Goal: Task Accomplishment & Management: Use online tool/utility

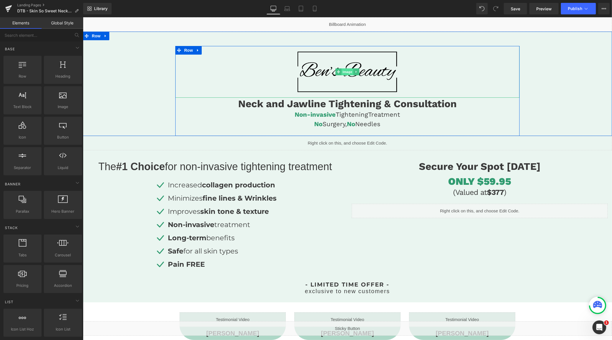
click at [344, 71] on span "Image" at bounding box center [347, 71] width 12 height 7
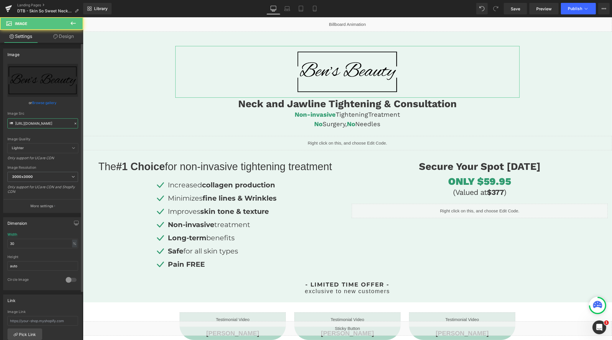
click at [56, 123] on input "[URL][DOMAIN_NAME]" at bounding box center [42, 123] width 71 height 10
paste input "570/4895/7112/files/SkinSoSweet_logo_4_3000x3000.png?v=1721400610"
type input "[URL][DOMAIN_NAME]"
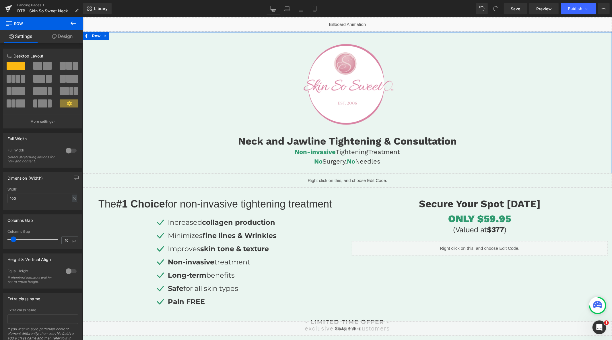
drag, startPoint x: 354, startPoint y: 40, endPoint x: 352, endPoint y: 19, distance: 21.3
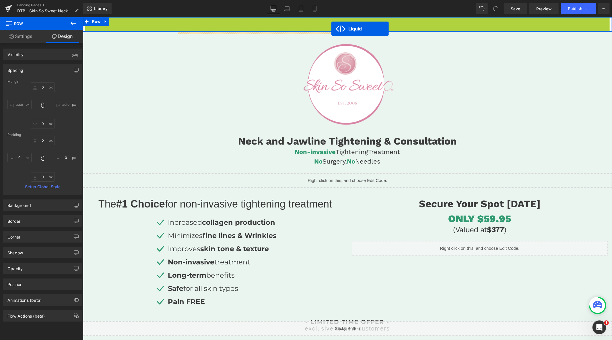
drag, startPoint x: 331, startPoint y: 21, endPoint x: 331, endPoint y: 28, distance: 7.8
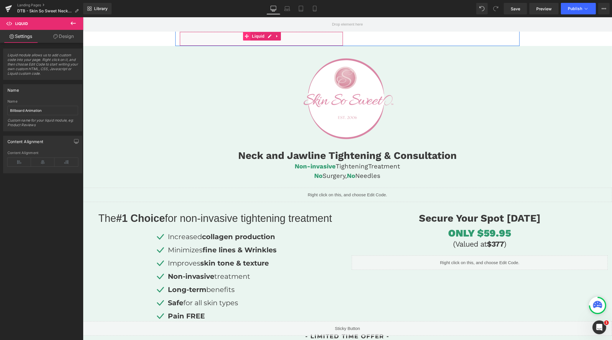
click at [245, 37] on icon at bounding box center [247, 36] width 4 height 4
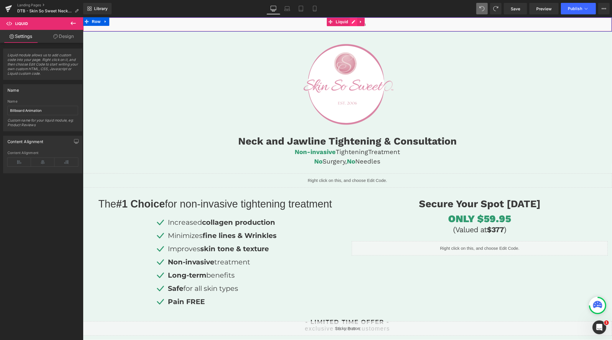
click at [354, 22] on div "Liquid" at bounding box center [347, 24] width 529 height 14
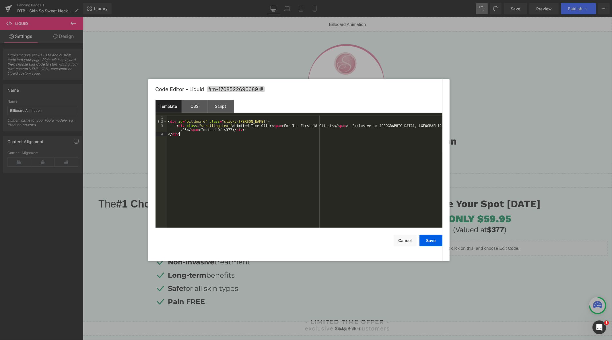
click at [290, 137] on div "< div id = "billboard" class = "sticky-[PERSON_NAME]" > < div class = "scrollin…" at bounding box center [305, 175] width 276 height 120
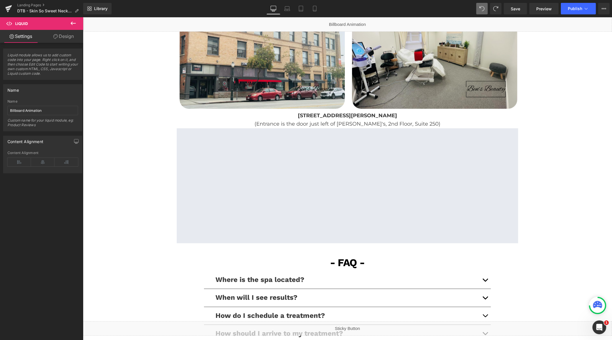
scroll to position [925, 0]
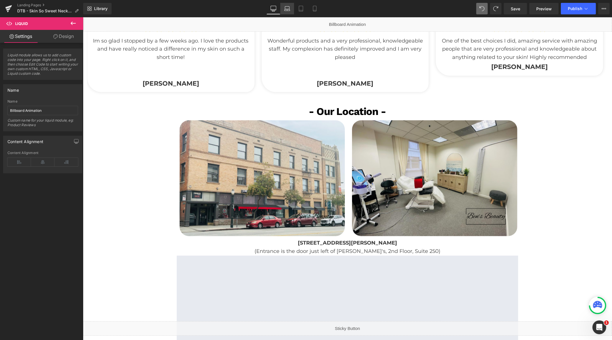
click at [289, 7] on icon at bounding box center [287, 9] width 6 height 6
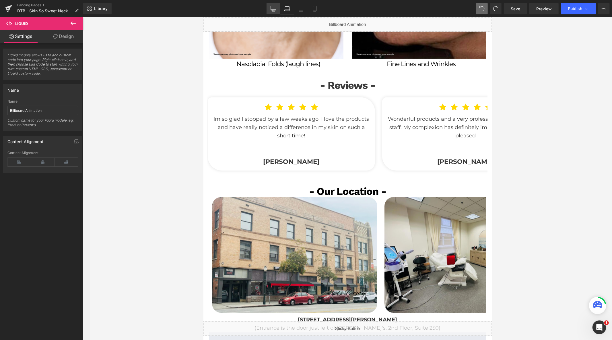
drag, startPoint x: 279, startPoint y: 9, endPoint x: 204, endPoint y: 1, distance: 76.2
click at [279, 9] on link "Desktop" at bounding box center [274, 8] width 14 height 11
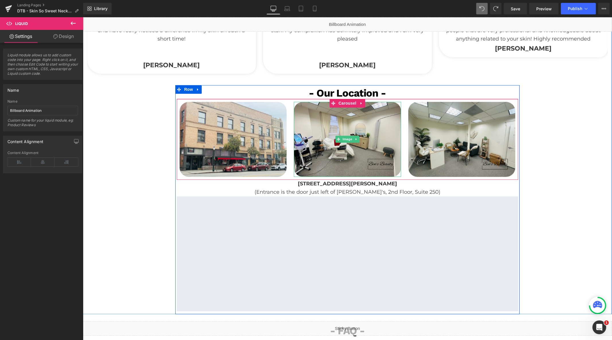
scroll to position [960, 0]
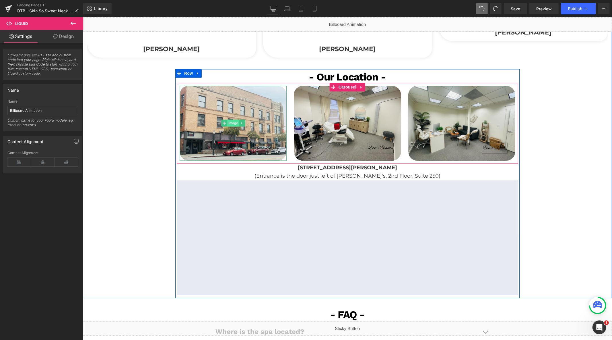
click at [233, 121] on span "Image" at bounding box center [233, 122] width 12 height 7
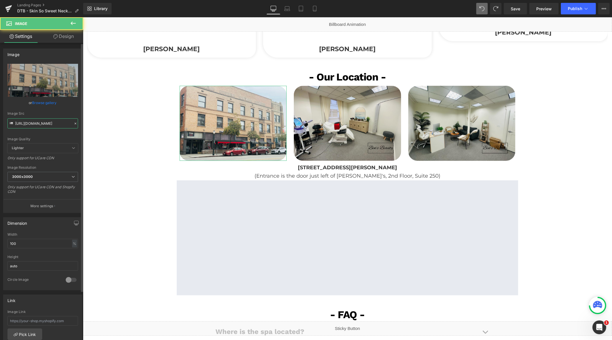
drag, startPoint x: 49, startPoint y: 123, endPoint x: 62, endPoint y: 122, distance: 12.7
click at [50, 123] on input "https://cdn.shopify.com/s/files/1/0758/1601/0010/files/Ben_s_Beauty_2_3000x3000…" at bounding box center [42, 123] width 71 height 10
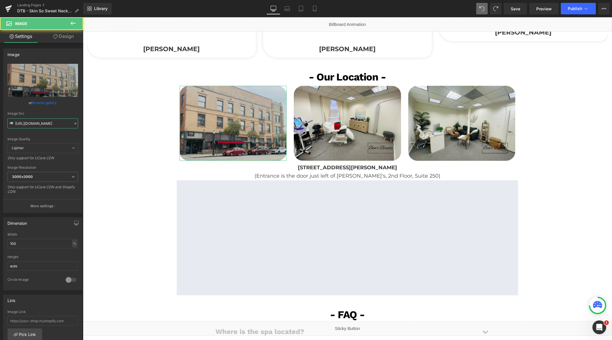
paste input "570/4895/7112/files/SSS_3000x3000.png?v=1741837350"
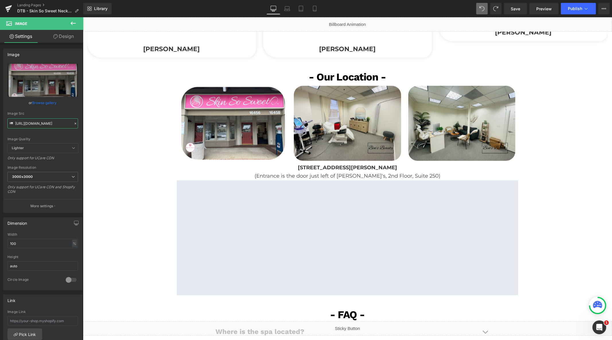
type input "https://cdn.shopify.com/s/files/1/0570/4895/7112/files/SSS_3000x3000.png?v=1741…"
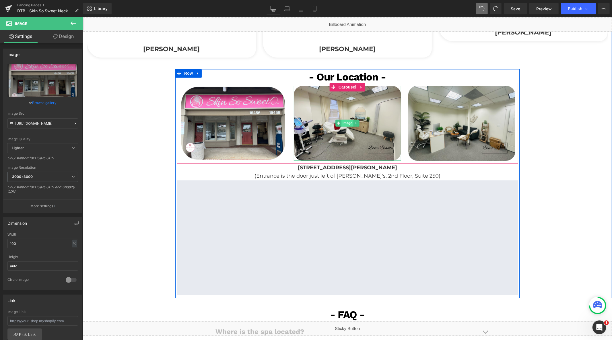
click at [344, 123] on span "Image" at bounding box center [347, 122] width 12 height 7
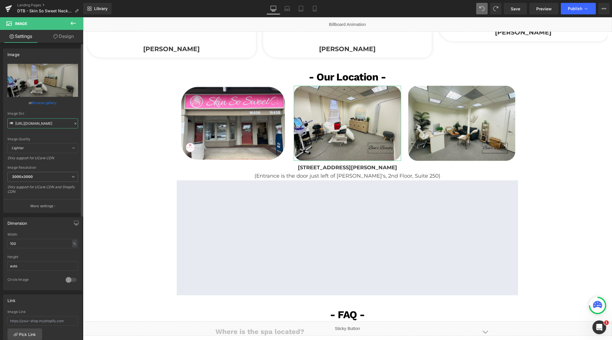
click at [52, 123] on input "https://cdn.shopify.com/s/files/1/0758/1601/0010/files/Ben_s_Beauty_3000x3000.p…" at bounding box center [42, 123] width 71 height 10
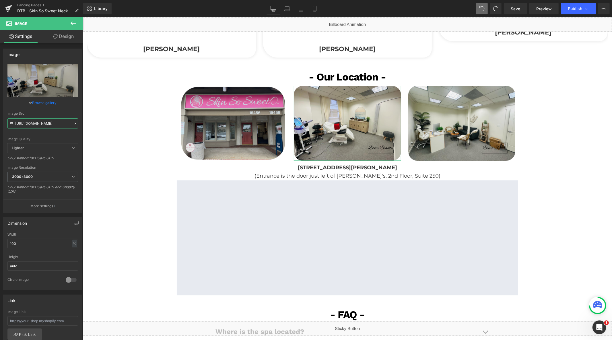
paste input "570/4895/7112/files/SSS_2_3000x3000.png?v=1741837350"
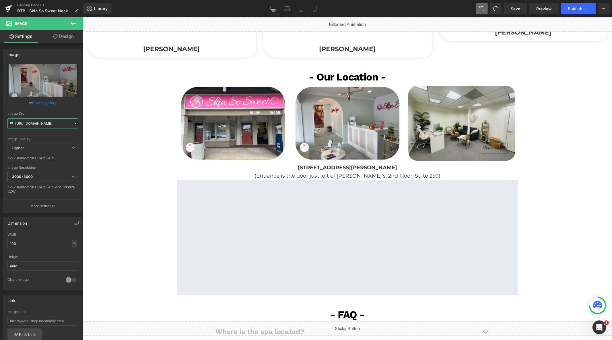
type input "https://cdn.shopify.com/s/files/1/0570/4895/7112/files/SSS_2_3000x3000.png?v=17…"
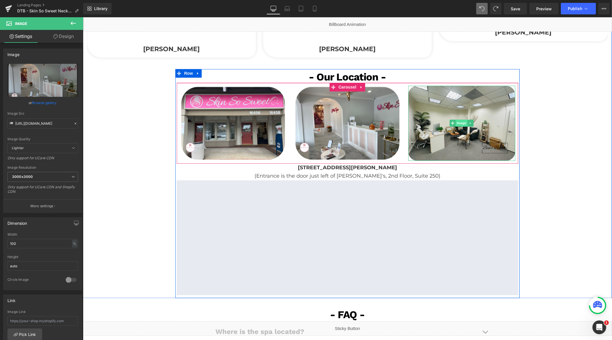
click at [461, 124] on span "Image" at bounding box center [462, 122] width 12 height 7
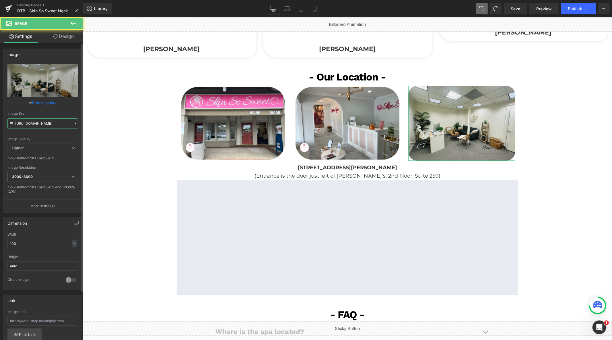
click at [37, 120] on input "https://cdn.shopify.com/s/files/1/0758/1601/0010/files/Ben_s_Beauty_3_3000x3000…" at bounding box center [42, 123] width 71 height 10
paste input "570/4895/7112/files/SSS_3_3000x3000.png?v=1741837350"
type input "https://cdn.shopify.com/s/files/1/0570/4895/7112/files/SSS_3_3000x3000.png?v=17…"
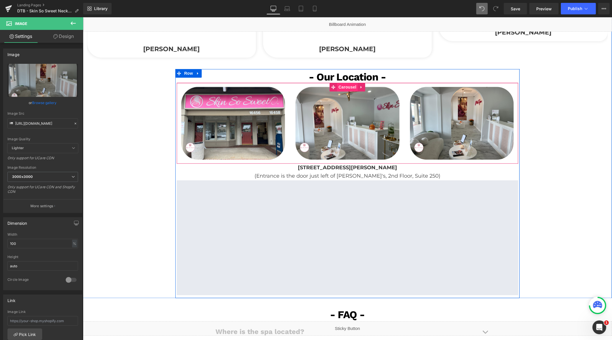
click at [342, 87] on span "Carousel" at bounding box center [347, 86] width 21 height 9
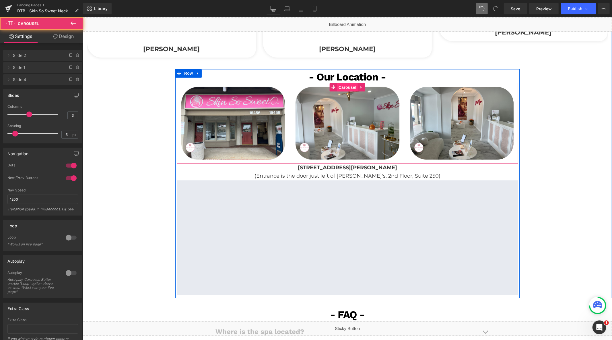
click at [342, 87] on span "Carousel" at bounding box center [347, 87] width 21 height 9
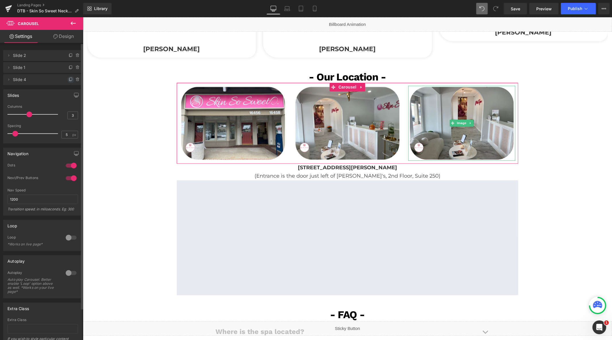
click at [69, 79] on icon at bounding box center [71, 79] width 5 height 5
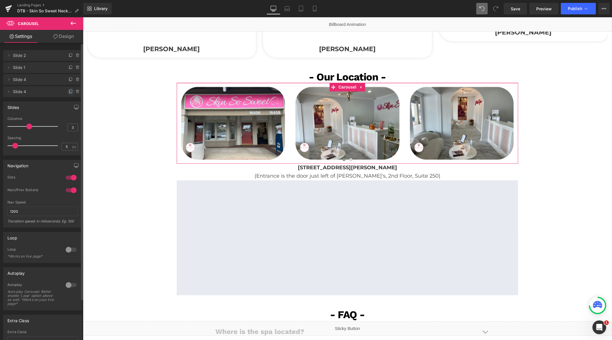
click at [69, 92] on icon at bounding box center [71, 91] width 5 height 5
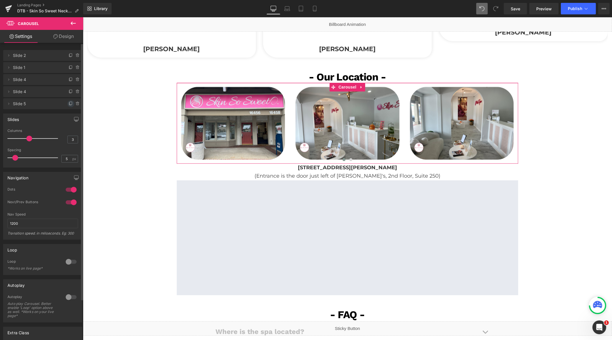
click at [69, 103] on icon at bounding box center [71, 103] width 5 height 5
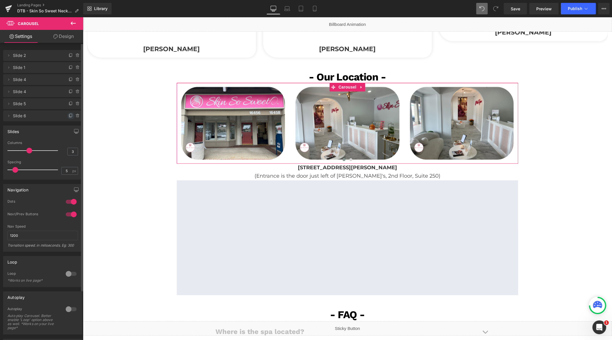
click at [69, 115] on icon at bounding box center [71, 115] width 5 height 5
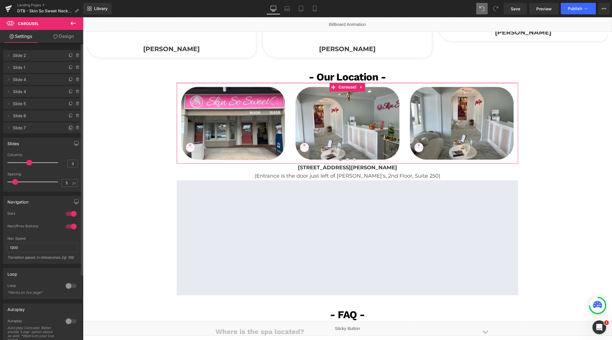
click at [69, 129] on icon at bounding box center [70, 128] width 2 height 3
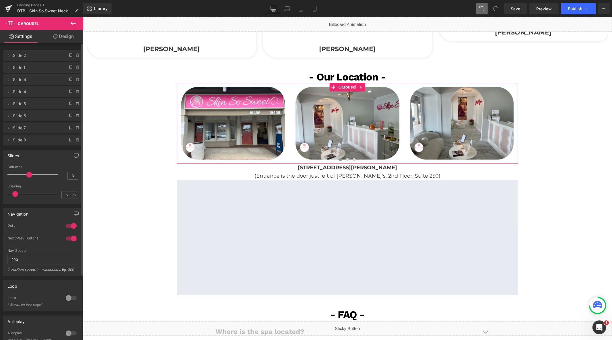
click at [70, 141] on icon at bounding box center [71, 139] width 2 height 3
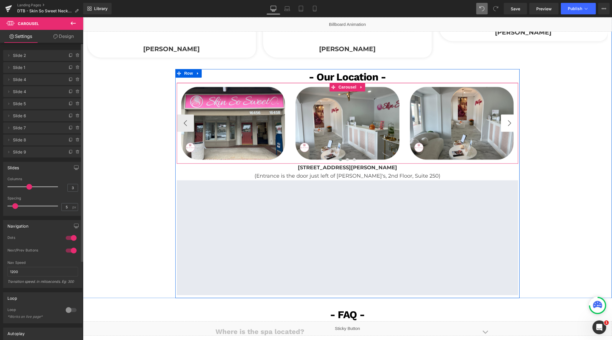
click at [508, 125] on button "›" at bounding box center [509, 122] width 17 height 17
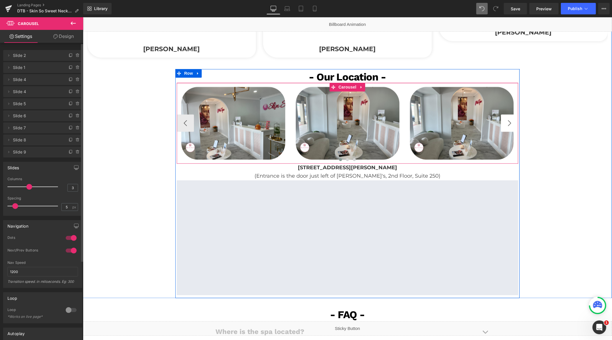
click at [508, 125] on button "›" at bounding box center [509, 122] width 17 height 17
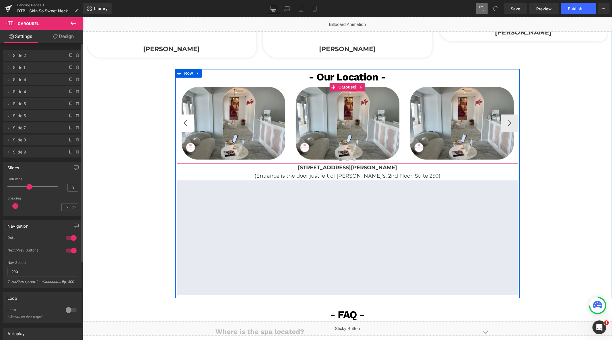
click at [179, 121] on button "‹" at bounding box center [185, 122] width 17 height 17
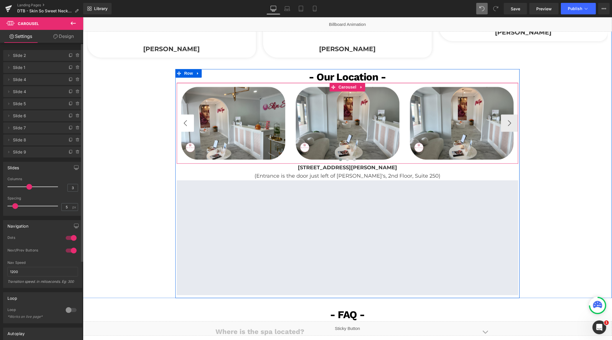
click at [179, 121] on button "‹" at bounding box center [185, 122] width 17 height 17
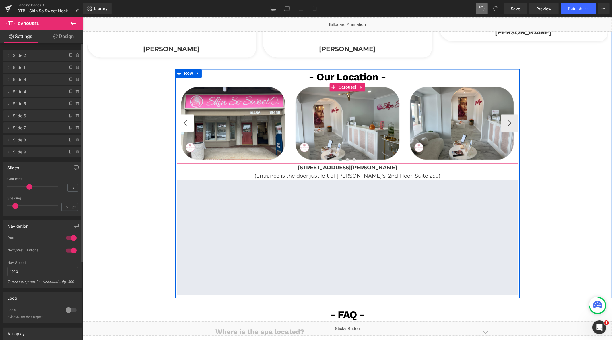
click at [179, 121] on button "‹" at bounding box center [185, 122] width 17 height 17
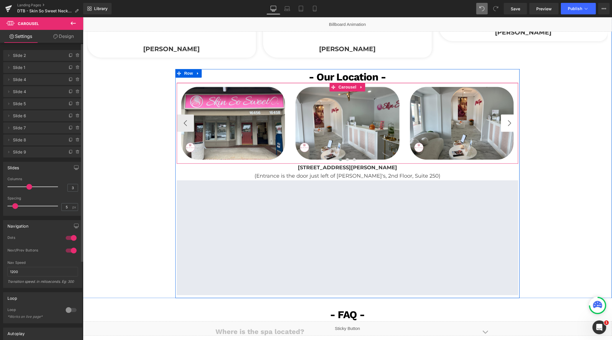
click at [507, 122] on button "›" at bounding box center [509, 122] width 17 height 17
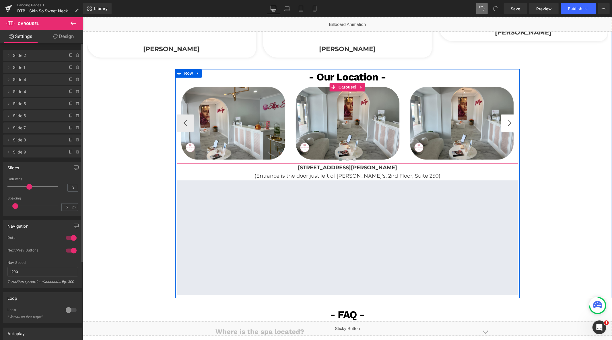
click at [507, 122] on button "›" at bounding box center [509, 122] width 17 height 17
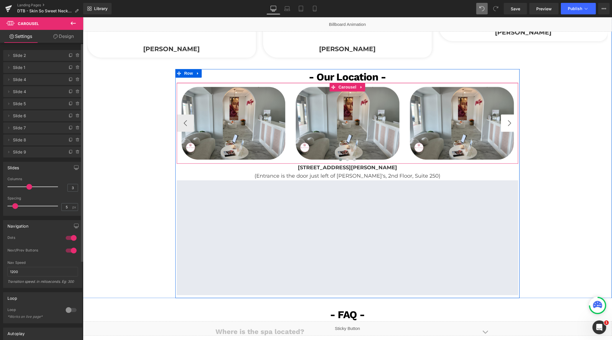
click at [507, 122] on button "›" at bounding box center [509, 122] width 17 height 17
click at [231, 124] on span "Image" at bounding box center [233, 122] width 12 height 7
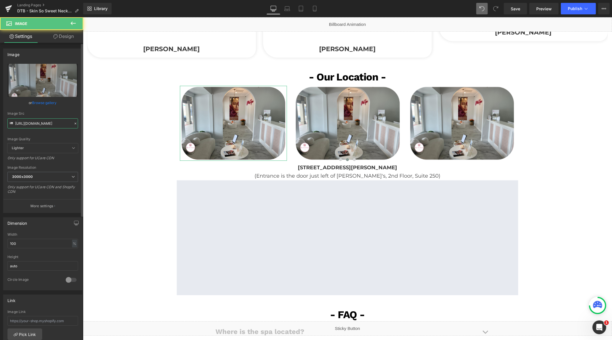
click at [47, 127] on input "https://cdn.shopify.com/s/files/1/0570/4895/7112/files/SSS_3_3000x3000.png?v=17…" at bounding box center [42, 123] width 71 height 10
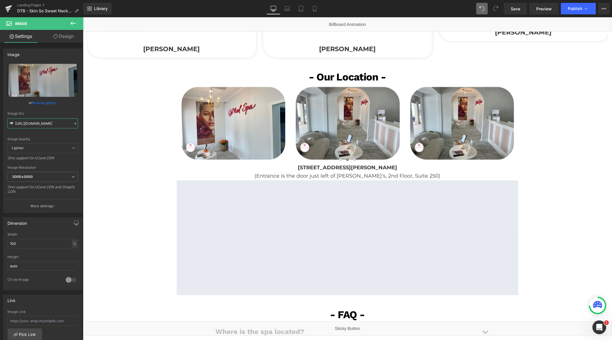
type input "https://cdn.shopify.com/s/files/1/0570/4895/7112/files/SSS_4_3000x3000.png?v=17…"
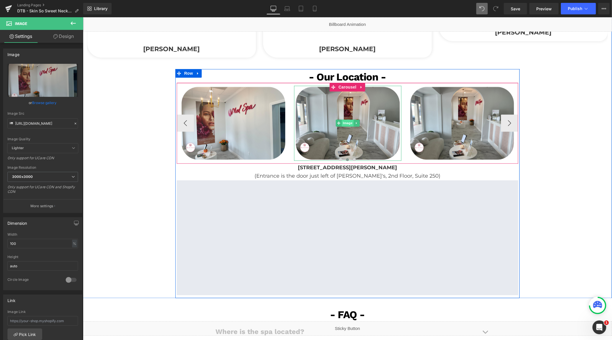
click at [346, 123] on span "Image" at bounding box center [348, 122] width 12 height 7
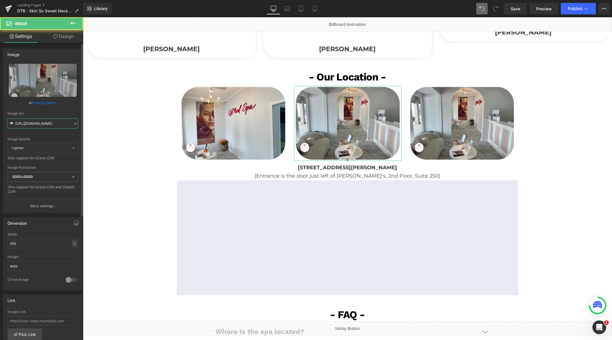
drag, startPoint x: 52, startPoint y: 122, endPoint x: 58, endPoint y: 125, distance: 6.8
click at [53, 122] on input "https://cdn.shopify.com/s/files/1/0570/4895/7112/files/SSS_3_3000x3000.png?v=17…" at bounding box center [42, 123] width 71 height 10
paste input "5"
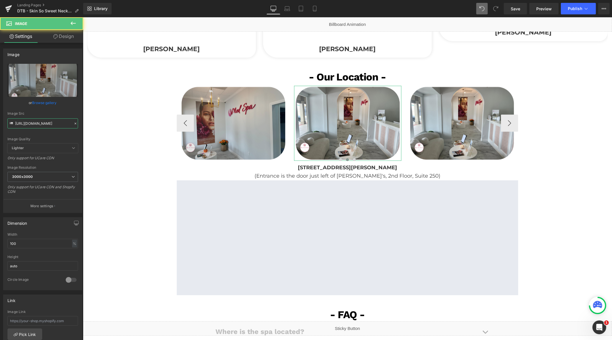
scroll to position [0, 100]
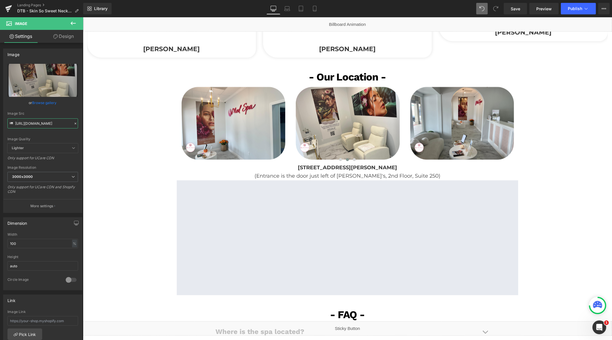
type input "https://cdn.shopify.com/s/files/1/0570/4895/7112/files/SSS_5_3000x3000.png?v=17…"
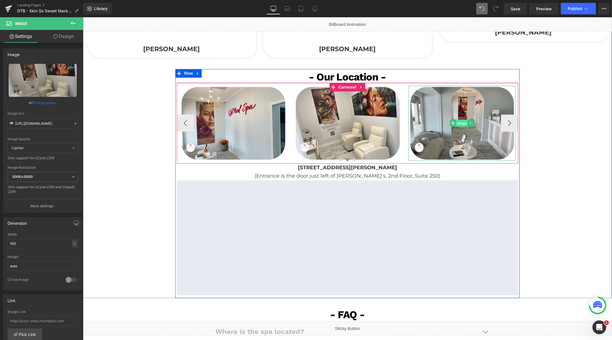
click at [460, 123] on span "Image" at bounding box center [462, 122] width 12 height 7
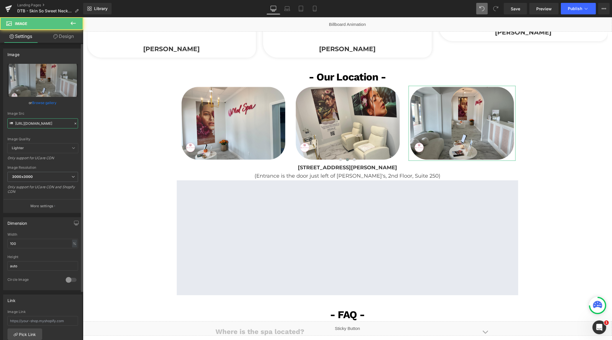
click at [38, 119] on input "https://cdn.shopify.com/s/files/1/0570/4895/7112/files/SSS_3_3000x3000.png?v=17…" at bounding box center [42, 123] width 71 height 10
paste input "6"
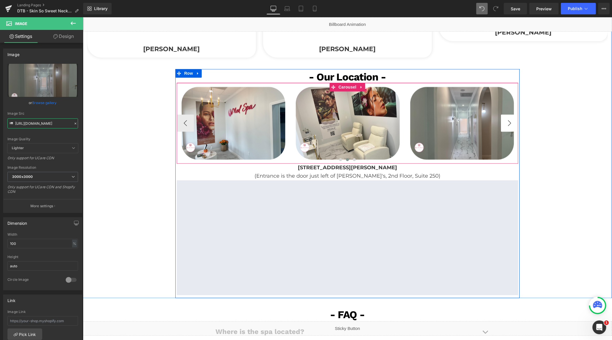
type input "https://cdn.shopify.com/s/files/1/0570/4895/7112/files/SSS_6_3000x3000.png?v=17…"
click at [506, 125] on button "›" at bounding box center [509, 122] width 17 height 17
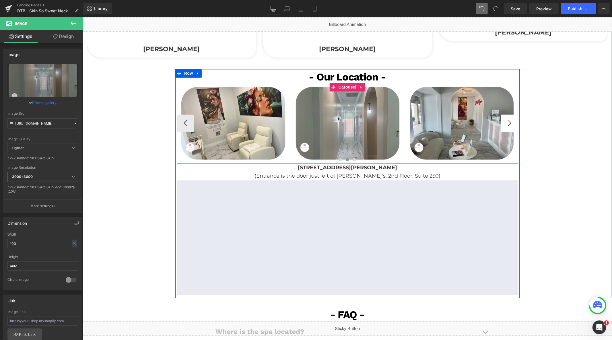
click at [506, 125] on button "›" at bounding box center [509, 122] width 17 height 17
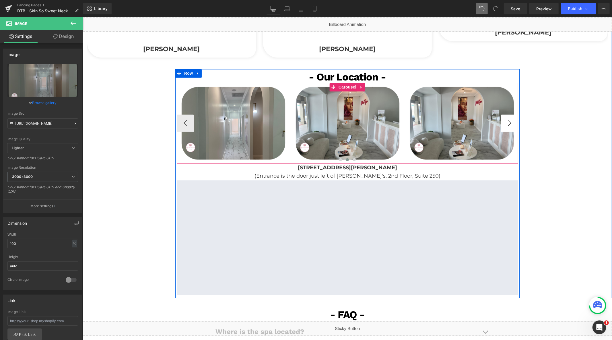
click at [506, 125] on button "›" at bounding box center [509, 122] width 17 height 17
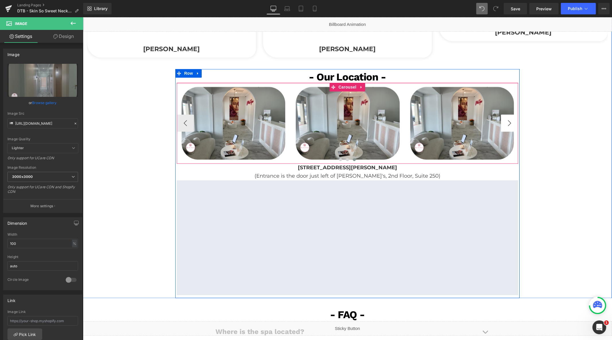
click at [506, 125] on button "›" at bounding box center [509, 122] width 17 height 17
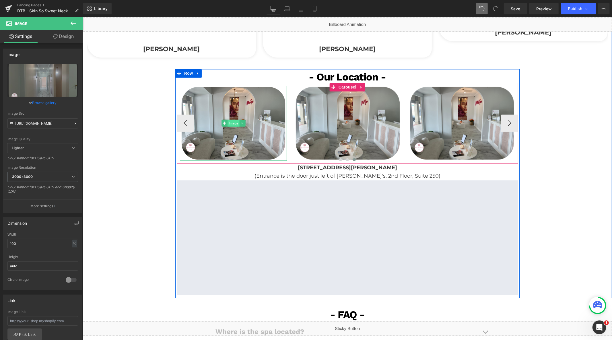
click at [228, 123] on span "Image" at bounding box center [233, 122] width 12 height 7
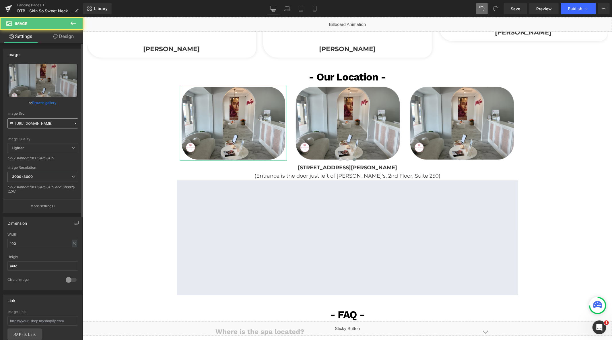
click at [56, 125] on input "https://cdn.shopify.com/s/files/1/0570/4895/7112/files/SSS_3_3000x3000.png?v=17…" at bounding box center [42, 123] width 71 height 10
type input "https://cdn.shopify.com/s/files/1/0570/4895/7112/files/SSS_7_3000x3000.png?v=17…"
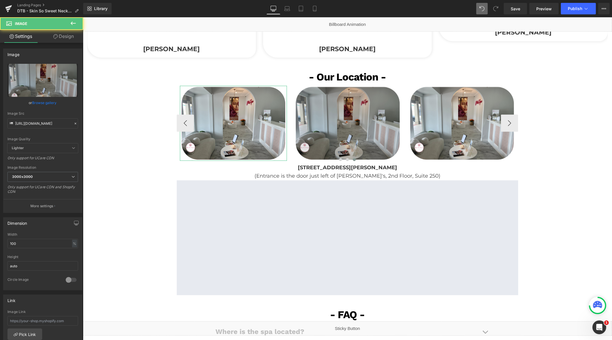
scroll to position [0, 99]
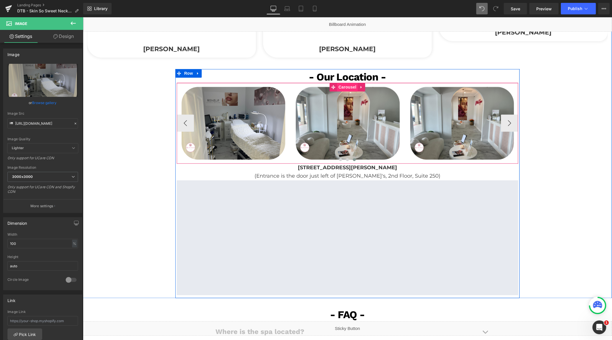
click at [342, 86] on span "Carousel" at bounding box center [347, 86] width 21 height 9
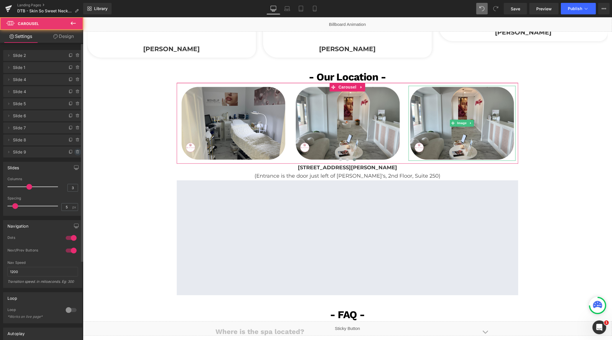
click at [77, 152] on icon at bounding box center [77, 151] width 0 height 1
click at [75, 152] on button "Delete" at bounding box center [72, 151] width 18 height 7
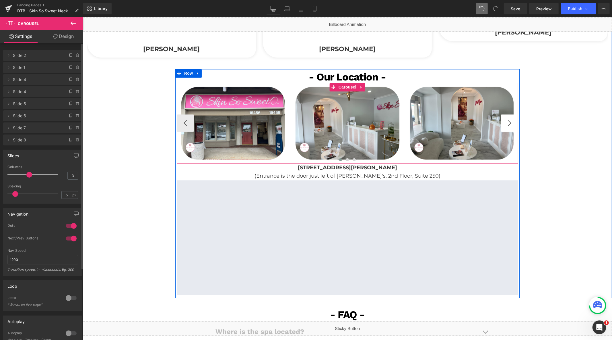
click at [508, 121] on button "›" at bounding box center [509, 122] width 17 height 17
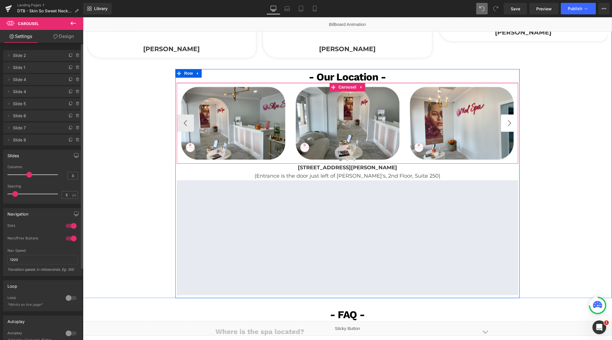
click at [508, 121] on button "›" at bounding box center [509, 122] width 17 height 17
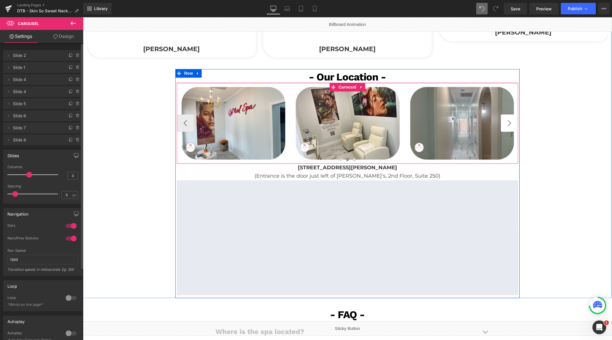
click at [508, 121] on button "›" at bounding box center [509, 122] width 17 height 17
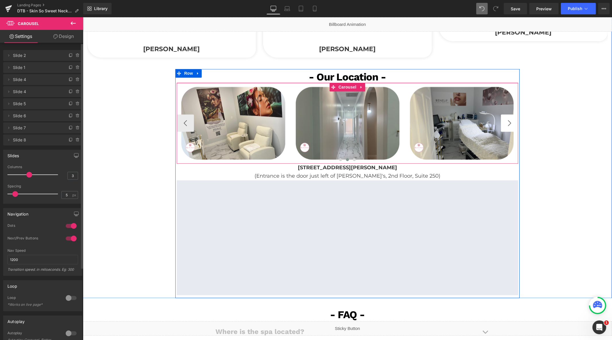
click at [508, 121] on button "›" at bounding box center [509, 122] width 17 height 17
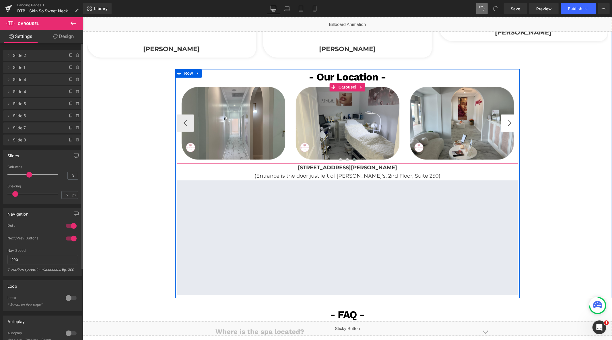
click at [508, 121] on button "›" at bounding box center [509, 122] width 17 height 17
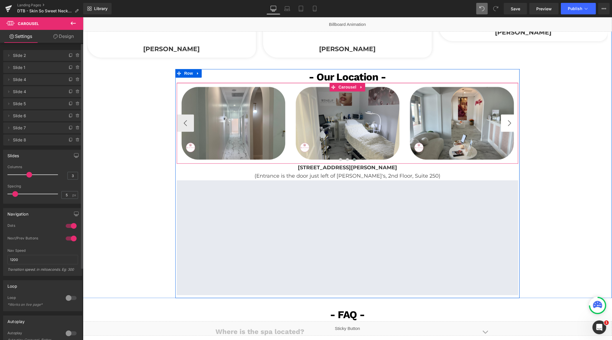
click at [508, 121] on button "›" at bounding box center [509, 122] width 17 height 17
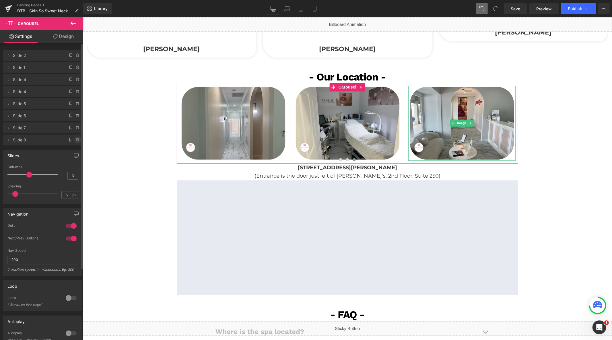
click at [77, 139] on icon at bounding box center [77, 139] width 0 height 1
click at [75, 139] on button "Delete" at bounding box center [72, 139] width 18 height 7
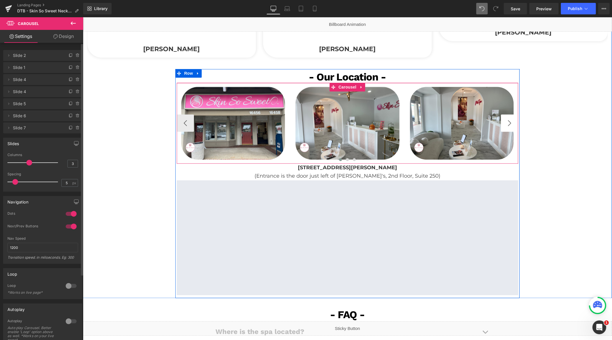
click at [501, 123] on button "›" at bounding box center [509, 122] width 17 height 17
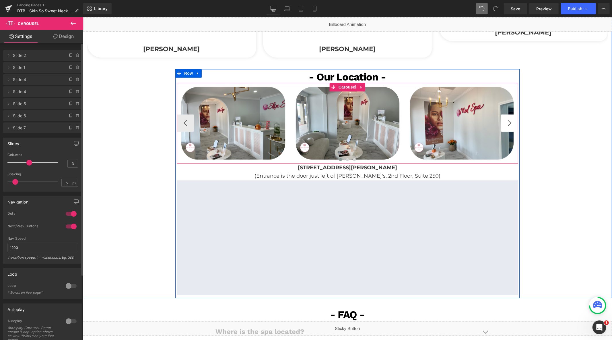
click at [501, 123] on button "›" at bounding box center [509, 122] width 17 height 17
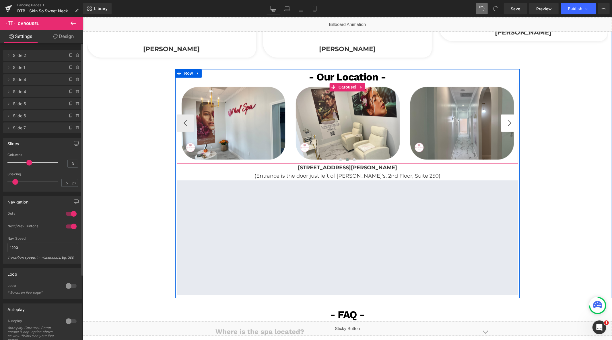
click at [501, 123] on button "›" at bounding box center [509, 122] width 17 height 17
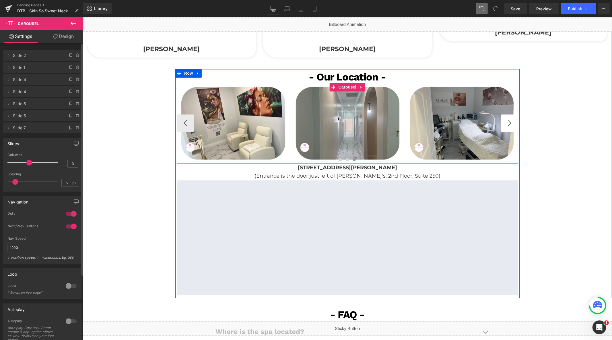
click at [501, 123] on button "›" at bounding box center [509, 122] width 17 height 17
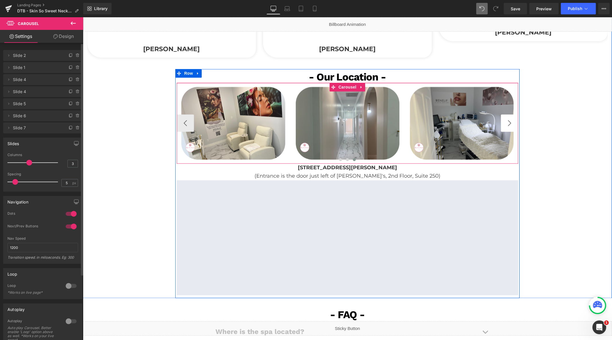
click at [501, 123] on button "›" at bounding box center [509, 122] width 17 height 17
click at [448, 177] on p "(Entrance is the door just left of Jimmy John's, 2nd Floor, Suite 250)" at bounding box center [348, 175] width 342 height 8
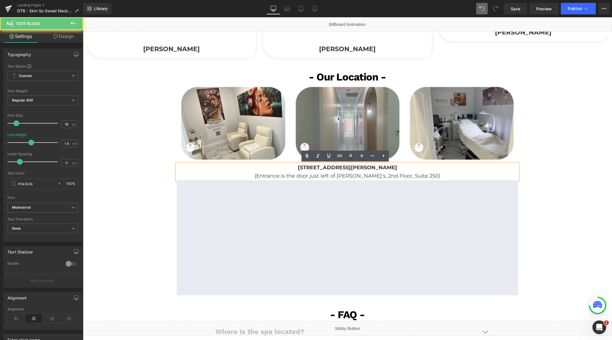
click at [448, 176] on p "(Entrance is the door just left of Jimmy John's, 2nd Floor, Suite 250)" at bounding box center [348, 175] width 342 height 8
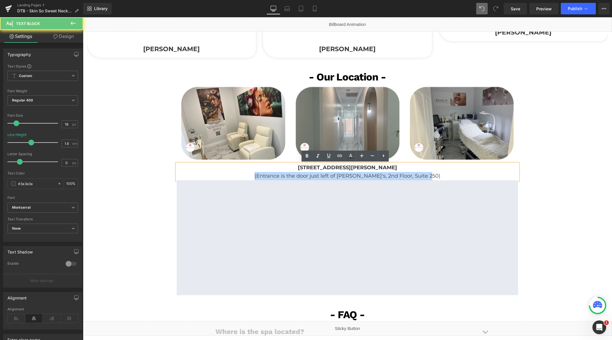
click at [448, 176] on p "(Entrance is the door just left of Jimmy John's, 2nd Floor, Suite 250)" at bounding box center [348, 175] width 342 height 8
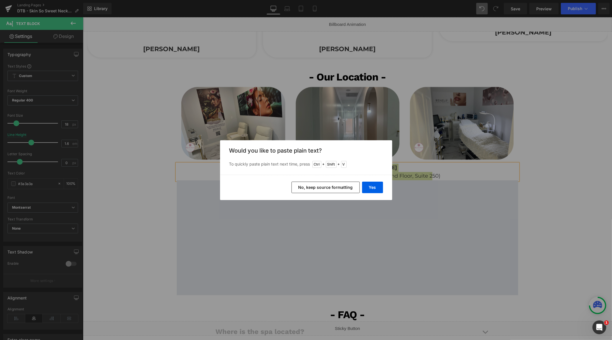
click at [338, 188] on button "No, keep source formatting" at bounding box center [326, 186] width 68 height 11
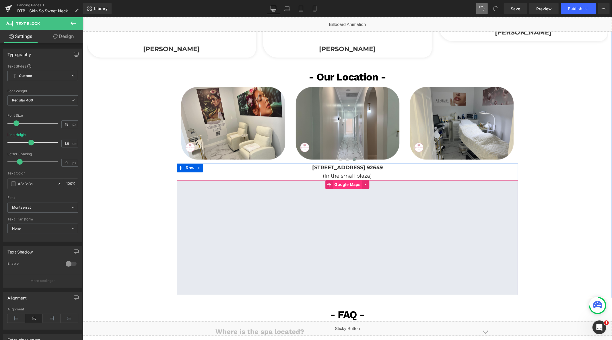
click at [349, 185] on span "Google Maps" at bounding box center [347, 184] width 29 height 9
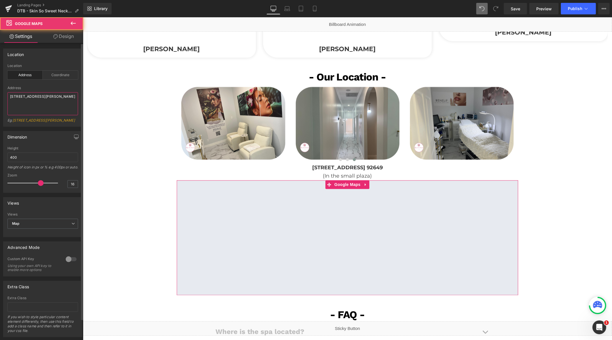
click at [61, 106] on textarea "20 N Raymond Ave, Pasadena CA 91103" at bounding box center [42, 103] width 71 height 23
paste textarea "[STREET_ADDRESS] 92649"
type textarea "[STREET_ADDRESS] 92649"
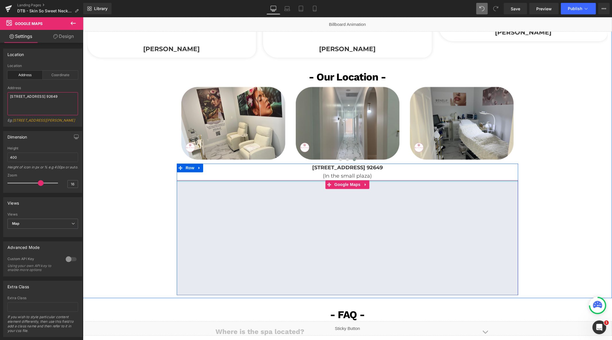
scroll to position [1151, 0]
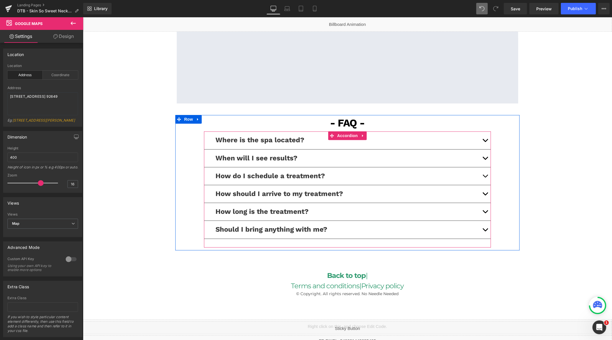
click at [485, 141] on span "button" at bounding box center [485, 141] width 0 height 0
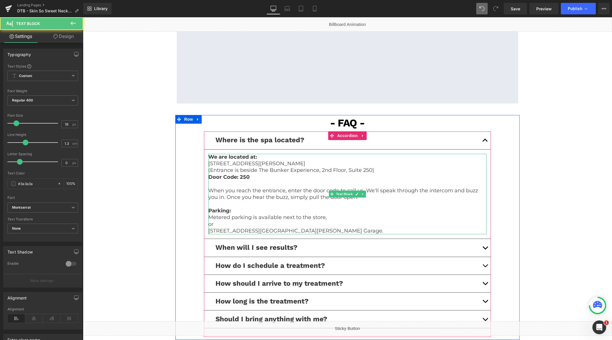
click at [336, 212] on p "Parking:" at bounding box center [347, 210] width 278 height 7
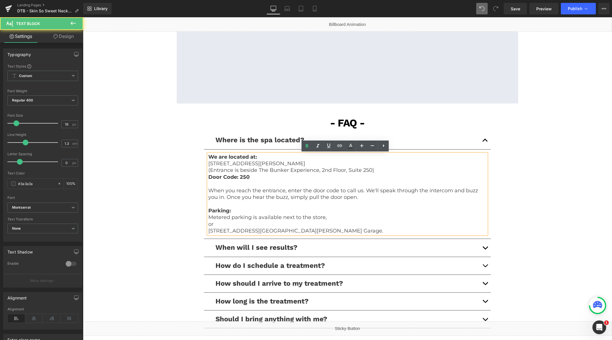
click at [324, 222] on p "or" at bounding box center [347, 223] width 278 height 7
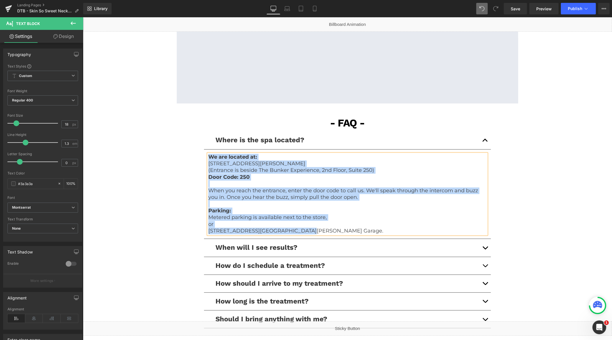
click at [373, 189] on p "When you reach the entrance, enter the door code to call us. We'll speak throug…" at bounding box center [347, 193] width 278 height 13
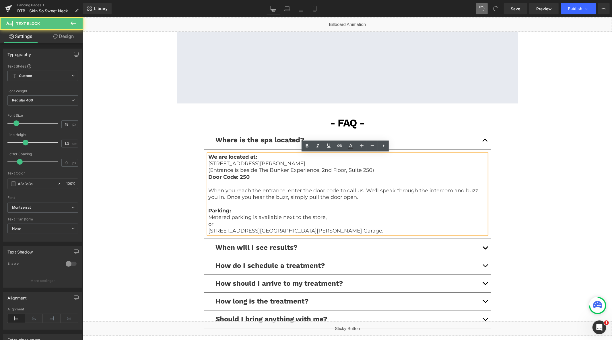
click at [376, 199] on p "When you reach the entrance, enter the door code to call us. We'll speak throug…" at bounding box center [347, 193] width 278 height 13
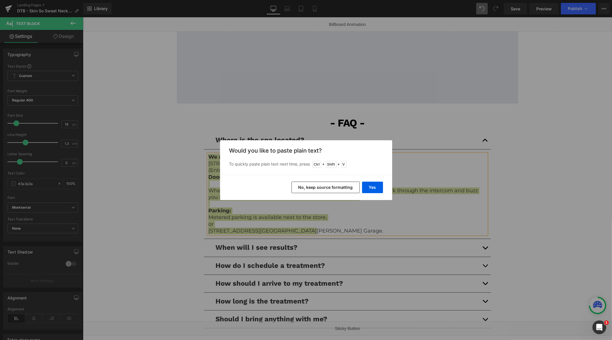
click at [312, 186] on button "No, keep source formatting" at bounding box center [326, 186] width 68 height 11
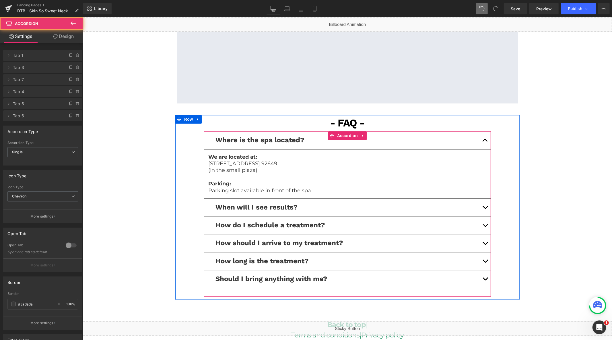
click at [482, 224] on button "button" at bounding box center [484, 225] width 11 height 18
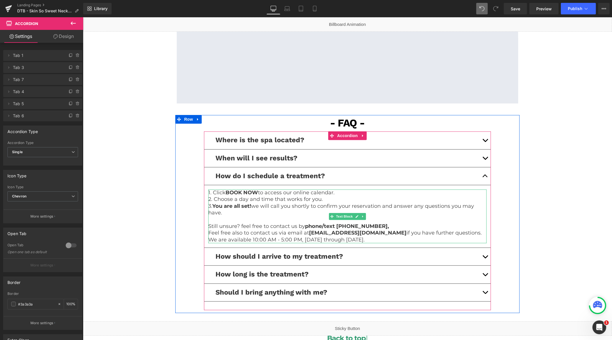
click at [382, 239] on p "We are available 10:00 AM - 5:00 PM, Monday through Sunday." at bounding box center [347, 239] width 278 height 7
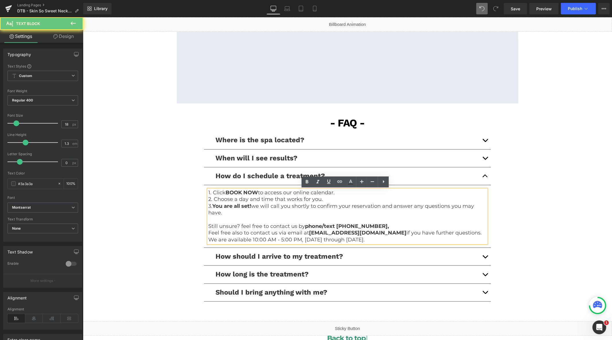
click at [382, 239] on p "We are available 10:00 AM - 5:00 PM, Monday through Sunday." at bounding box center [347, 239] width 278 height 7
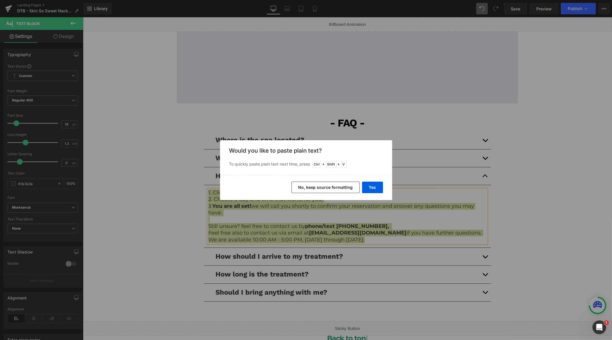
click at [323, 187] on button "No, keep source formatting" at bounding box center [326, 186] width 68 height 11
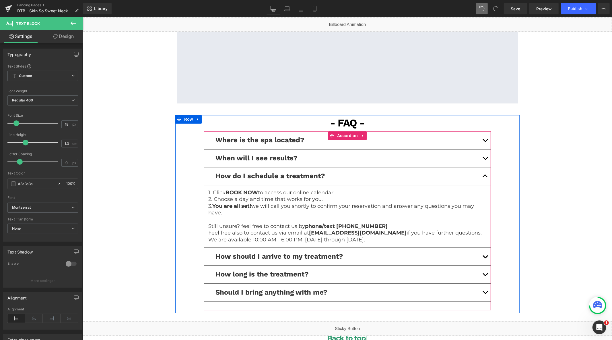
click at [485, 275] on span "button" at bounding box center [485, 275] width 0 height 0
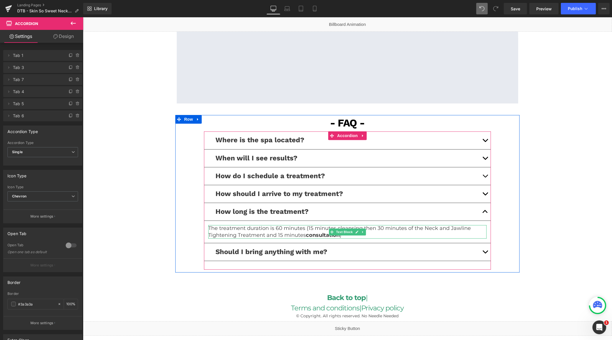
click at [451, 235] on p "The treatment duration is 60 minutes (15 minutes cleansing then 30 minutes of t…" at bounding box center [347, 230] width 278 height 13
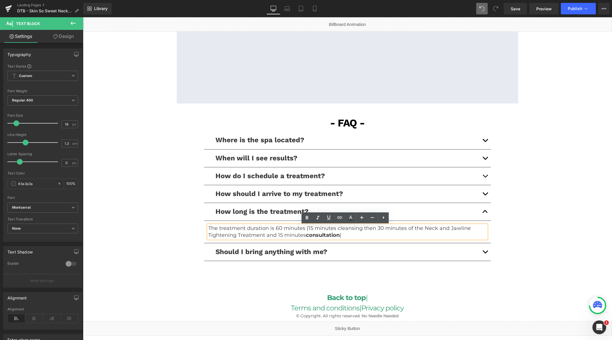
click at [364, 236] on p "The treatment duration is 60 minutes (15 minutes cleansing then 30 minutes of t…" at bounding box center [347, 230] width 278 height 13
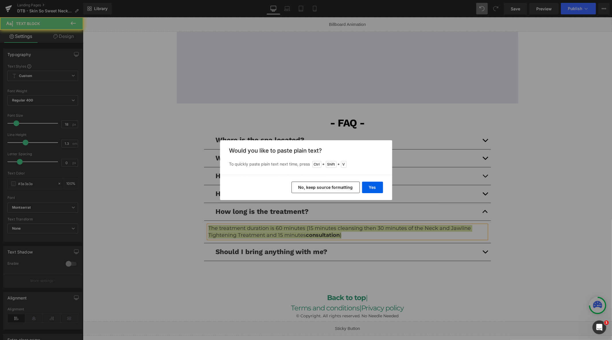
click at [333, 187] on button "No, keep source formatting" at bounding box center [326, 186] width 68 height 11
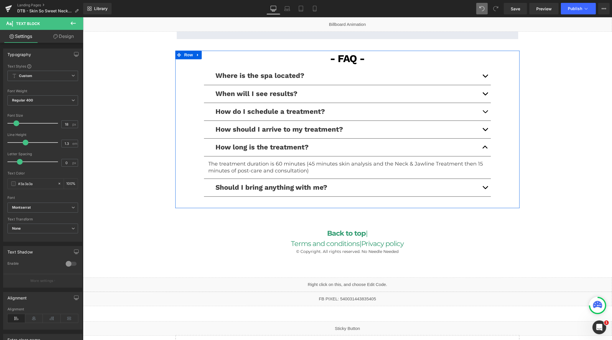
scroll to position [1265, 0]
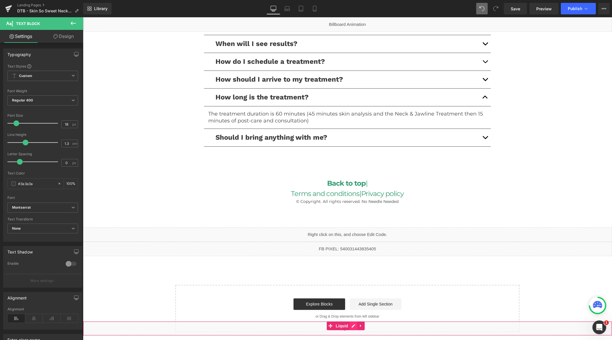
click at [355, 326] on div "Liquid" at bounding box center [347, 328] width 529 height 14
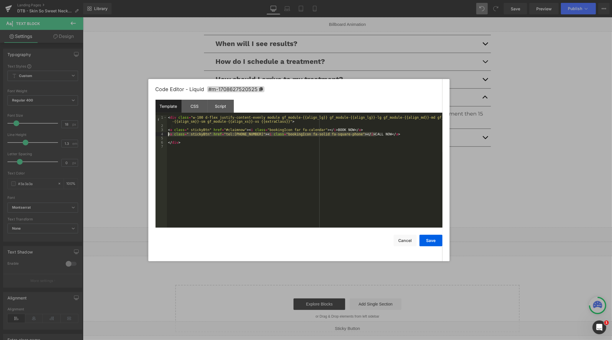
drag, startPoint x: 385, startPoint y: 135, endPoint x: 165, endPoint y: 135, distance: 219.9
click at [165, 135] on pre "1 2 3 4 5 6 7 < div class = "w-100 d-flex justify-content-evenly module gf_modu…" at bounding box center [299, 171] width 287 height 112
click at [432, 241] on button "Save" at bounding box center [431, 240] width 23 height 11
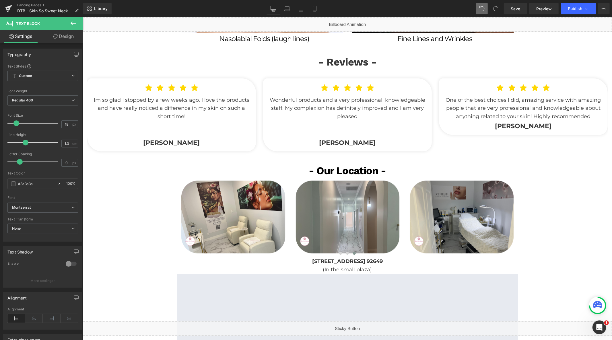
scroll to position [925, 0]
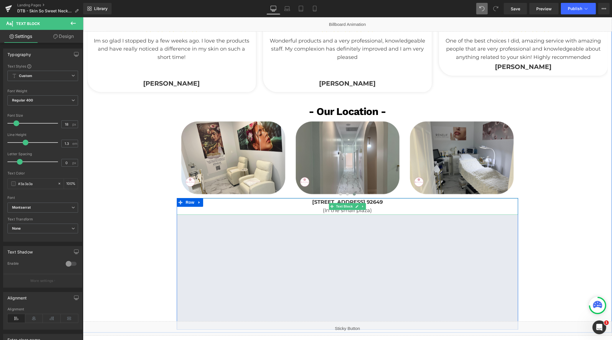
click at [402, 206] on p "[STREET_ADDRESS] 92649" at bounding box center [348, 202] width 342 height 8
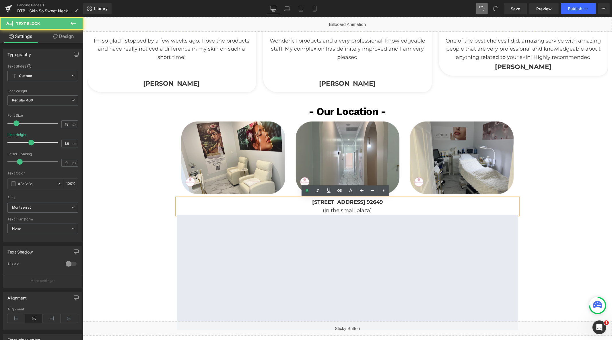
click at [404, 208] on p "(In the small plaza)" at bounding box center [348, 210] width 342 height 8
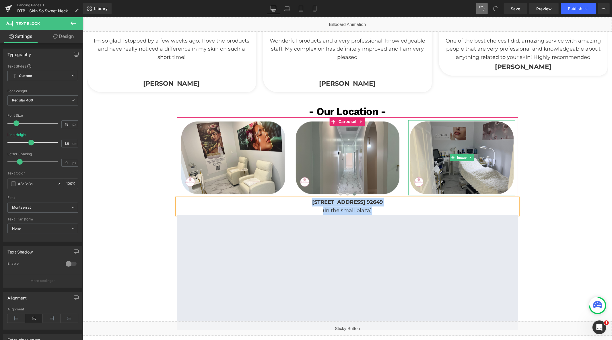
copy div "16456 Bolsa Chica St. Huntington Beach CA. 92649 (In the small plaza)"
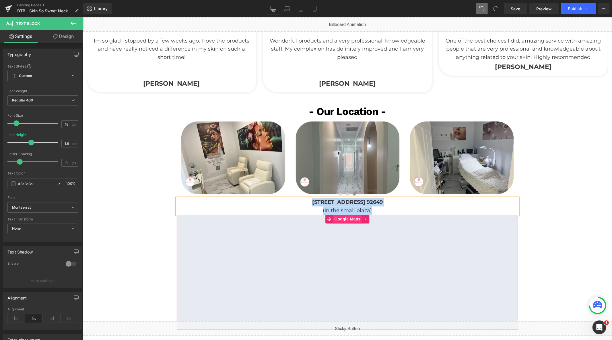
click at [338, 218] on span "Google Maps" at bounding box center [347, 218] width 29 height 9
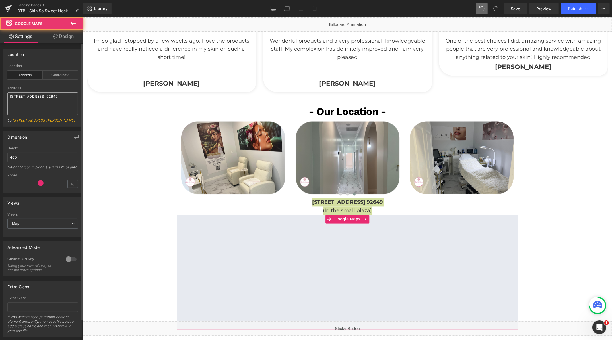
click at [49, 95] on textarea "[STREET_ADDRESS] 92649" at bounding box center [42, 103] width 71 height 23
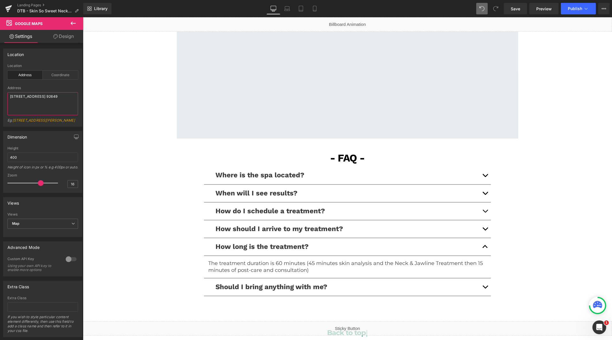
scroll to position [1212, 0]
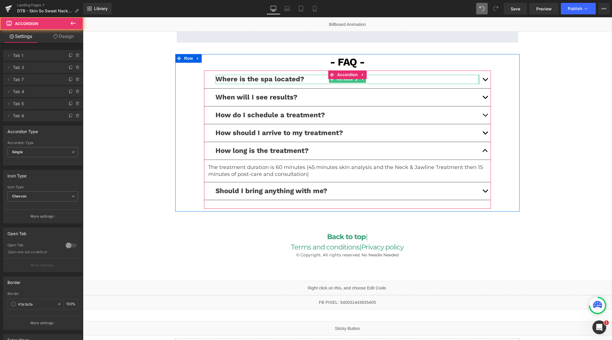
click at [480, 77] on button "button" at bounding box center [484, 79] width 11 height 18
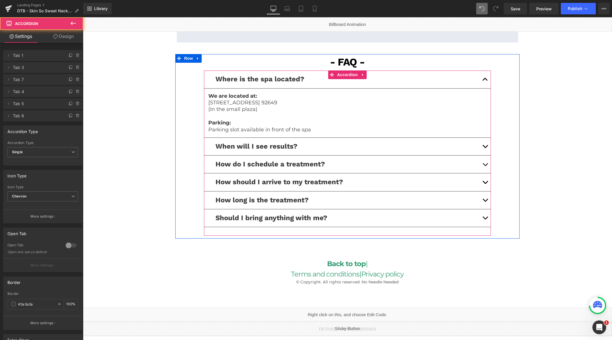
click at [318, 127] on p "Parking slot available in front of the spa" at bounding box center [347, 129] width 278 height 7
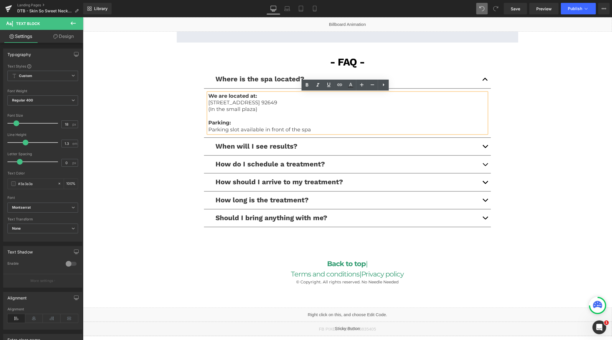
click at [321, 127] on p "Parking slot available in front of the spa" at bounding box center [347, 129] width 278 height 7
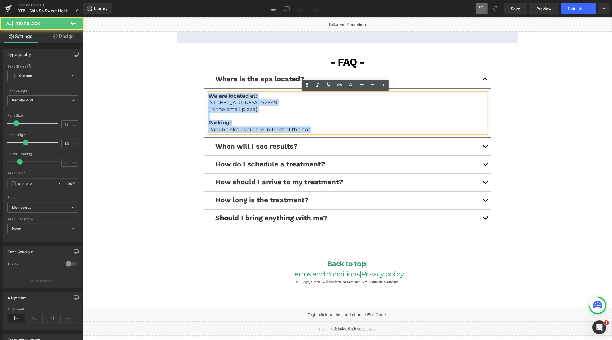
copy div "We are located at: [STREET_ADDRESS]. 92649 (In the small plaza) Parking: Parkin…"
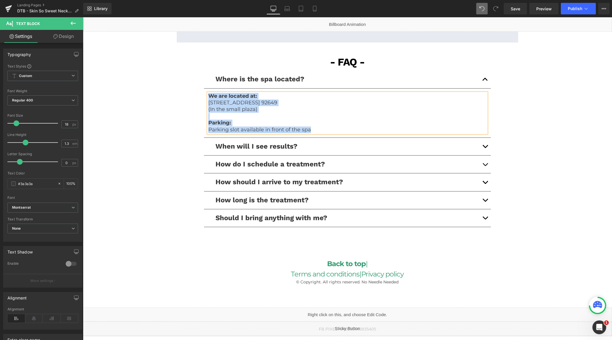
click at [485, 165] on span "button" at bounding box center [485, 165] width 0 height 0
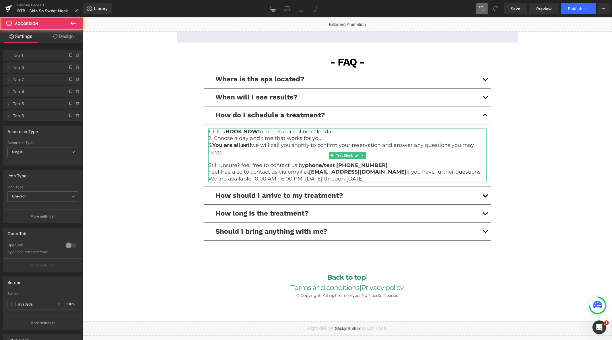
click at [455, 179] on p "We are available 10:00 AM - 6:00 PM, [DATE] through [DATE]." at bounding box center [347, 178] width 278 height 7
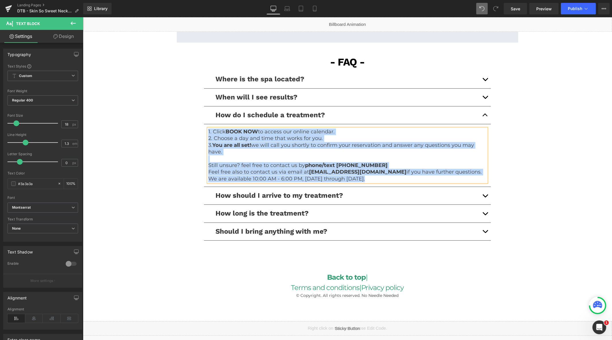
copy div "1. Click BOOK NOW to access our online calendar. 2. Choose a day and time that …"
click at [482, 212] on button "button" at bounding box center [484, 213] width 11 height 18
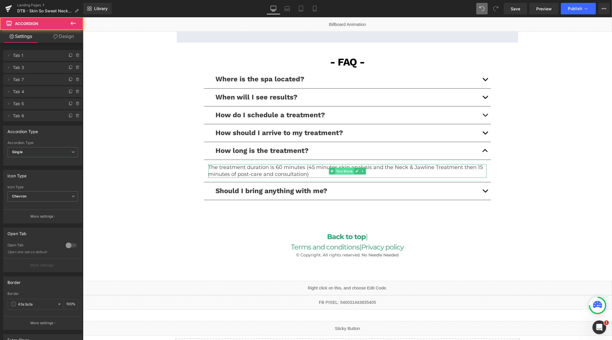
click at [335, 173] on span "Text Block" at bounding box center [344, 170] width 19 height 7
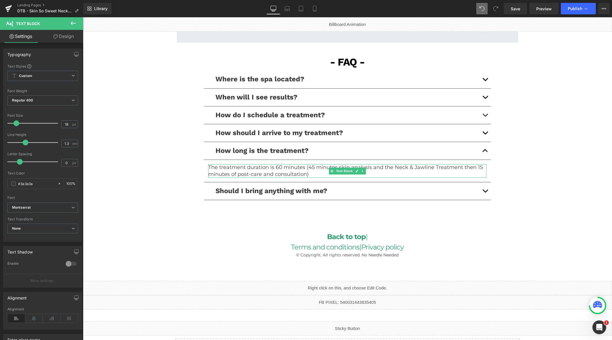
click at [309, 174] on p "The treatment duration is 60 minutes (45 minutes skin analysis and the Neck & J…" at bounding box center [347, 170] width 278 height 13
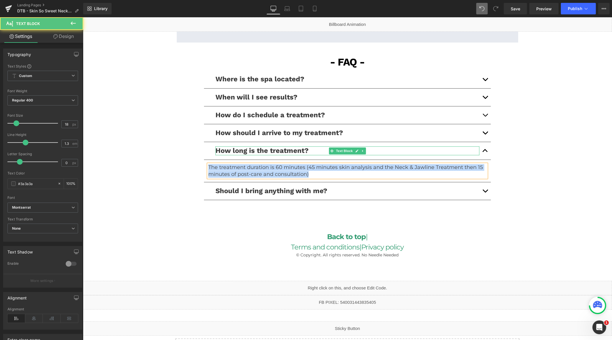
copy p "The treatment duration is 60 minutes (45 minutes skin analysis and the Neck & J…"
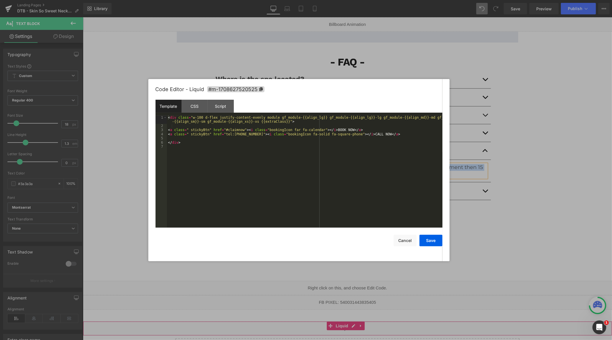
click at [354, 328] on div "Liquid" at bounding box center [347, 328] width 529 height 14
drag, startPoint x: 378, startPoint y: 135, endPoint x: 164, endPoint y: 133, distance: 213.8
click at [164, 133] on pre "1 2 3 4 5 6 7 < div class = "w-100 d-flex justify-content-evenly module gf_modu…" at bounding box center [299, 171] width 287 height 112
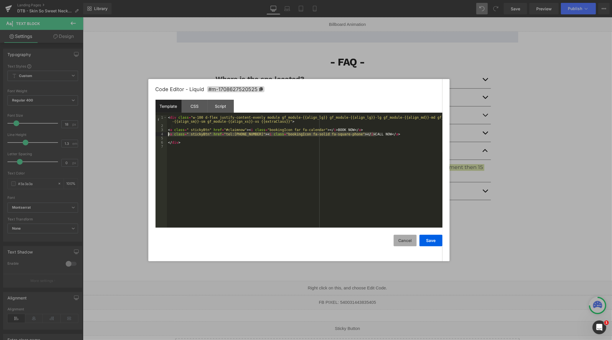
click at [406, 235] on button "Cancel" at bounding box center [405, 240] width 23 height 11
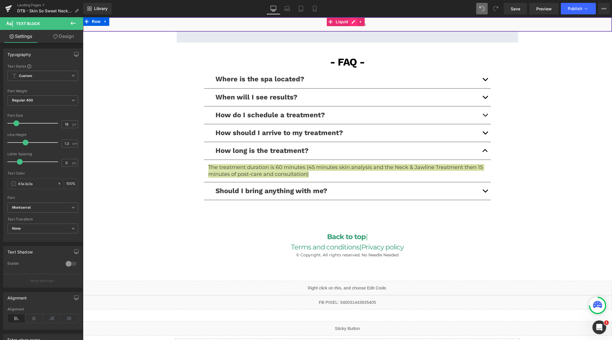
click at [354, 22] on div "Liquid" at bounding box center [347, 24] width 529 height 14
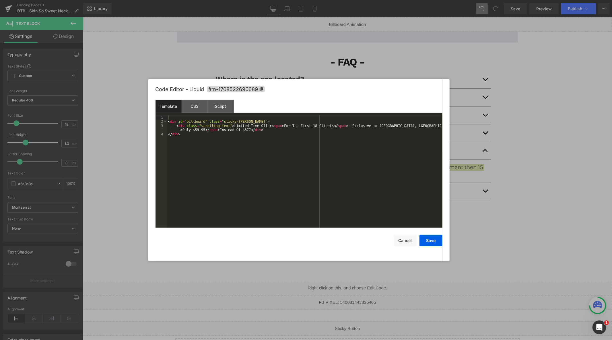
click at [339, 143] on div "< div id = "billboard" class = "sticky-barOne" > < div class = "scrolling-text"…" at bounding box center [305, 175] width 276 height 120
drag, startPoint x: 341, startPoint y: 126, endPoint x: 420, endPoint y: 127, distance: 78.9
click at [420, 127] on div "< div id = "billboard" class = "sticky-barOne" > < div class = "scrolling-text"…" at bounding box center [305, 175] width 276 height 120
click at [403, 242] on button "Cancel" at bounding box center [405, 240] width 23 height 11
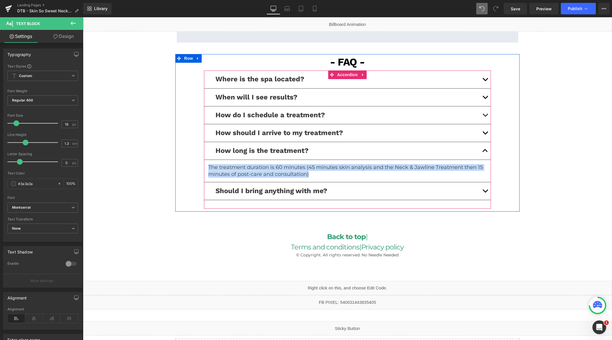
click at [482, 112] on button "button" at bounding box center [484, 115] width 11 height 18
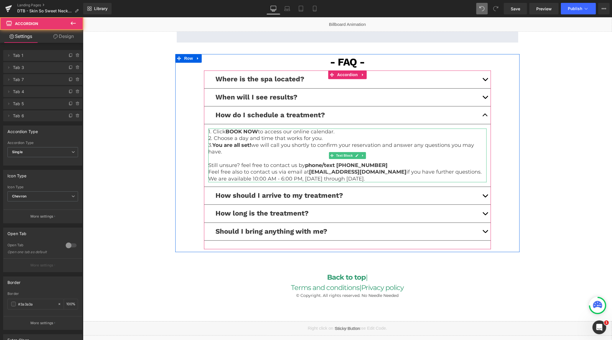
click at [298, 133] on p "1. Click BOOK NOW to access our online calendar." at bounding box center [347, 131] width 278 height 7
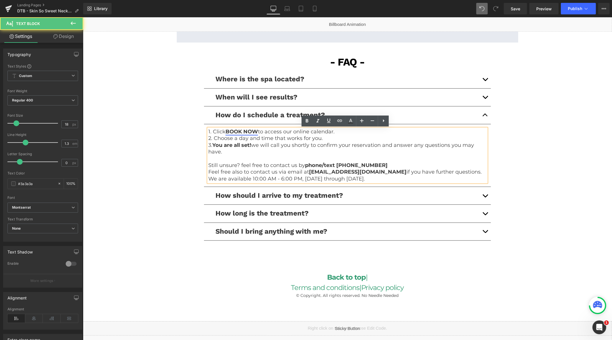
drag, startPoint x: 247, startPoint y: 131, endPoint x: 332, endPoint y: 161, distance: 90.4
click at [247, 131] on link "BOOK NOW" at bounding box center [241, 131] width 32 height 6
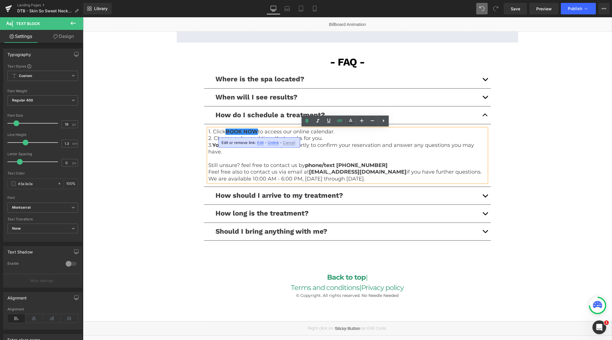
click at [257, 142] on span "Edit" at bounding box center [260, 142] width 7 height 5
click at [259, 157] on p at bounding box center [347, 158] width 278 height 7
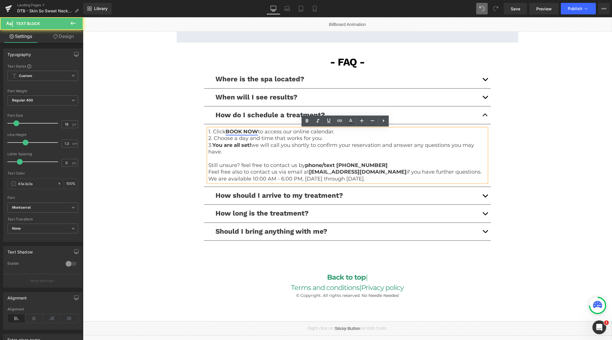
click at [249, 133] on link "BOOK NOW" at bounding box center [241, 131] width 32 height 6
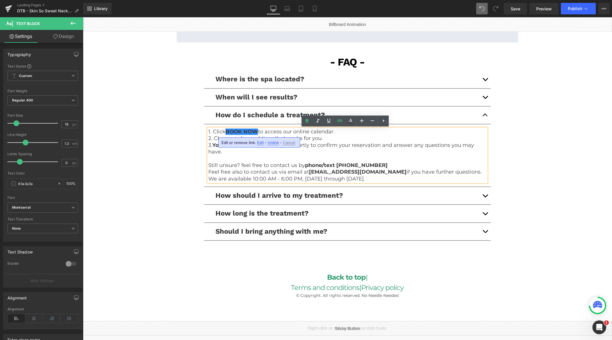
click at [259, 144] on span "Edit" at bounding box center [260, 142] width 7 height 5
click at [260, 145] on input "https://corrective-treatments.myshopify.com/#claimnow" at bounding box center [256, 144] width 88 height 14
type input "#claimnow"
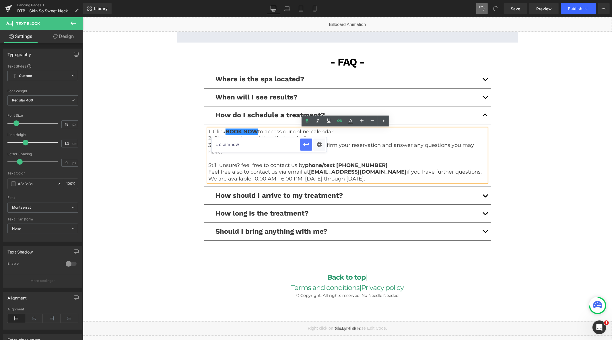
click at [306, 146] on icon "button" at bounding box center [306, 144] width 7 height 7
click at [355, 323] on div "Liquid" at bounding box center [347, 328] width 529 height 14
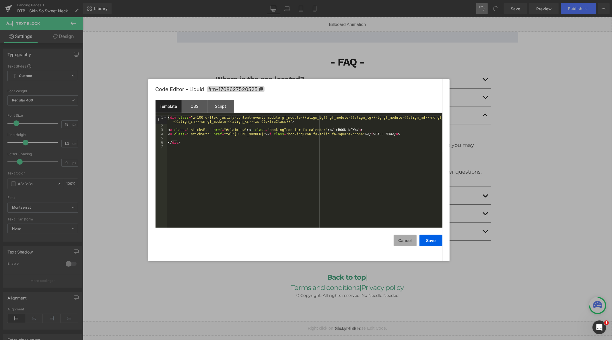
click at [406, 240] on button "Cancel" at bounding box center [405, 240] width 23 height 11
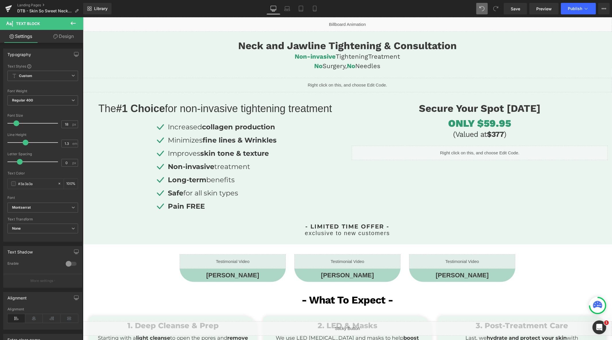
scroll to position [0, 0]
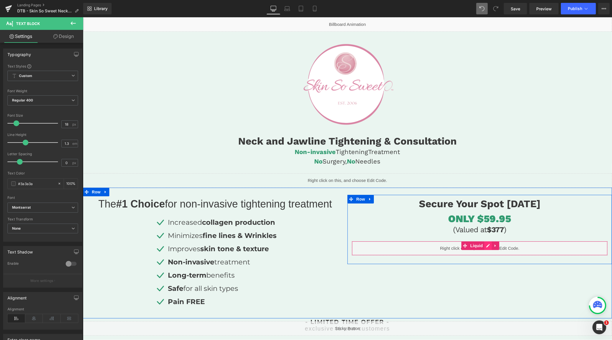
click at [487, 245] on div "Liquid" at bounding box center [480, 248] width 256 height 14
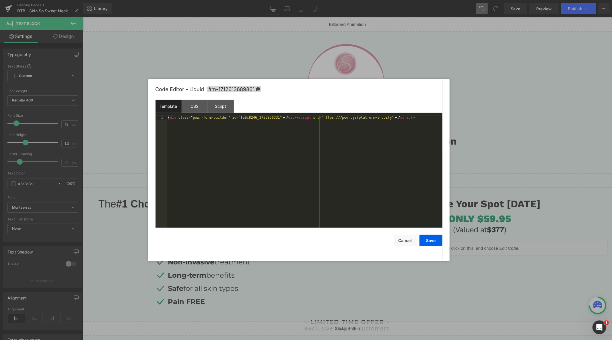
click at [358, 138] on div "< div class = "powr-form-builder" id = "fe9c8246_1755856331" > </ div > < scrip…" at bounding box center [305, 175] width 276 height 120
click at [428, 239] on button "Save" at bounding box center [431, 240] width 23 height 11
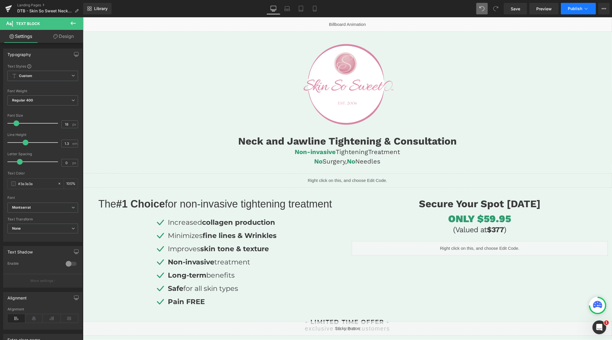
click at [571, 8] on span "Publish" at bounding box center [575, 8] width 14 height 5
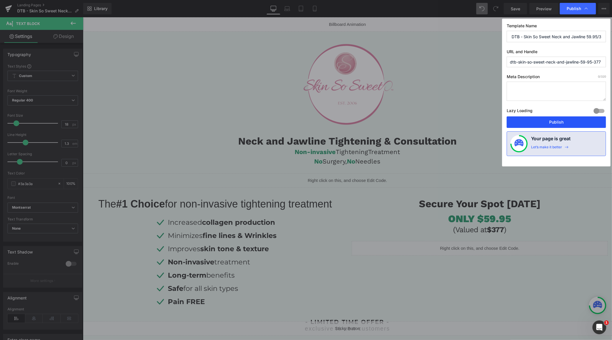
click at [544, 119] on button "Publish" at bounding box center [556, 121] width 99 height 11
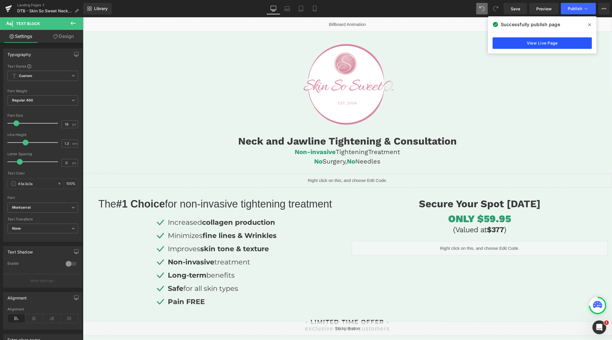
click at [529, 42] on link "View Live Page" at bounding box center [542, 42] width 99 height 11
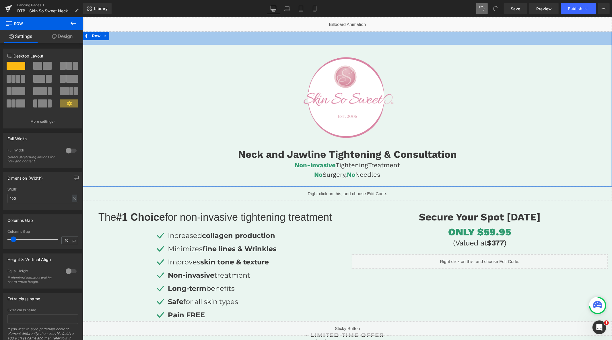
drag, startPoint x: 129, startPoint y: 32, endPoint x: 131, endPoint y: 46, distance: 13.3
click at [131, 46] on div "Image Neck and Jawline Tightening & Consultation Heading Non-invasive Tightenin…" at bounding box center [347, 108] width 529 height 155
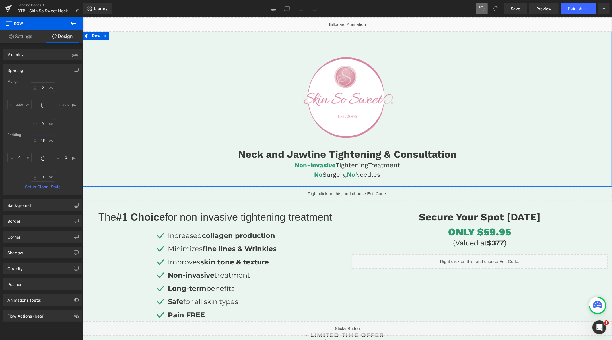
click at [43, 142] on input "text" at bounding box center [43, 139] width 24 height 9
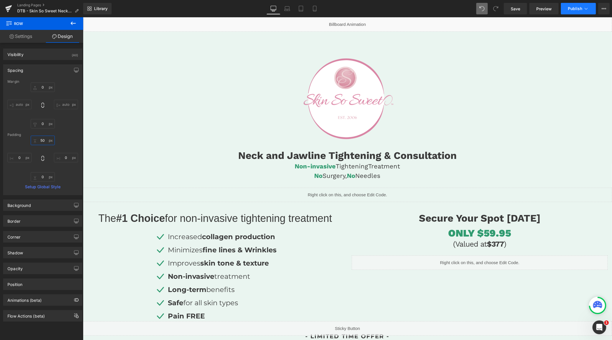
type input "50"
click at [572, 11] on span "Publish" at bounding box center [575, 8] width 14 height 5
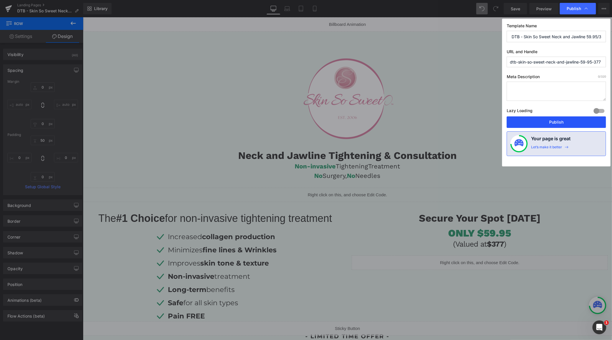
click at [556, 121] on button "Publish" at bounding box center [556, 121] width 99 height 11
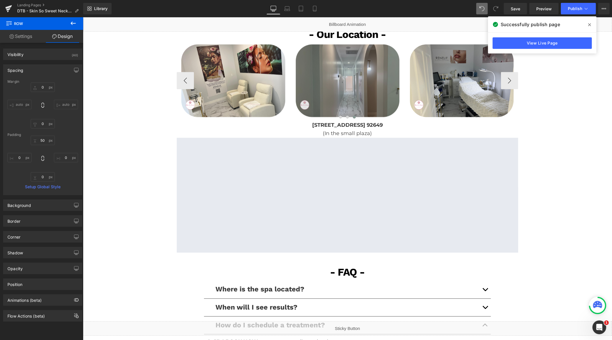
scroll to position [957, 0]
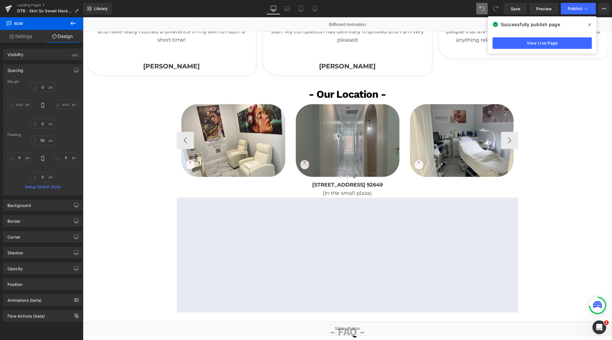
click at [346, 137] on div "Image" at bounding box center [347, 139] width 107 height 75
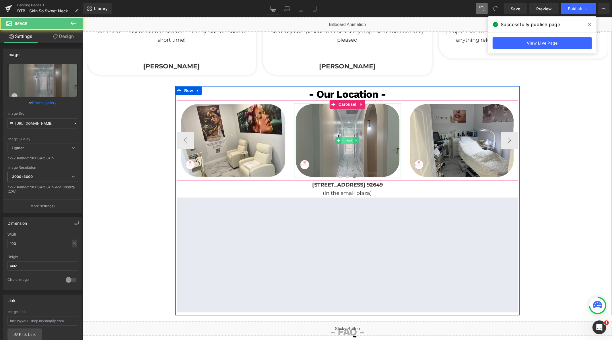
click at [344, 138] on span "Image" at bounding box center [348, 139] width 12 height 7
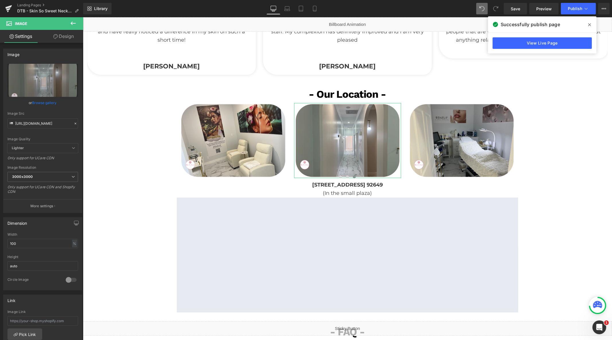
click at [67, 38] on link "Design" at bounding box center [64, 36] width 42 height 13
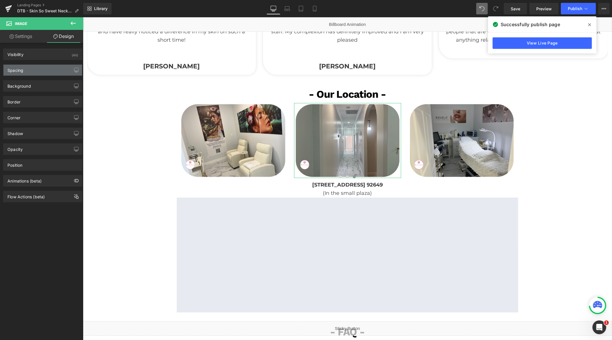
click at [34, 69] on div "Spacing" at bounding box center [42, 70] width 79 height 11
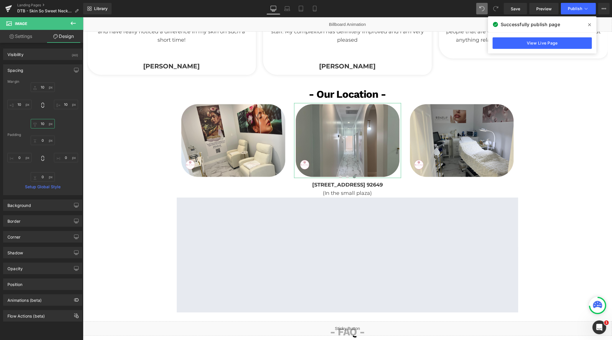
click at [44, 123] on input "10" at bounding box center [43, 123] width 24 height 9
type input "1"
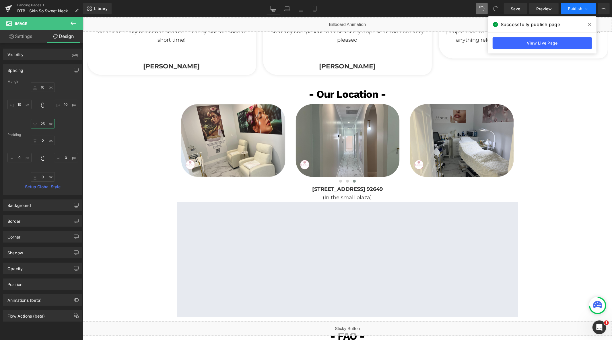
type input "25"
click at [568, 9] on button "Publish" at bounding box center [578, 8] width 35 height 11
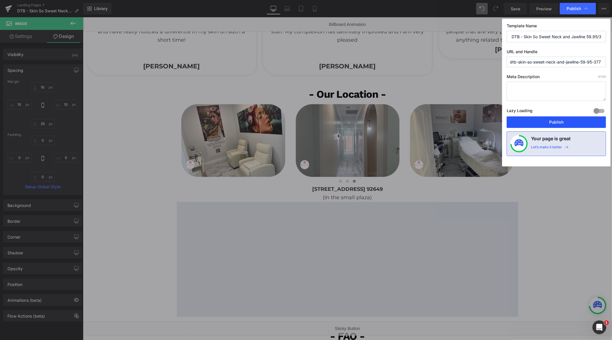
click at [550, 122] on button "Publish" at bounding box center [556, 121] width 99 height 11
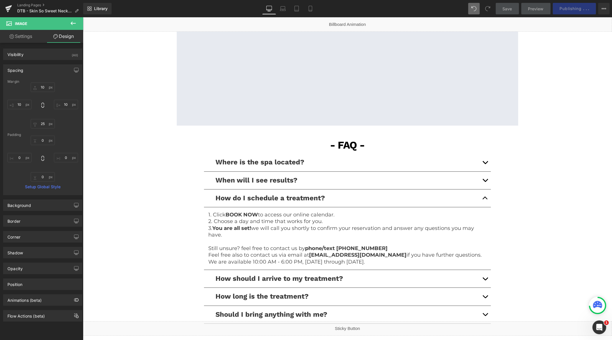
scroll to position [1148, 0]
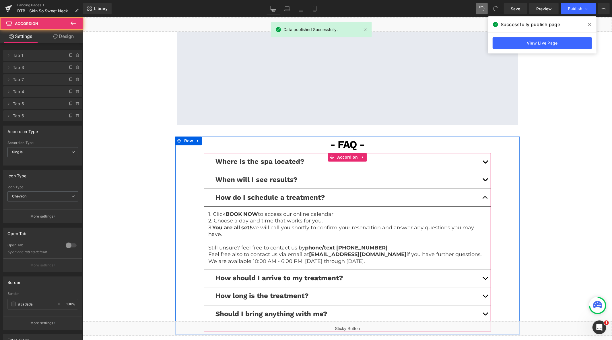
click at [484, 199] on button "button" at bounding box center [484, 197] width 11 height 18
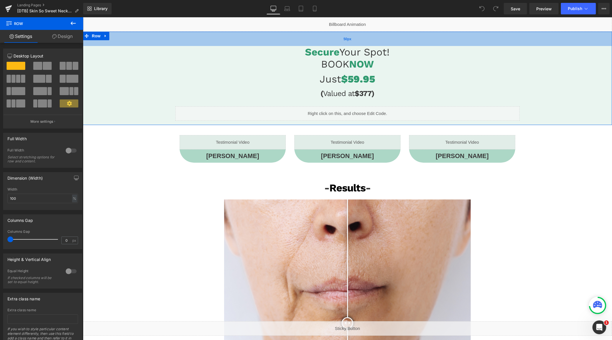
drag, startPoint x: 367, startPoint y: 57, endPoint x: 366, endPoint y: 43, distance: 14.4
click at [366, 43] on div "50px" at bounding box center [347, 38] width 529 height 14
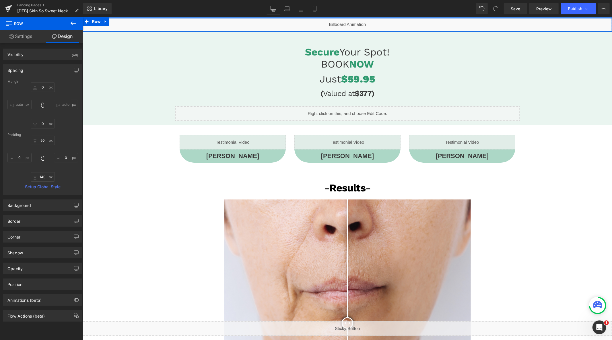
click at [339, 21] on div "Liquid" at bounding box center [347, 24] width 529 height 14
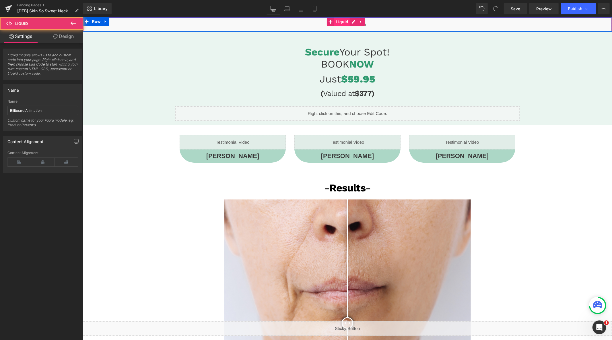
click at [344, 22] on span "Liquid" at bounding box center [341, 21] width 15 height 9
click at [96, 22] on span "Row" at bounding box center [95, 21] width 11 height 9
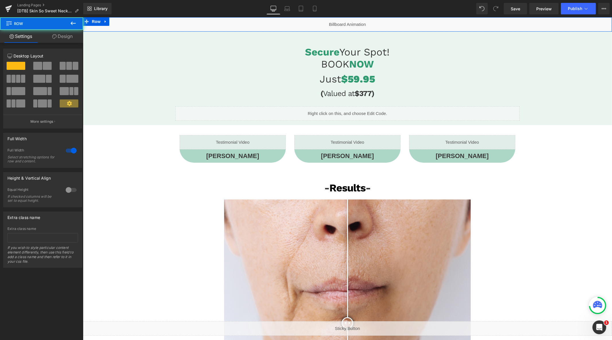
click at [63, 37] on link "Design" at bounding box center [63, 36] width 42 height 13
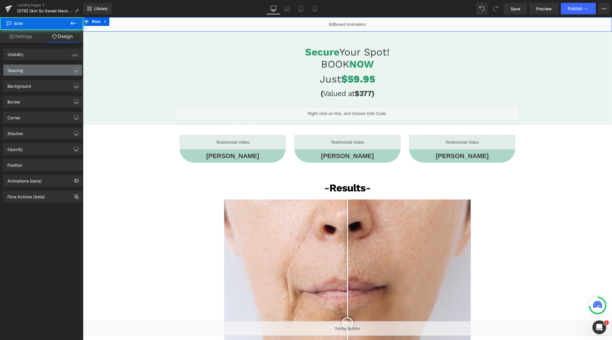
type input "0"
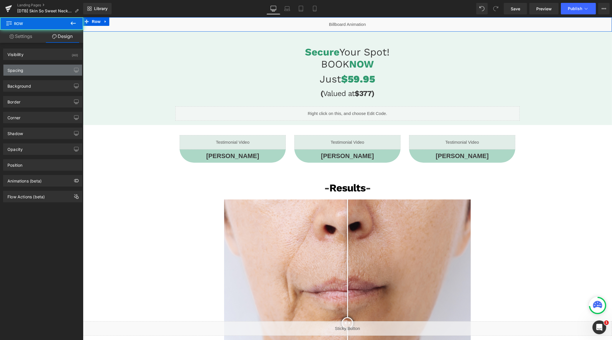
type input "0"
click at [42, 70] on div "Spacing" at bounding box center [42, 70] width 79 height 11
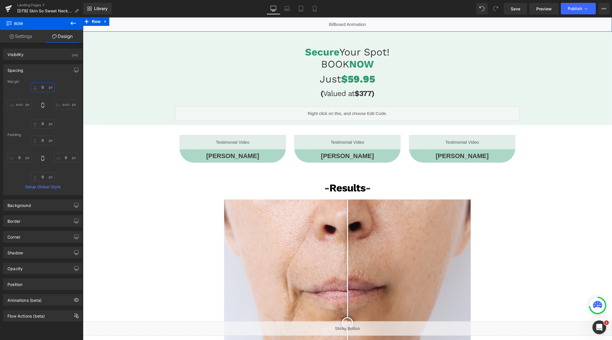
click at [48, 88] on input "0" at bounding box center [43, 86] width 24 height 9
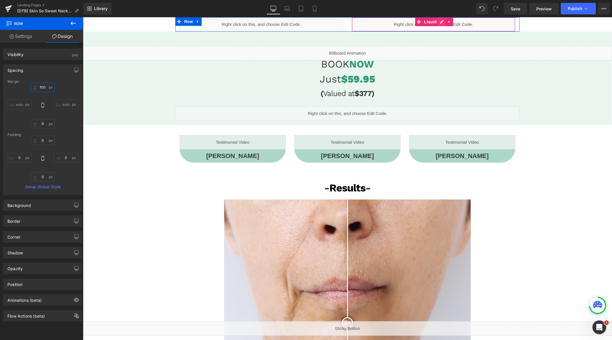
click at [439, 21] on div "Liquid" at bounding box center [434, 24] width 164 height 14
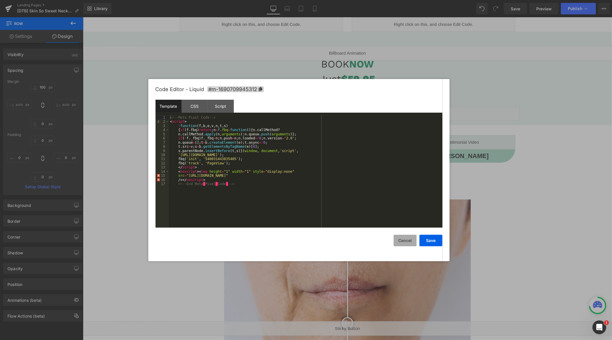
click at [408, 241] on button "Cancel" at bounding box center [405, 240] width 23 height 11
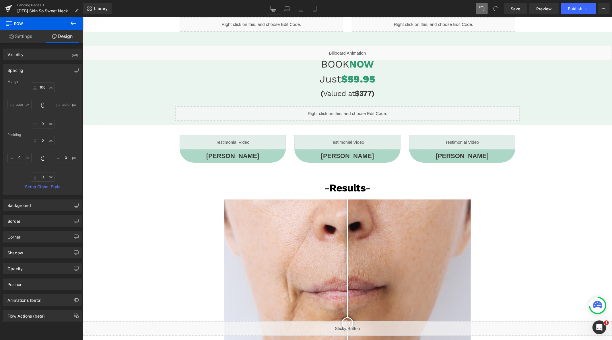
type input "0"
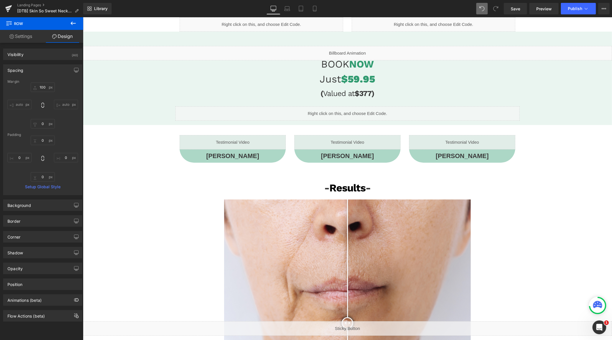
type input "0"
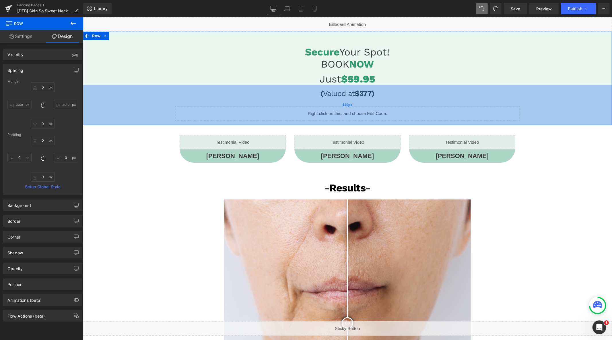
click at [352, 119] on div "140px" at bounding box center [347, 104] width 529 height 40
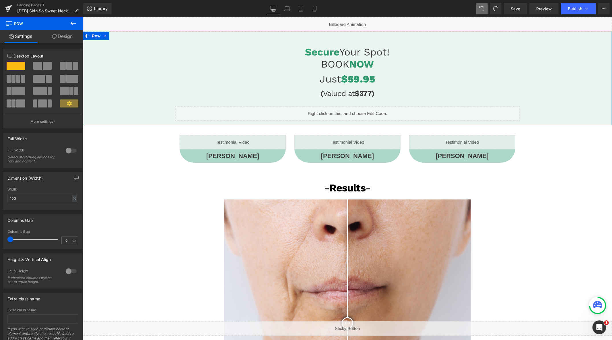
click at [349, 79] on span "Heading" at bounding box center [344, 78] width 15 height 7
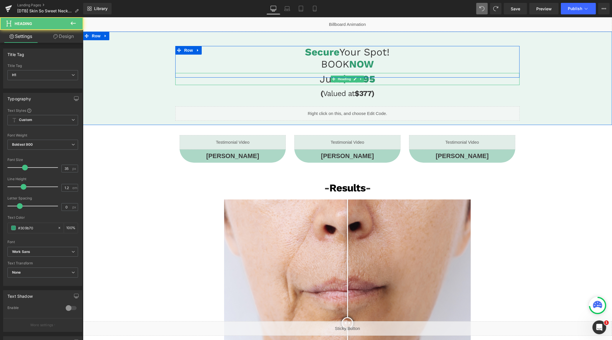
click at [355, 75] on h1 "Just $59.95" at bounding box center [347, 79] width 344 height 12
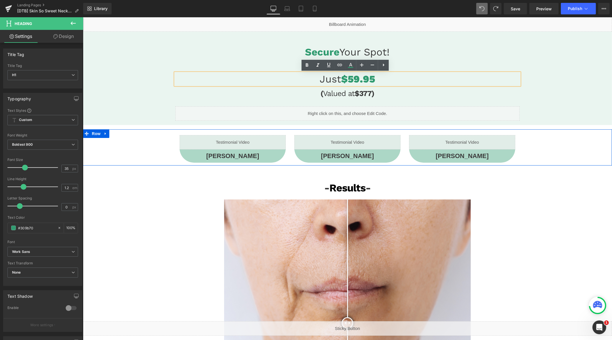
click at [145, 149] on div "Liquid Laura Z. Heading Row Liquid Cindy C. Heading Row Liquid Polina A. Headin…" at bounding box center [347, 148] width 529 height 33
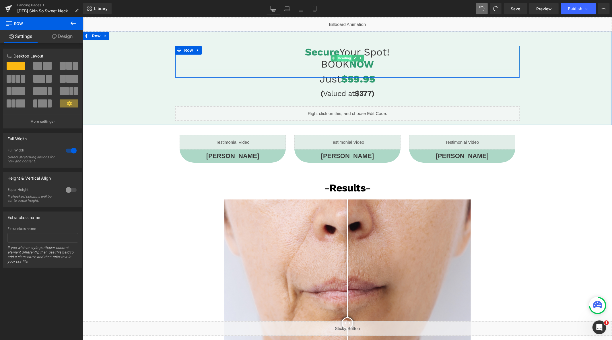
click at [346, 55] on span "Heading" at bounding box center [344, 57] width 15 height 7
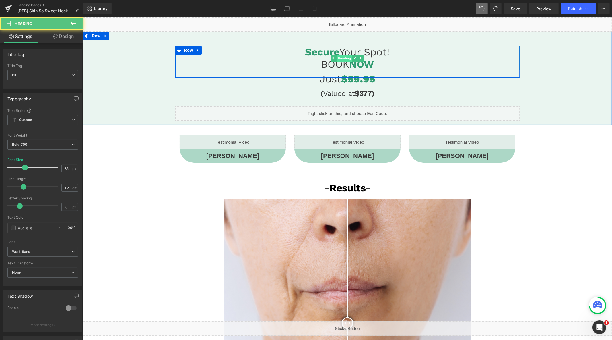
click at [345, 56] on span "Heading" at bounding box center [344, 58] width 15 height 7
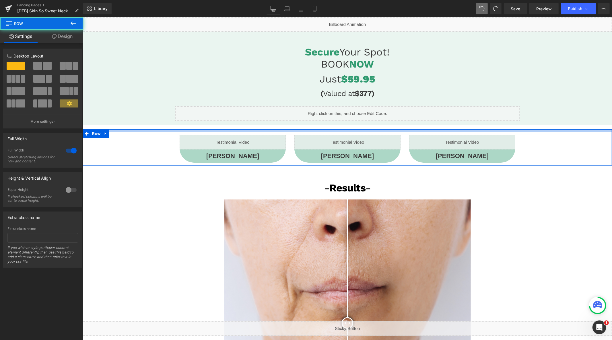
click at [348, 129] on div "Liquid Laura Z. Heading Row Liquid Cindy C. Heading Row Liquid Polina A. Headin…" at bounding box center [347, 147] width 529 height 36
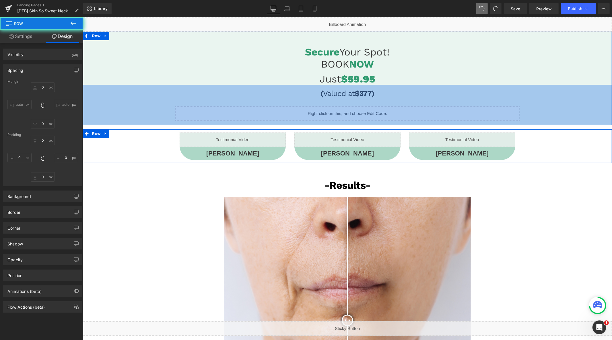
type input "15"
type input "0"
type input "1"
type input "0"
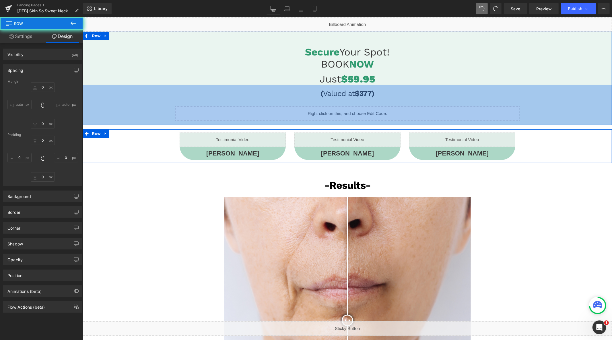
type input "0"
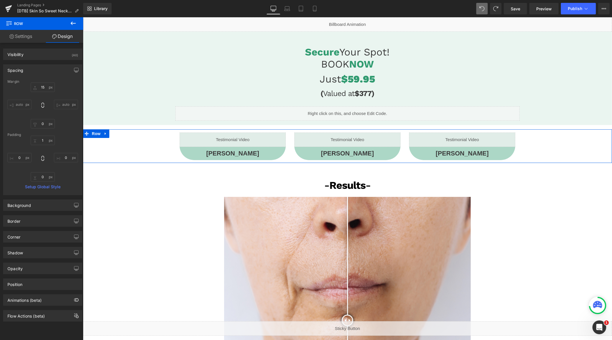
click at [347, 100] on div "Secure Your Spot! BOOK NOW Heading Just $59.95 Heading ( Valued at $377) Headin…" at bounding box center [347, 77] width 529 height 93
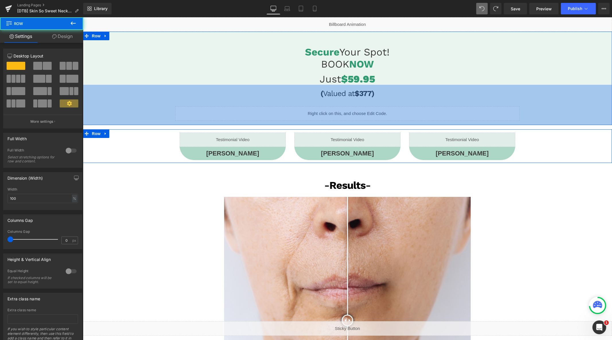
click at [347, 100] on div "140px" at bounding box center [347, 104] width 529 height 40
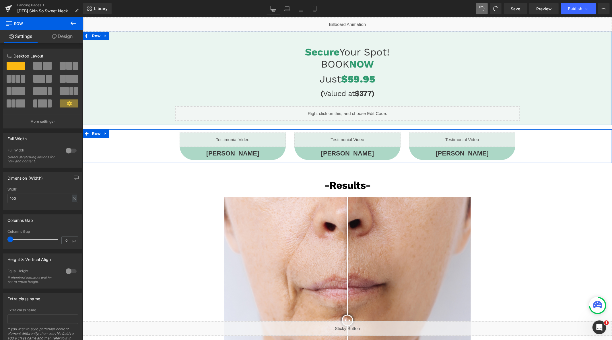
click at [349, 79] on span "Heading" at bounding box center [344, 78] width 15 height 7
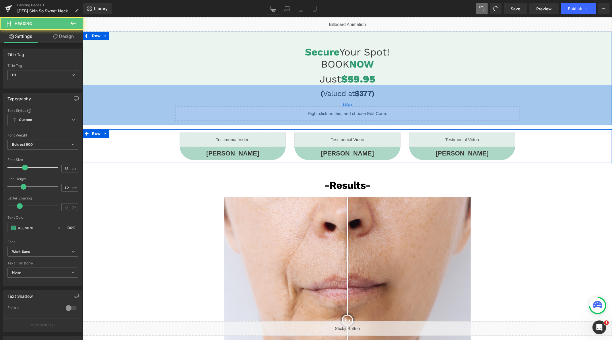
click at [346, 94] on div "140px" at bounding box center [347, 104] width 529 height 40
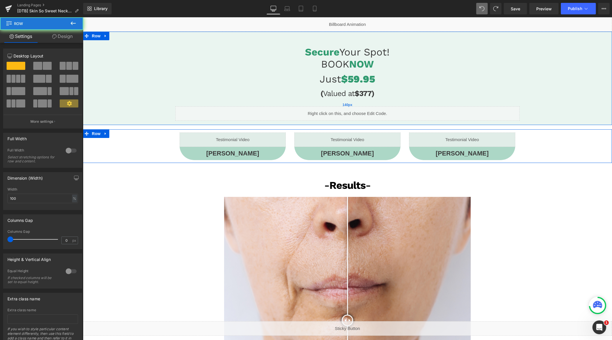
click at [347, 89] on div "140px" at bounding box center [347, 104] width 529 height 40
click at [347, 82] on div "Just $59.95 Heading" at bounding box center [347, 79] width 344 height 12
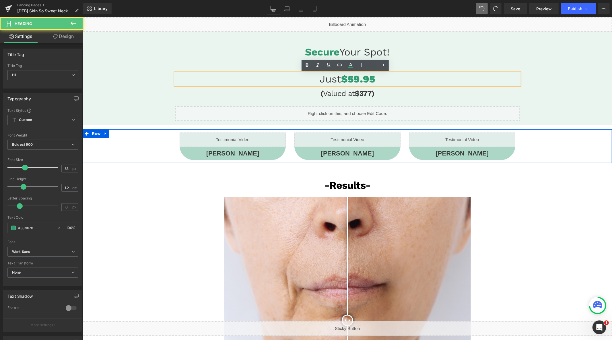
click at [347, 82] on h1 "Just $59.95" at bounding box center [347, 79] width 344 height 12
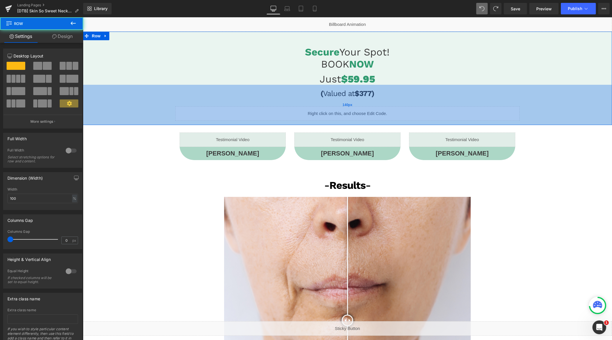
click at [391, 86] on div "140px" at bounding box center [347, 104] width 529 height 40
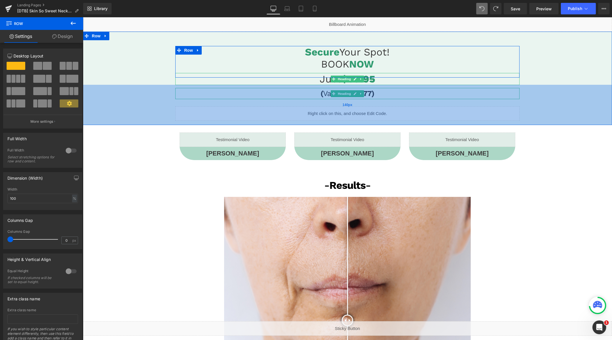
click at [346, 90] on div "140px" at bounding box center [347, 104] width 529 height 40
click at [354, 115] on div "139px" at bounding box center [347, 104] width 529 height 40
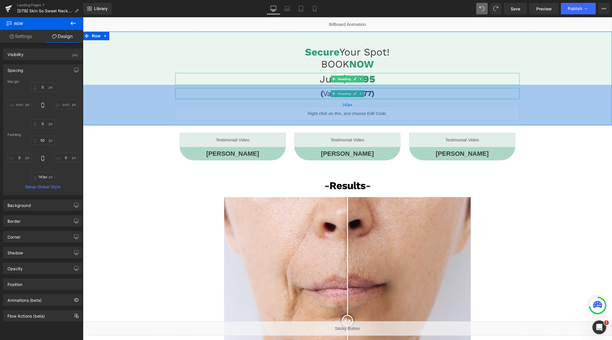
type input "140px"
click at [357, 111] on div "140px" at bounding box center [347, 104] width 529 height 40
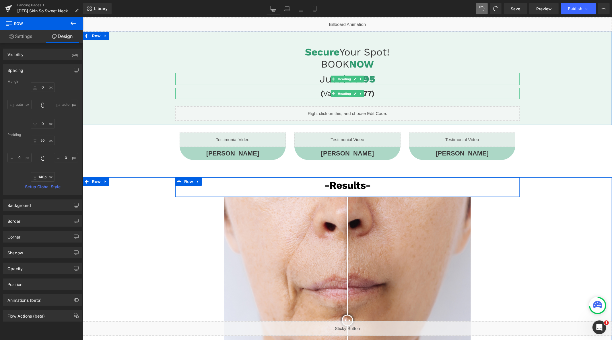
drag, startPoint x: 191, startPoint y: 184, endPoint x: 192, endPoint y: 180, distance: 4.1
click at [194, 184] on link at bounding box center [197, 181] width 7 height 9
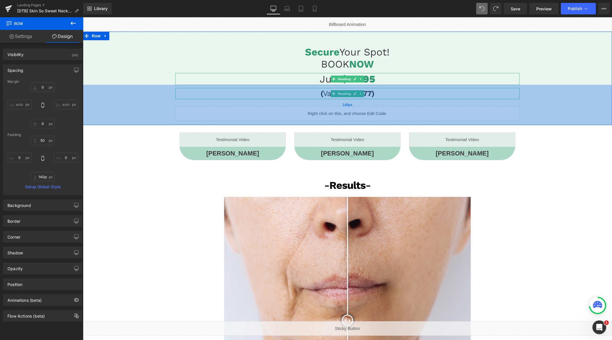
click at [314, 124] on div "140px" at bounding box center [347, 104] width 529 height 40
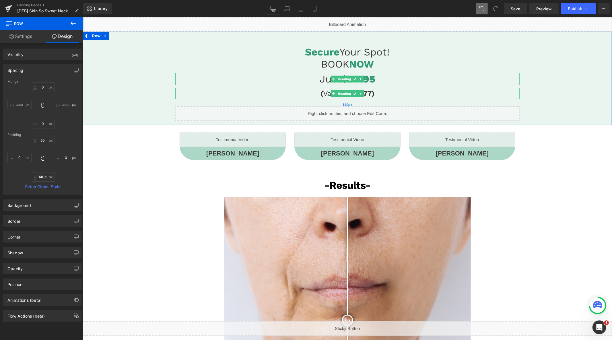
click at [143, 95] on div "140px" at bounding box center [347, 104] width 529 height 40
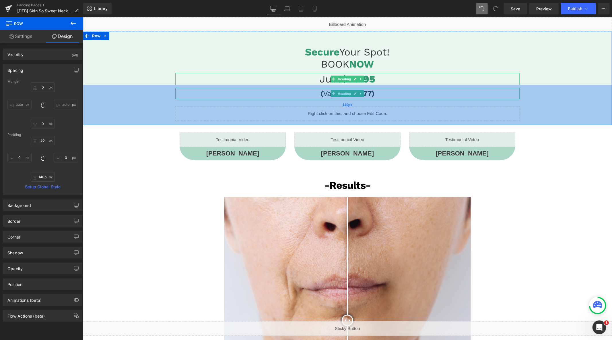
click at [291, 106] on div "140px" at bounding box center [347, 104] width 529 height 40
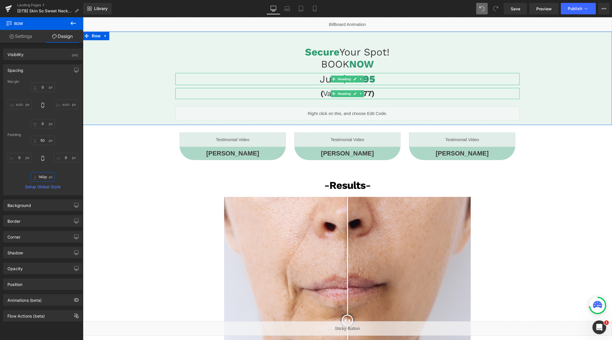
click at [43, 176] on input "140px" at bounding box center [43, 176] width 24 height 9
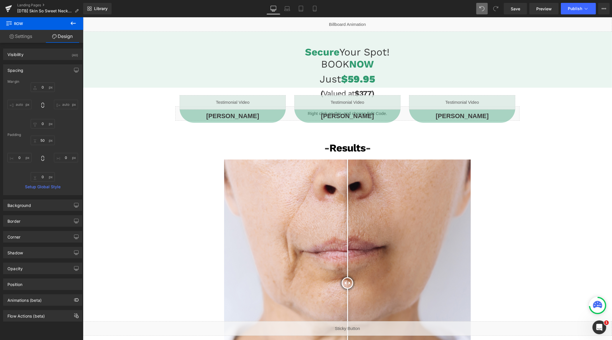
click at [479, 8] on span at bounding box center [481, 8] width 11 height 11
type input "0"
type input "50"
type input "0"
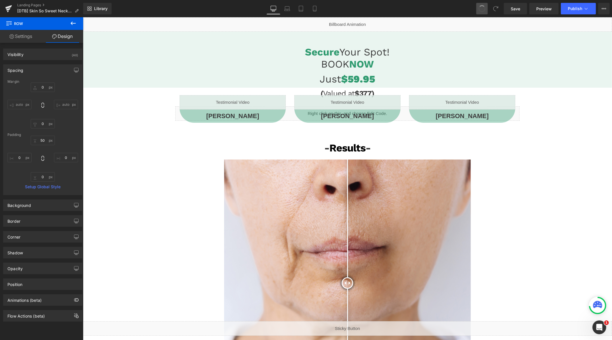
type input "140"
type input "0"
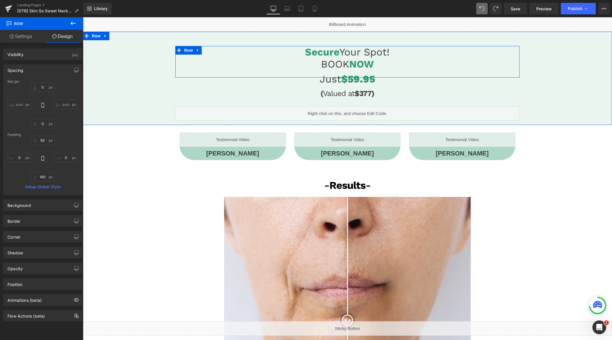
click at [83, 17] on div at bounding box center [83, 17] width 0 height 0
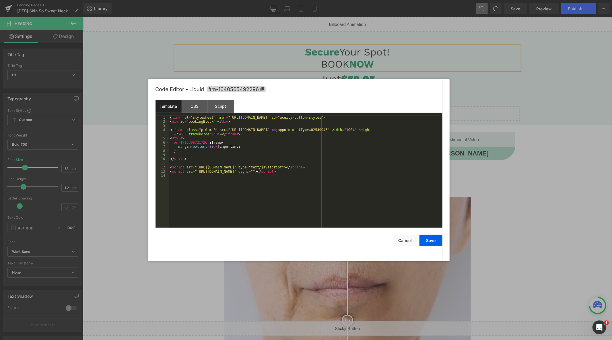
click at [351, 109] on div "Liquid" at bounding box center [347, 113] width 344 height 14
drag, startPoint x: 392, startPoint y: 130, endPoint x: 226, endPoint y: 130, distance: 166.8
click at [226, 130] on div "< link rel = "stylesheet" href = "https://embed.acuityscheduling.com/embed/butt…" at bounding box center [306, 175] width 274 height 120
drag, startPoint x: 393, startPoint y: 131, endPoint x: 225, endPoint y: 130, distance: 167.3
click at [225, 130] on div "< link rel = "stylesheet" href = "https://embed.acuityscheduling.com/embed/butt…" at bounding box center [306, 175] width 274 height 120
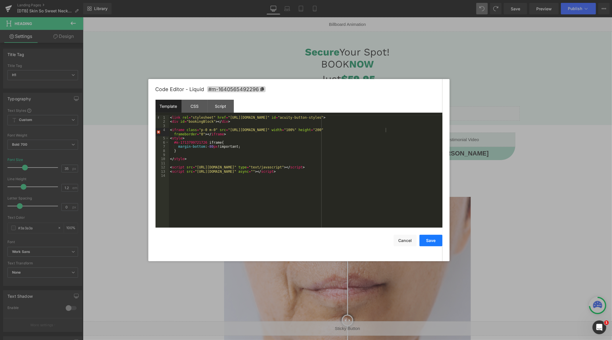
click at [438, 239] on button "Save" at bounding box center [431, 240] width 23 height 11
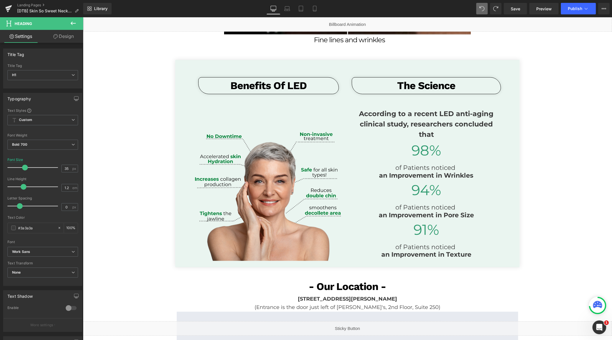
scroll to position [861, 0]
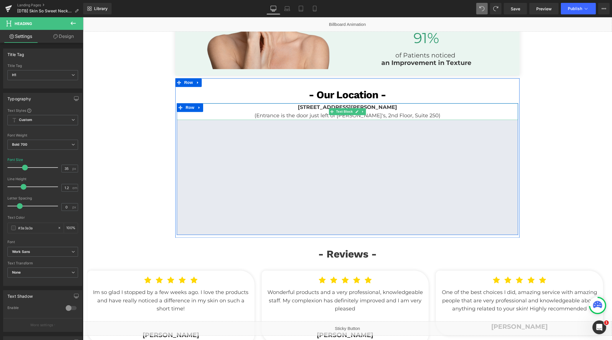
click at [436, 113] on p "(Entrance is the door just left of Jimmy John's, 2nd Floor, Suite 250)" at bounding box center [348, 115] width 342 height 8
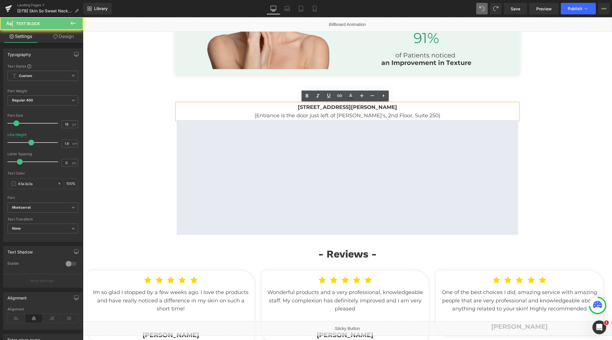
click at [436, 113] on p "(Entrance is the door just left of Jimmy John's, 2nd Floor, Suite 250)" at bounding box center [348, 115] width 342 height 8
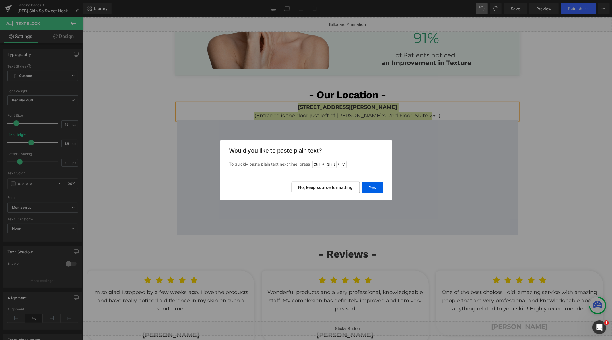
click at [319, 189] on button "No, keep source formatting" at bounding box center [326, 186] width 68 height 11
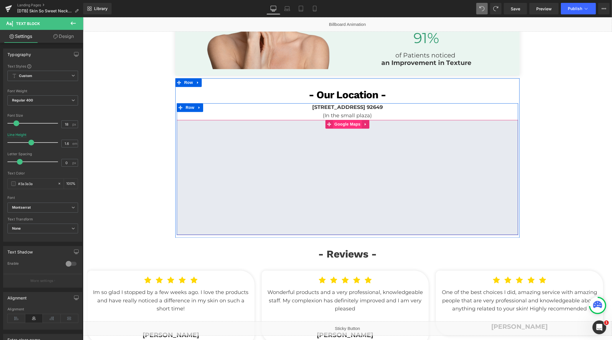
click at [350, 123] on span "Google Maps" at bounding box center [347, 124] width 29 height 9
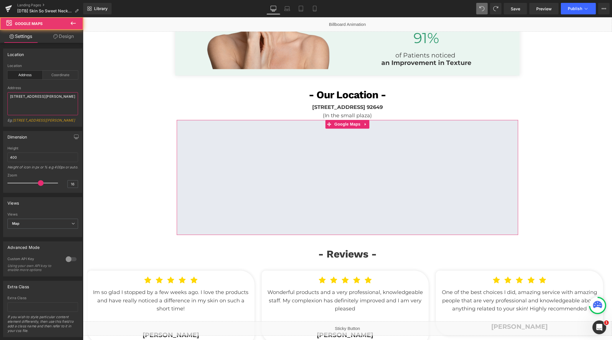
click at [44, 104] on textarea "20 N Raymond Ave, Pasadena CA 91103" at bounding box center [42, 103] width 71 height 23
paste textarea "[STREET_ADDRESS] 92649"
type textarea "[STREET_ADDRESS] 92649"
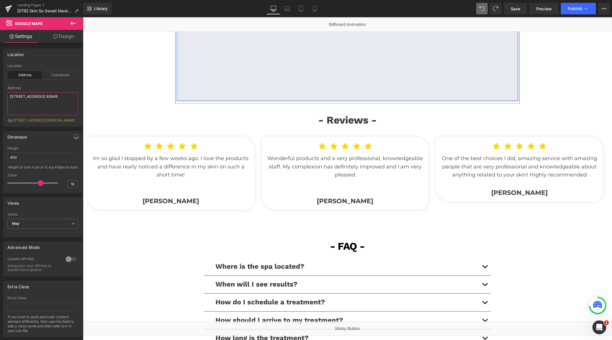
scroll to position [1084, 0]
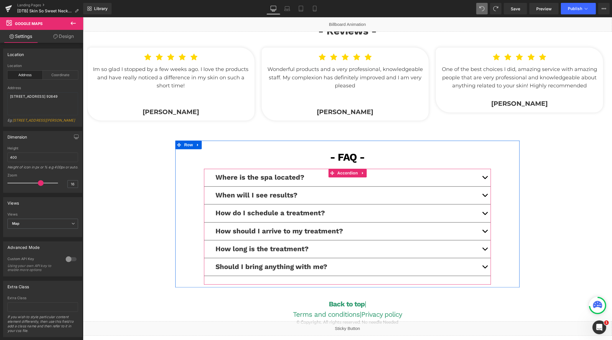
click at [480, 179] on button "button" at bounding box center [484, 177] width 11 height 18
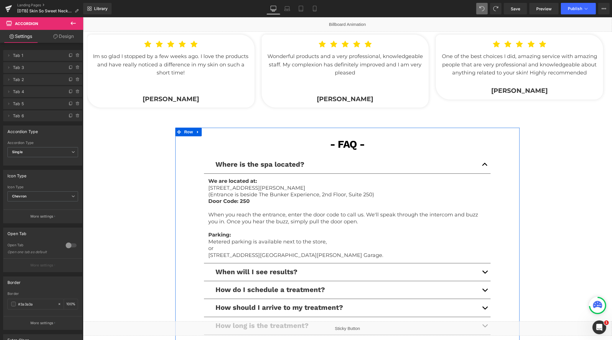
scroll to position [1148, 0]
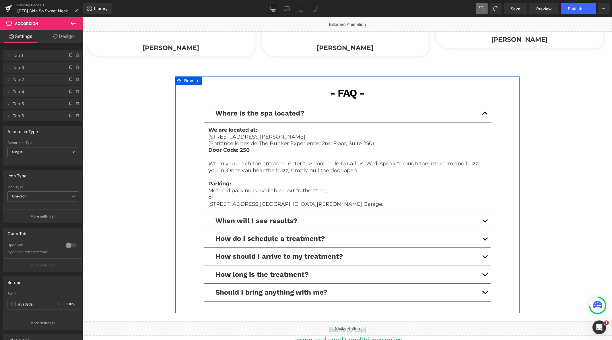
click at [335, 188] on p "Metered parking is available next to the store," at bounding box center [347, 190] width 278 height 7
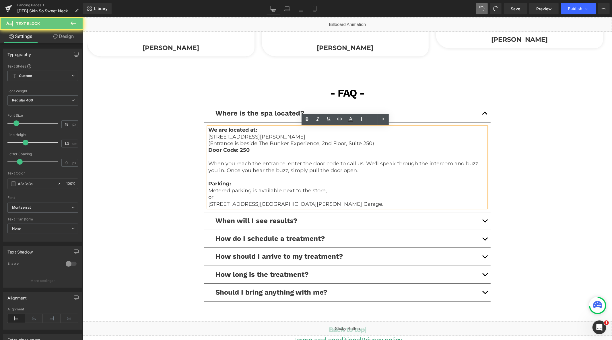
click at [338, 191] on p "Metered parking is available next to the store," at bounding box center [347, 190] width 278 height 7
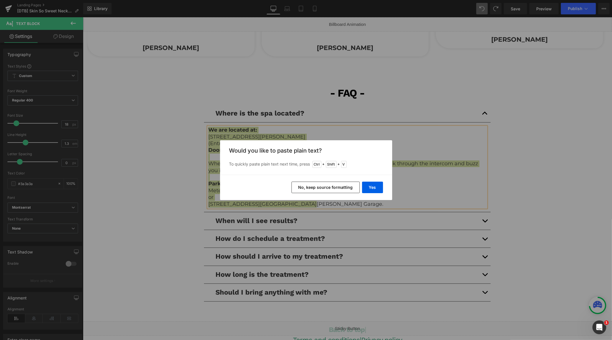
drag, startPoint x: 332, startPoint y: 187, endPoint x: 250, endPoint y: 169, distance: 84.5
click at [332, 187] on button "No, keep source formatting" at bounding box center [326, 186] width 68 height 11
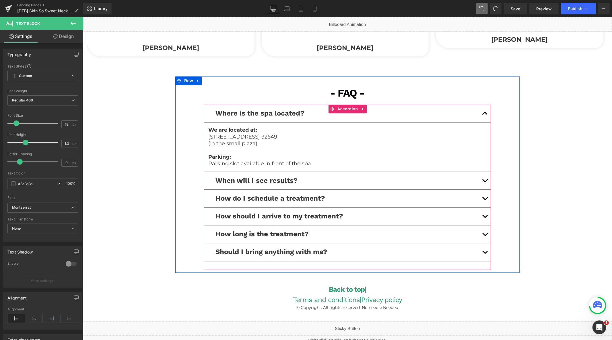
click at [485, 199] on span "button" at bounding box center [485, 199] width 0 height 0
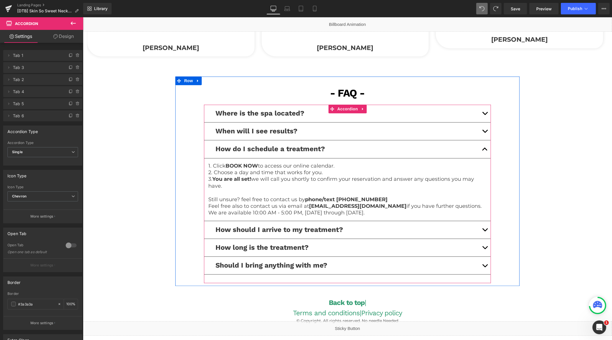
click at [401, 207] on p "Feel free also to contact us via email at hello@noneedleneeded.com if you have …" at bounding box center [347, 205] width 278 height 7
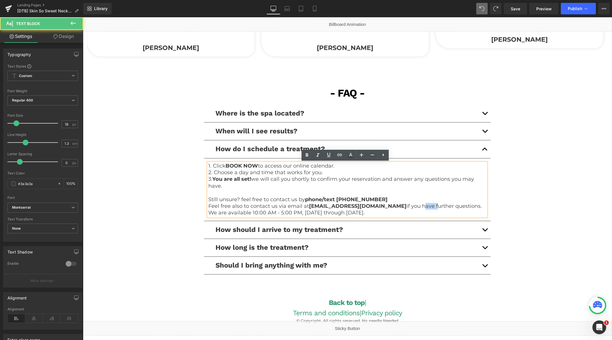
click at [401, 207] on p "Feel free also to contact us via email at hello@noneedleneeded.com if you have …" at bounding box center [347, 205] width 278 height 7
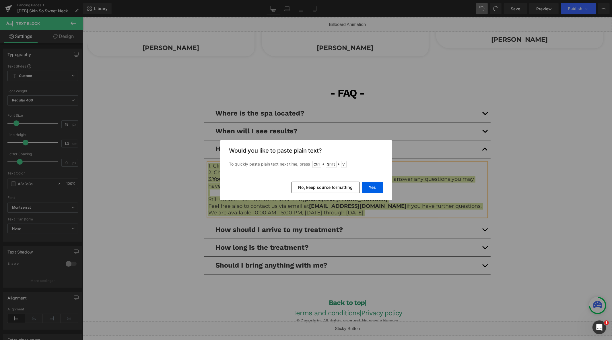
click at [316, 186] on button "No, keep source formatting" at bounding box center [326, 186] width 68 height 11
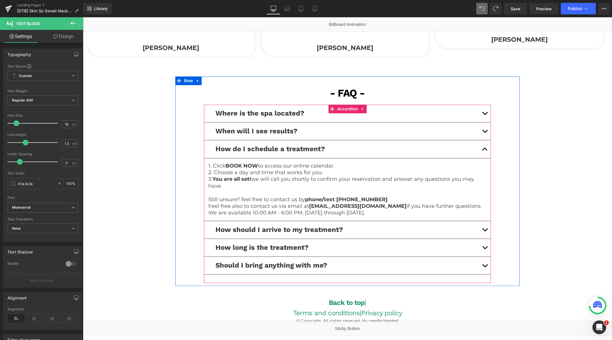
click at [487, 246] on button "button" at bounding box center [484, 247] width 11 height 18
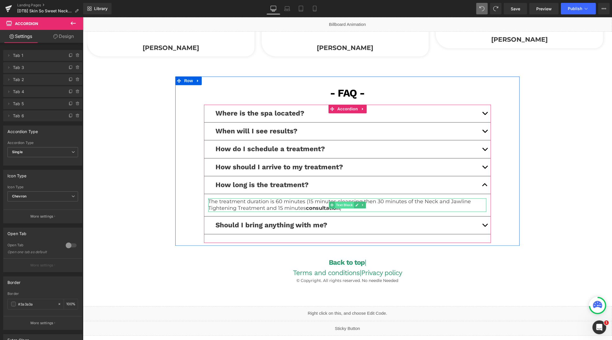
click at [339, 207] on span "Text Block" at bounding box center [344, 204] width 19 height 7
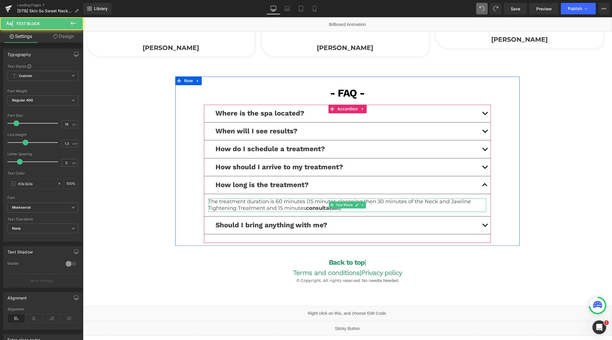
click at [380, 205] on p "The treatment duration is 60 minutes (15 minutes cleansing then 30 minutes of t…" at bounding box center [347, 204] width 278 height 13
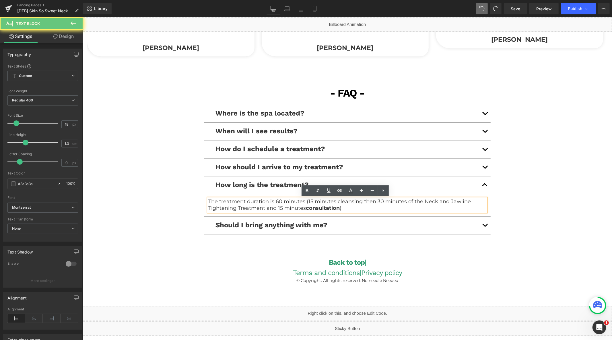
click at [379, 208] on p "The treatment duration is 60 minutes (15 minutes cleansing then 30 minutes of t…" at bounding box center [347, 204] width 278 height 13
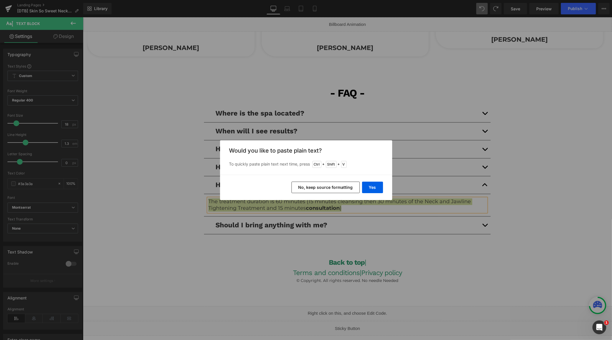
drag, startPoint x: 336, startPoint y: 185, endPoint x: 255, endPoint y: 166, distance: 82.8
click at [336, 185] on button "No, keep source formatting" at bounding box center [326, 186] width 68 height 11
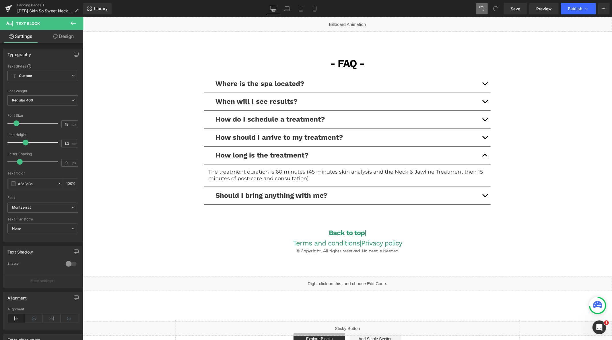
scroll to position [1213, 0]
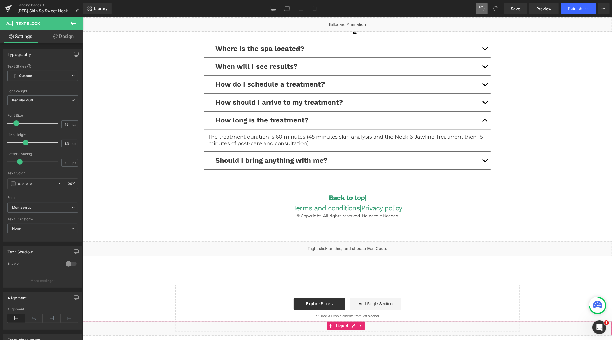
click at [355, 326] on div "Liquid" at bounding box center [347, 328] width 529 height 14
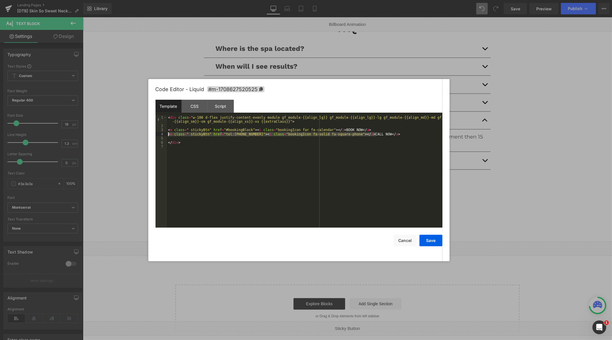
drag, startPoint x: 385, startPoint y: 135, endPoint x: 165, endPoint y: 133, distance: 219.3
click at [165, 133] on pre "1 2 3 4 5 6 7 < div class = "w-100 d-flex justify-content-evenly module gf_modu…" at bounding box center [299, 171] width 287 height 112
click at [427, 241] on button "Save" at bounding box center [431, 240] width 23 height 11
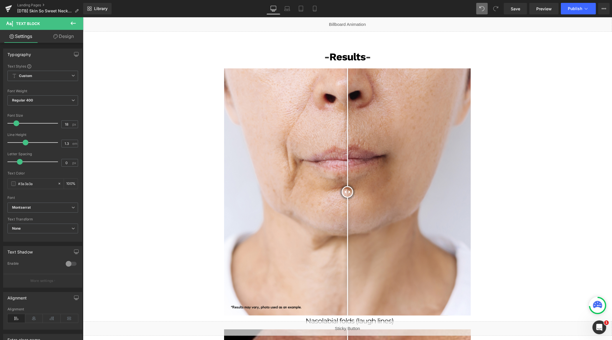
scroll to position [0, 0]
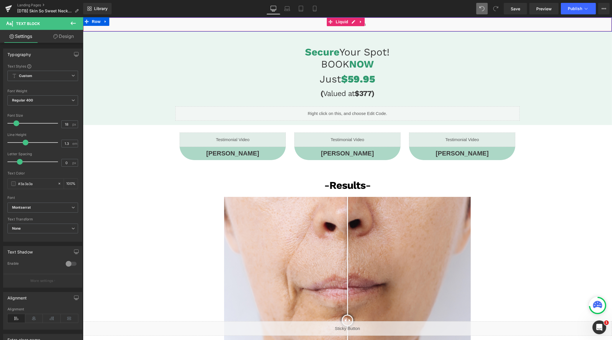
click at [351, 22] on div "Liquid" at bounding box center [347, 24] width 529 height 14
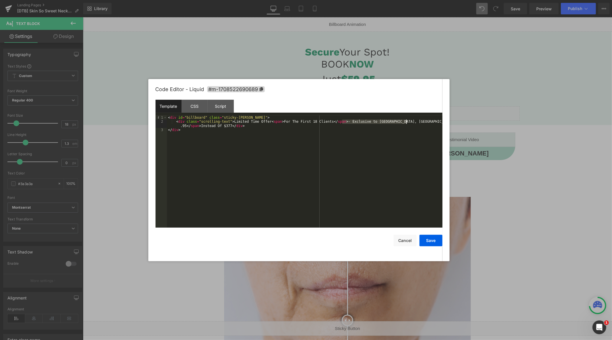
drag, startPoint x: 342, startPoint y: 123, endPoint x: 407, endPoint y: 122, distance: 64.6
click at [407, 122] on div "< div id = "billboard" class = "sticky-barOne" > < div class = "scrolling-text"…" at bounding box center [305, 175] width 276 height 120
drag, startPoint x: 432, startPoint y: 240, endPoint x: 429, endPoint y: 233, distance: 7.6
click at [432, 240] on button "Save" at bounding box center [431, 240] width 23 height 11
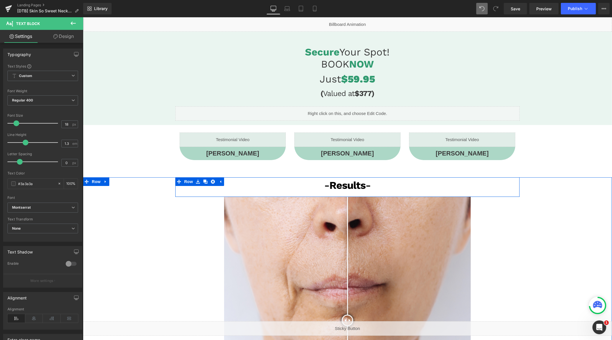
drag, startPoint x: 405, startPoint y: 195, endPoint x: 569, endPoint y: 59, distance: 213.2
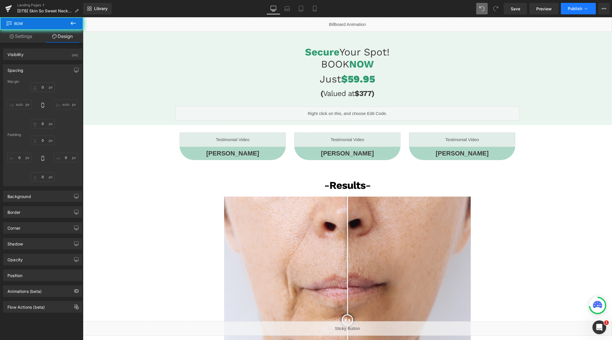
type input "0"
type input "9"
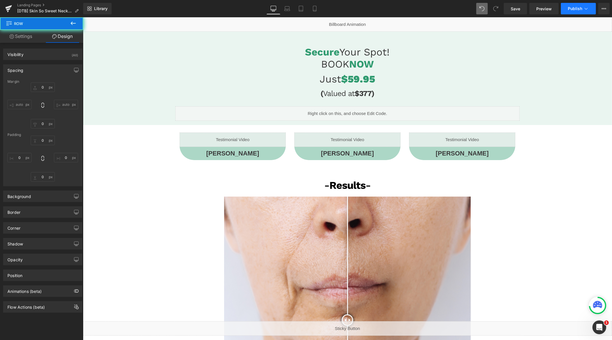
type input "0"
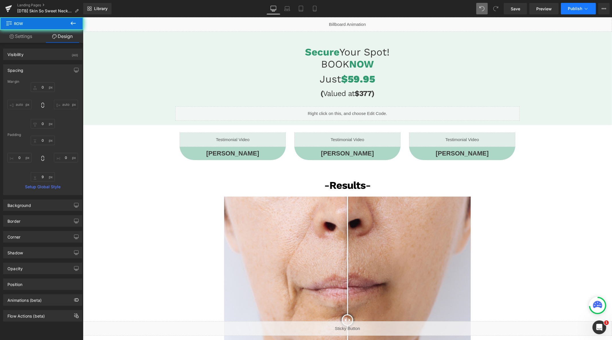
click at [571, 12] on button "Publish" at bounding box center [578, 8] width 35 height 11
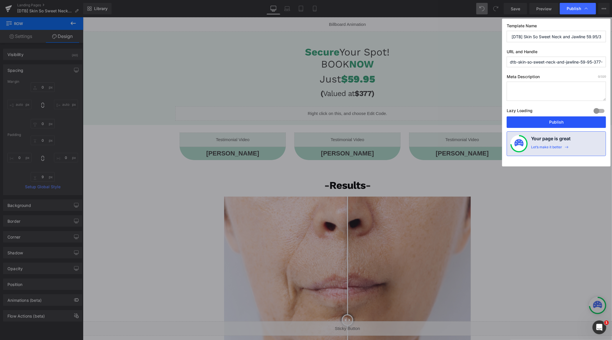
click at [547, 121] on button "Publish" at bounding box center [556, 121] width 99 height 11
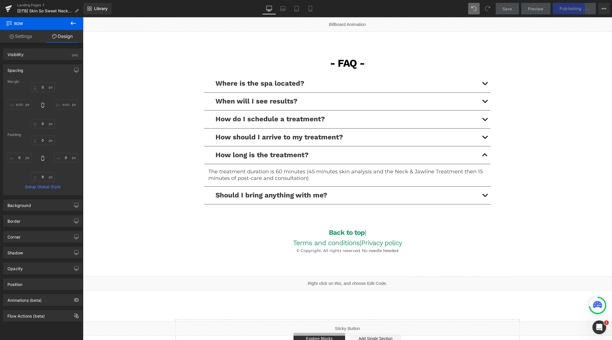
scroll to position [1212, 0]
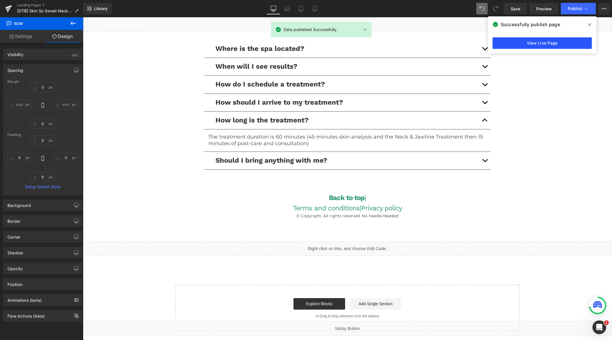
click at [520, 41] on link "View Live Page" at bounding box center [542, 42] width 99 height 11
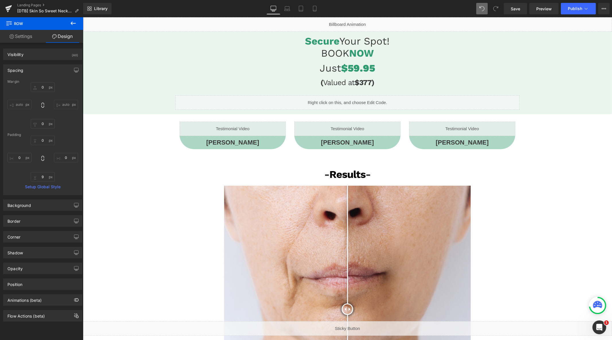
scroll to position [0, 0]
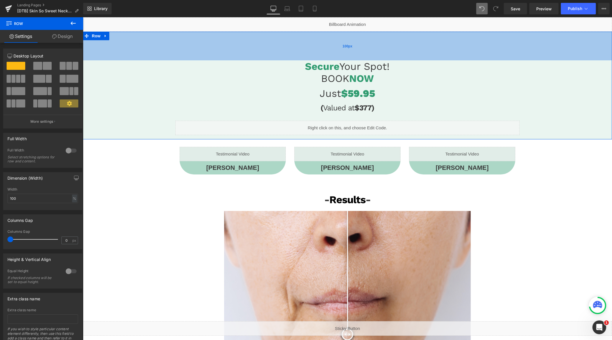
drag, startPoint x: 346, startPoint y: 39, endPoint x: 347, endPoint y: 54, distance: 14.4
click at [347, 54] on div "100px" at bounding box center [347, 45] width 529 height 29
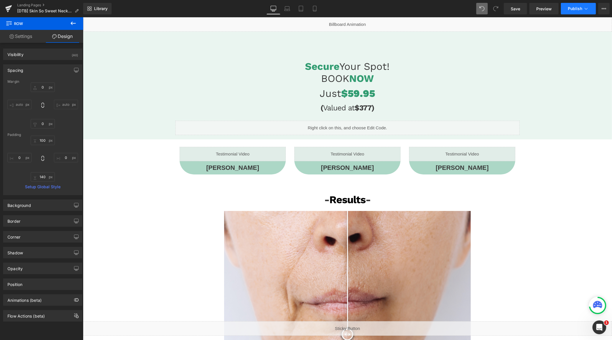
click at [576, 6] on span "Publish" at bounding box center [575, 8] width 14 height 5
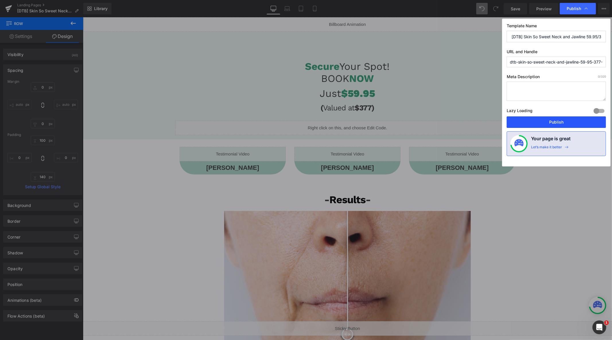
click at [553, 119] on button "Publish" at bounding box center [556, 121] width 99 height 11
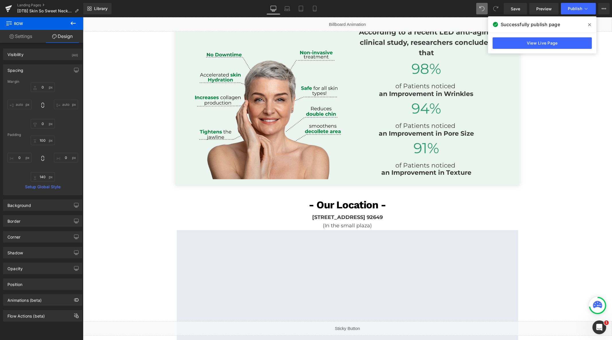
scroll to position [1116, 0]
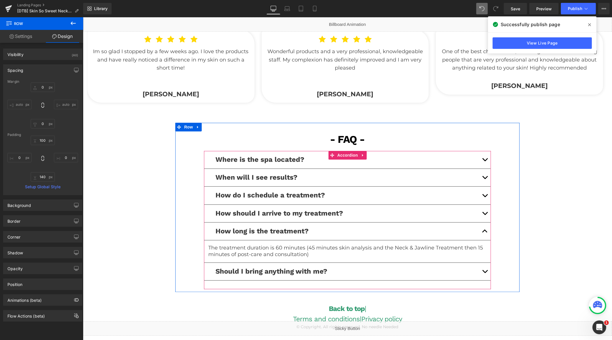
click at [485, 196] on span "button" at bounding box center [485, 196] width 0 height 0
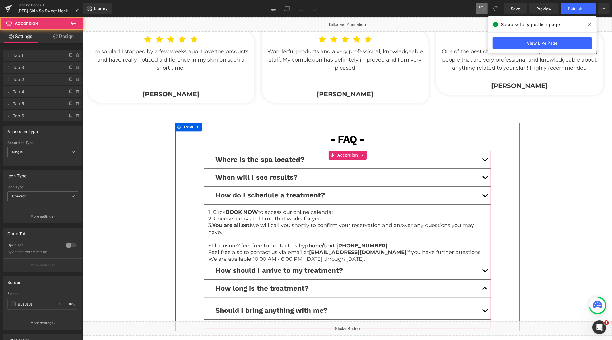
click at [356, 216] on p "2. Choose a day and time that works for you." at bounding box center [347, 218] width 278 height 7
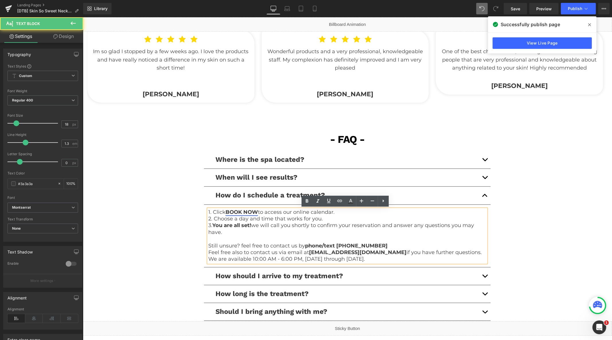
click at [248, 212] on link "BOOK NOW" at bounding box center [241, 211] width 32 height 6
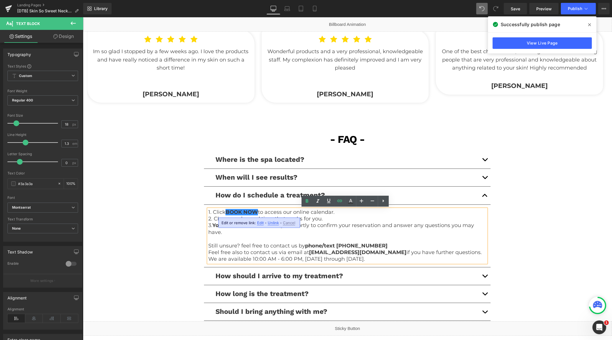
drag, startPoint x: 260, startPoint y: 221, endPoint x: 177, endPoint y: 205, distance: 84.5
click at [260, 221] on span "Edit" at bounding box center [260, 222] width 7 height 5
click at [257, 222] on input "https://corrective-treatments.myshopify.com/#claimnow" at bounding box center [256, 224] width 88 height 14
paste input "text"
click at [305, 227] on icon "button" at bounding box center [306, 224] width 7 height 7
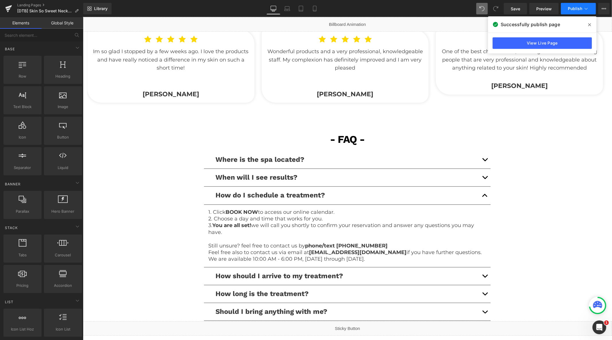
click at [575, 9] on span "Publish" at bounding box center [575, 8] width 14 height 5
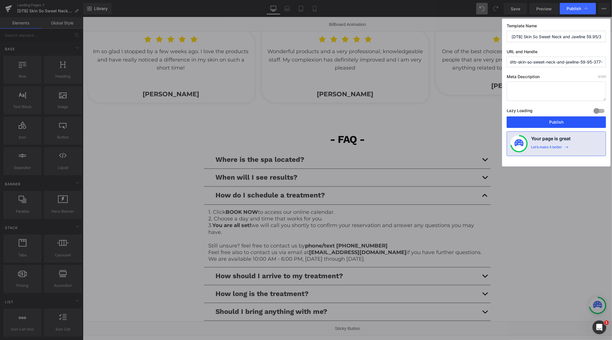
click at [545, 121] on button "Publish" at bounding box center [556, 121] width 99 height 11
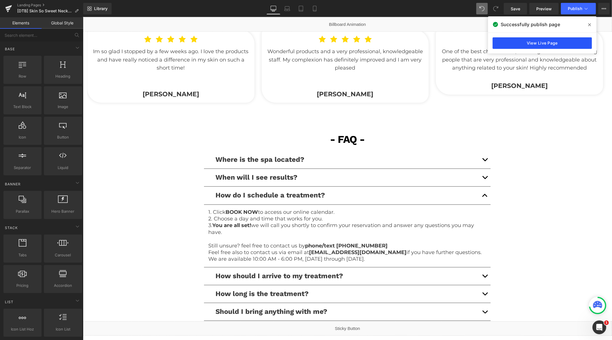
click at [514, 42] on link "View Live Page" at bounding box center [542, 42] width 99 height 11
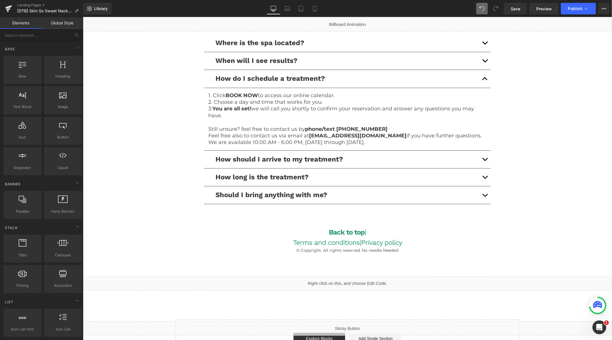
scroll to position [1267, 0]
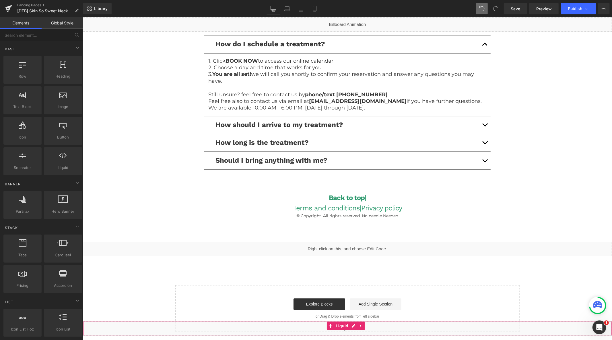
click at [352, 327] on div "Liquid" at bounding box center [347, 328] width 529 height 14
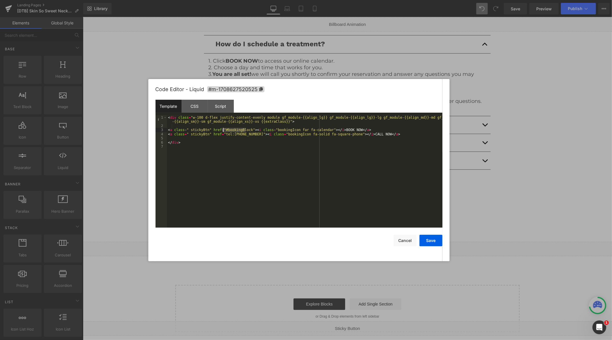
drag, startPoint x: 245, startPoint y: 130, endPoint x: 222, endPoint y: 130, distance: 23.2
click at [221, 130] on div "< div class = "w-100 d-flex justify-content-evenly module gf_module-{{align_lg}…" at bounding box center [305, 177] width 276 height 124
click at [429, 239] on button "Save" at bounding box center [431, 240] width 23 height 11
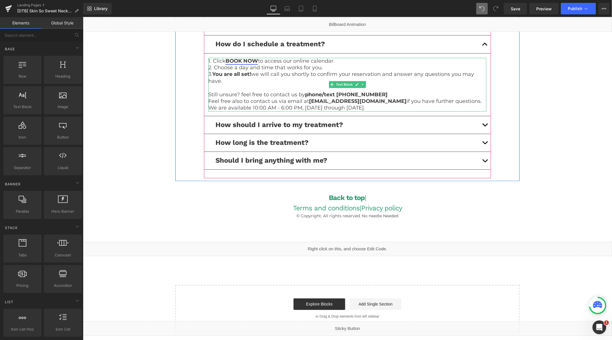
click at [250, 62] on link "BOOK NOW" at bounding box center [241, 60] width 32 height 6
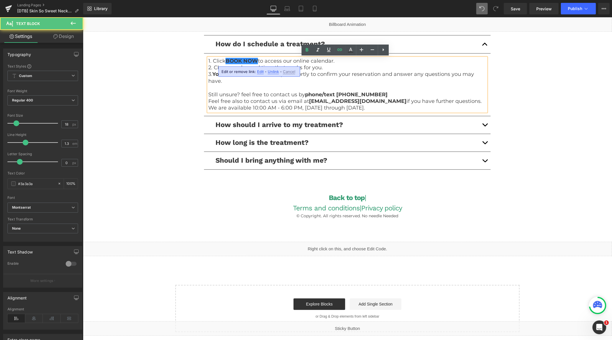
click at [260, 72] on span "Edit" at bounding box center [260, 71] width 7 height 5
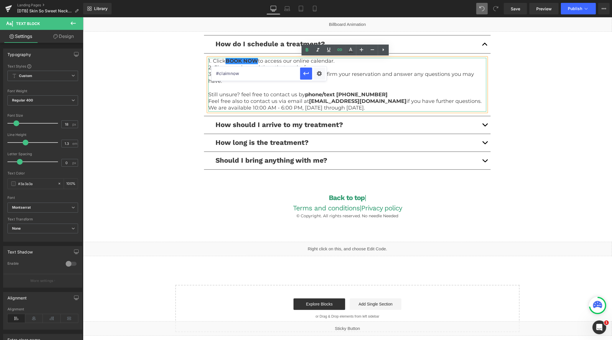
click at [257, 78] on input "#claimnow" at bounding box center [256, 73] width 88 height 14
paste input "bookingBlock"
type input "#bookingBlock"
click at [305, 74] on icon "button" at bounding box center [306, 73] width 7 height 7
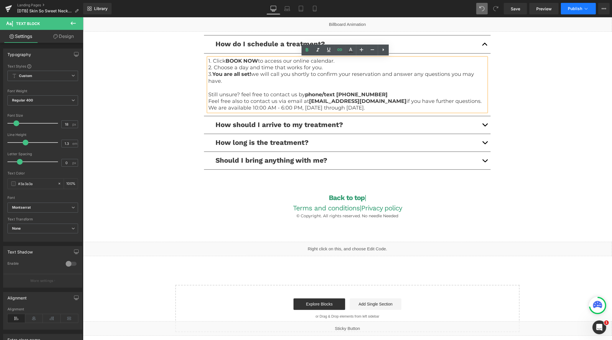
click at [567, 11] on button "Publish" at bounding box center [578, 8] width 35 height 11
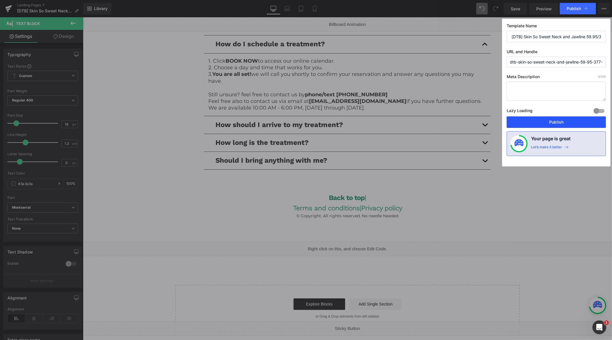
drag, startPoint x: 556, startPoint y: 122, endPoint x: 404, endPoint y: 0, distance: 194.4
click at [556, 121] on button "Publish" at bounding box center [556, 121] width 99 height 11
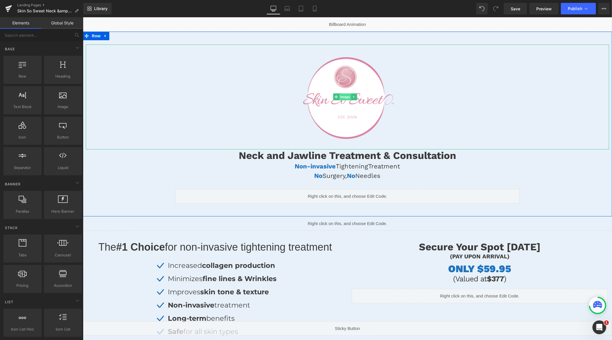
click at [344, 98] on span "Image" at bounding box center [345, 96] width 12 height 7
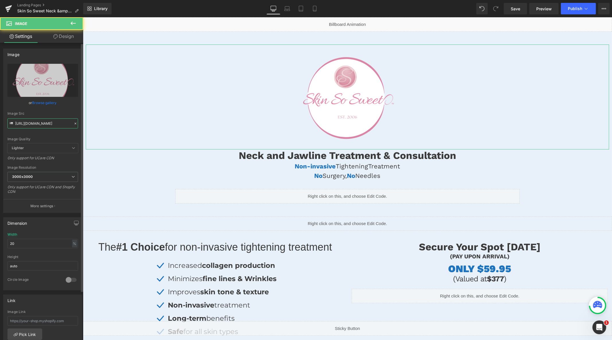
drag, startPoint x: 52, startPoint y: 127, endPoint x: 58, endPoint y: 127, distance: 6.6
click at [52, 127] on input "[URL][DOMAIN_NAME]" at bounding box center [42, 123] width 71 height 10
click at [354, 20] on div "Liquid" at bounding box center [347, 24] width 529 height 14
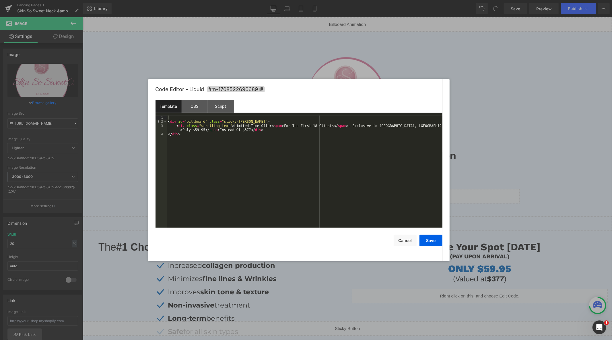
click at [0, 0] on div "< div id = "billboard" class = "sticky-[PERSON_NAME]" > < div class = "scrollin…" at bounding box center [0, 0] width 0 height 0
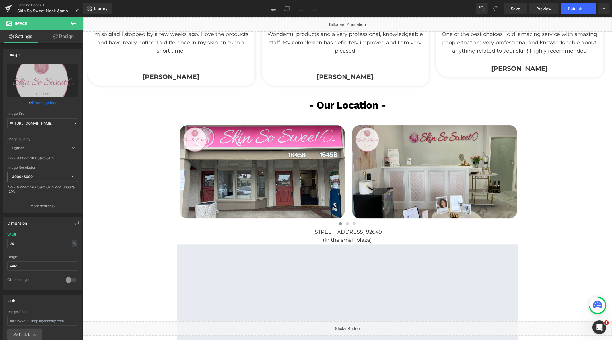
scroll to position [989, 0]
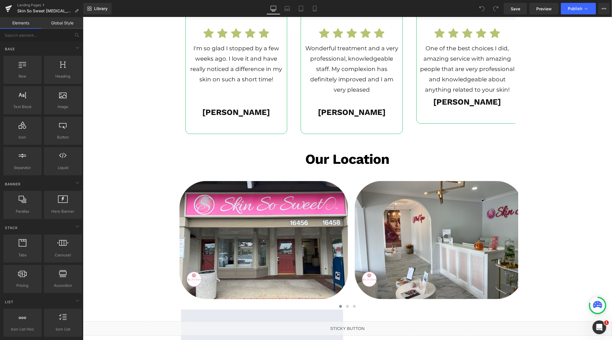
scroll to position [1531, 0]
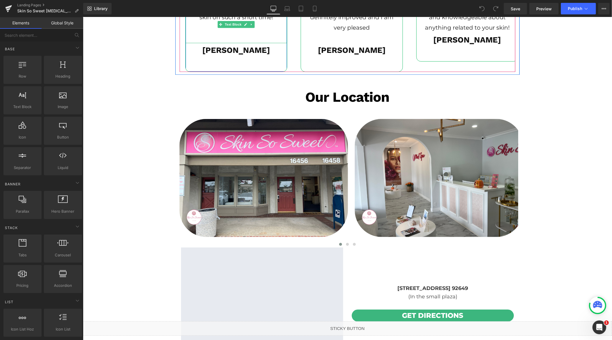
drag, startPoint x: 283, startPoint y: 12, endPoint x: 277, endPoint y: 11, distance: 6.7
click at [284, 12] on link "Laptop" at bounding box center [287, 8] width 14 height 11
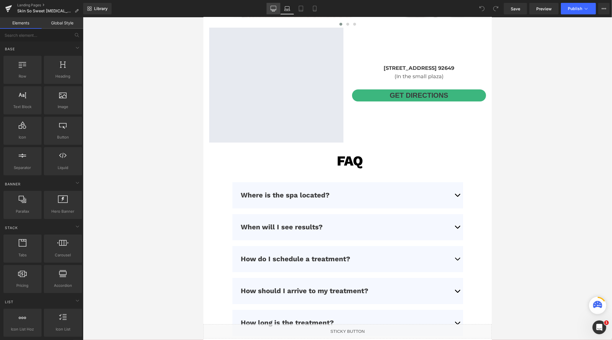
click at [274, 10] on icon at bounding box center [274, 9] width 6 height 6
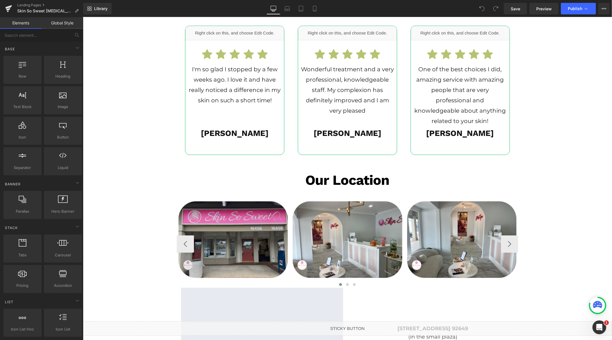
scroll to position [1481, 0]
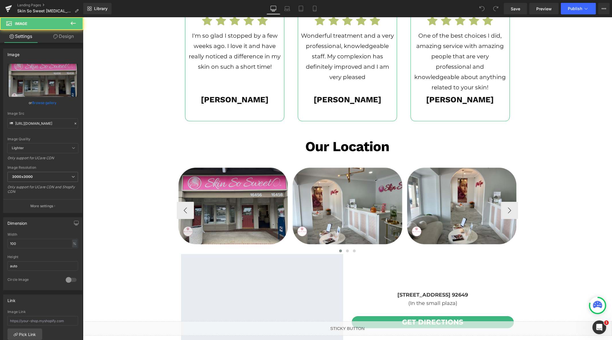
click at [243, 206] on img at bounding box center [233, 205] width 113 height 79
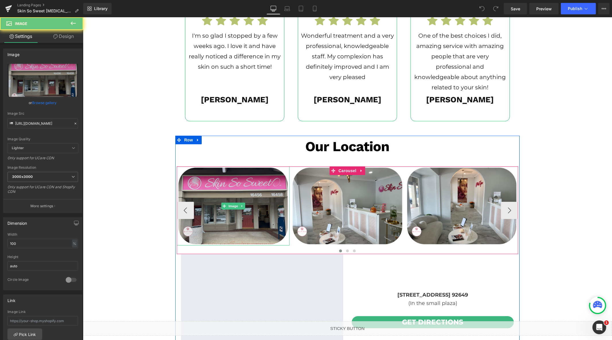
click at [232, 208] on img at bounding box center [233, 205] width 113 height 79
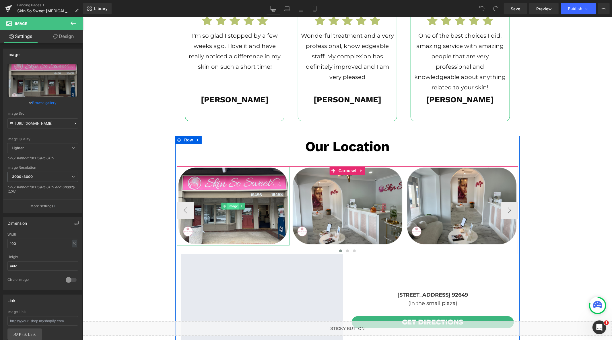
click at [229, 206] on span "Image" at bounding box center [233, 205] width 12 height 7
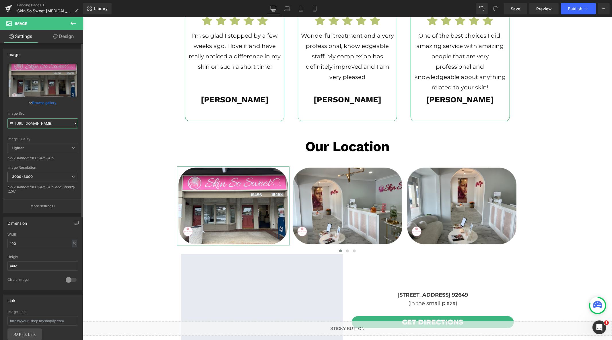
click at [52, 125] on input "https://cdn.shopify.com/s/files/1/0570/4895/7112/files/SSS_3000x3000.png?v=1741…" at bounding box center [42, 123] width 71 height 10
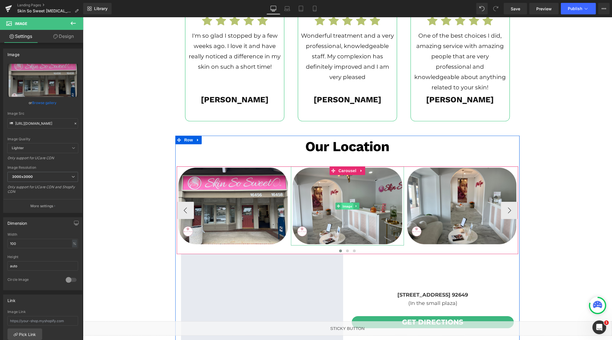
click at [341, 202] on span "Image" at bounding box center [347, 205] width 12 height 7
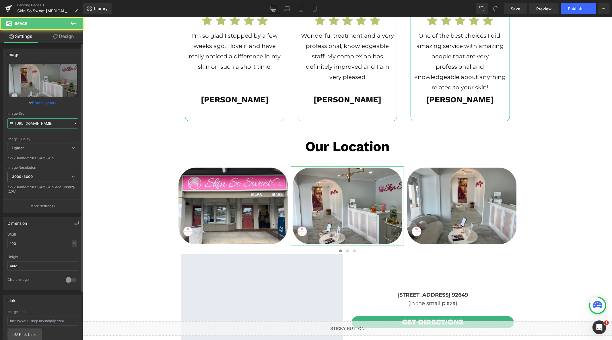
click at [42, 122] on input "https://cdn.shopify.com/s/files/1/0570/4895/7112/files/SSS_2_3000x3000.png?v=17…" at bounding box center [42, 123] width 71 height 10
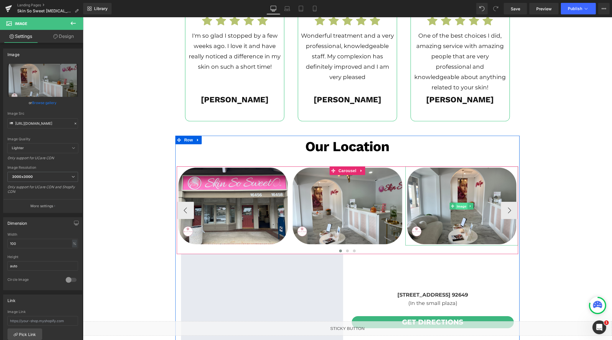
click at [461, 203] on span "Image" at bounding box center [462, 205] width 12 height 7
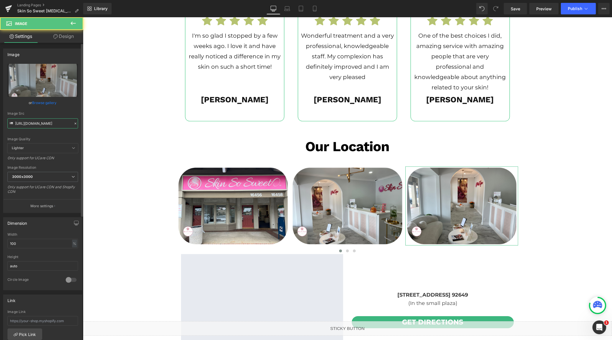
click at [44, 126] on input "https://cdn.shopify.com/s/files/1/0570/4895/7112/files/SSS_3_3000x3000.png?v=17…" at bounding box center [42, 123] width 71 height 10
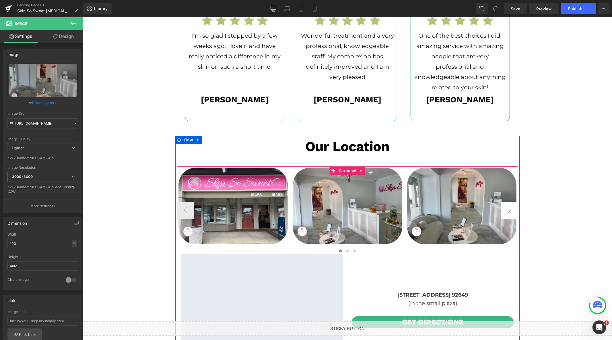
click at [505, 210] on button "›" at bounding box center [509, 209] width 17 height 17
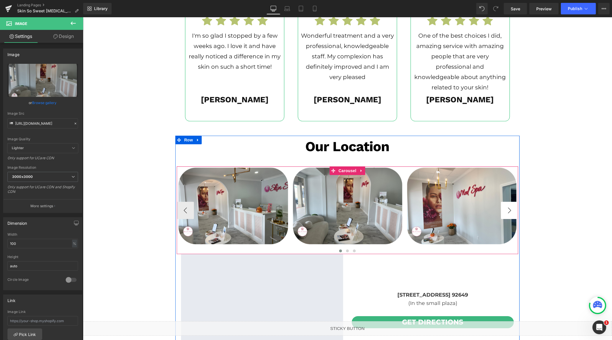
click at [505, 210] on button "›" at bounding box center [509, 209] width 17 height 17
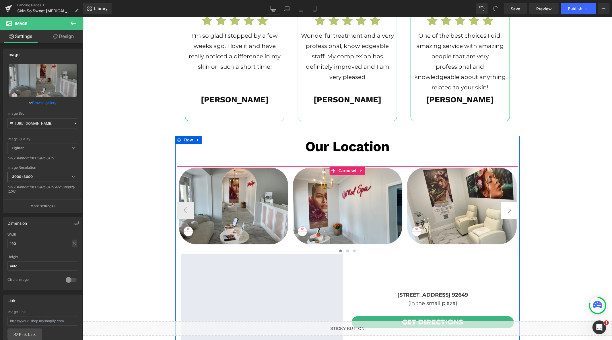
click at [505, 210] on button "›" at bounding box center [509, 209] width 17 height 17
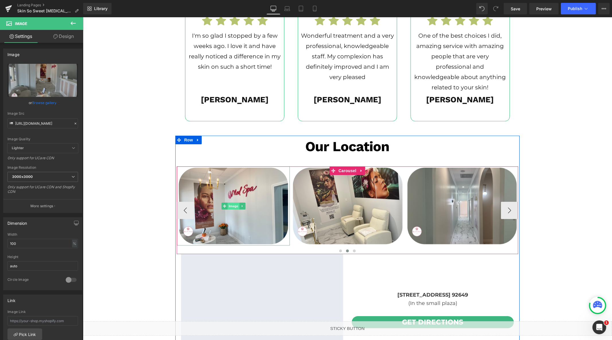
click at [230, 204] on span "Image" at bounding box center [233, 205] width 12 height 7
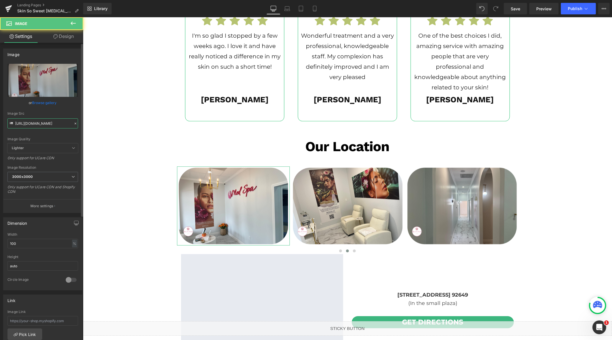
click at [41, 123] on input "https://cdn.shopify.com/s/files/1/0570/4895/7112/files/SSS_4_3000x3000.png?v=17…" at bounding box center [42, 123] width 71 height 10
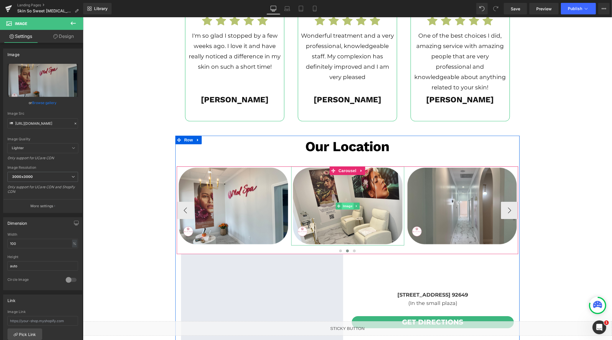
click at [343, 204] on span "Image" at bounding box center [348, 205] width 12 height 7
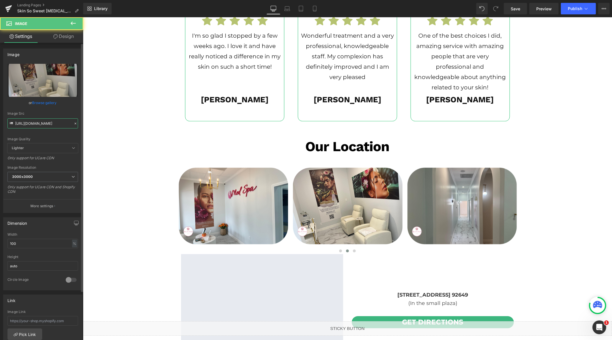
click at [60, 124] on input "https://cdn.shopify.com/s/files/1/0570/4895/7112/files/SSS_5_3000x3000.png?v=17…" at bounding box center [42, 123] width 71 height 10
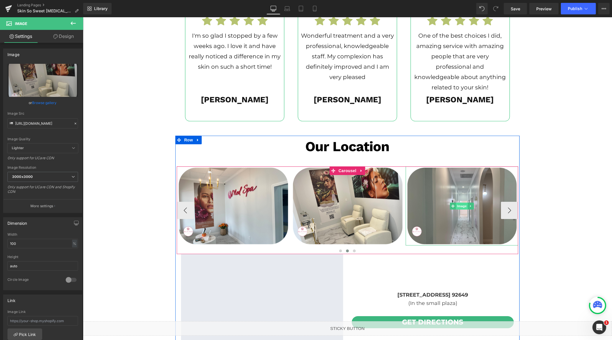
click at [460, 202] on span "Image" at bounding box center [462, 205] width 12 height 7
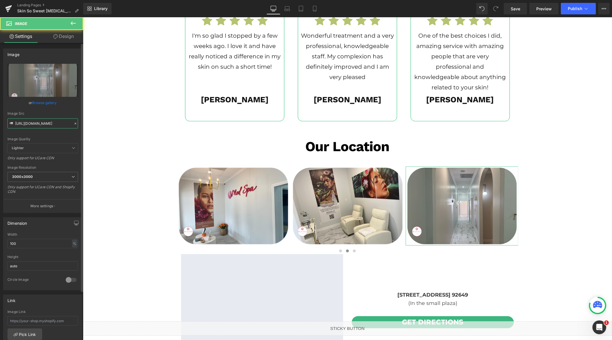
click at [44, 127] on input "https://cdn.shopify.com/s/files/1/0570/4895/7112/files/SSS_6_3000x3000.png?v=17…" at bounding box center [42, 123] width 71 height 10
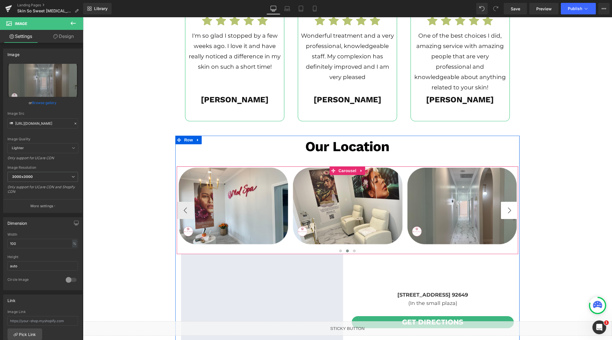
click at [508, 209] on button "›" at bounding box center [509, 209] width 17 height 17
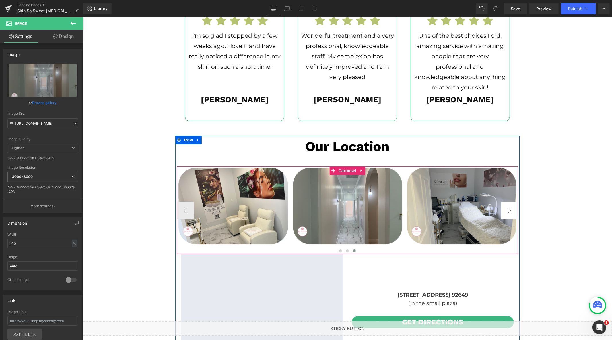
click at [508, 209] on button "›" at bounding box center [509, 209] width 17 height 17
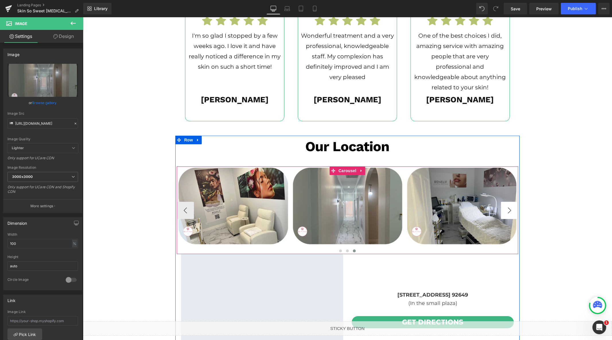
click at [508, 209] on button "›" at bounding box center [509, 209] width 17 height 17
click at [459, 206] on span "Image" at bounding box center [462, 205] width 12 height 7
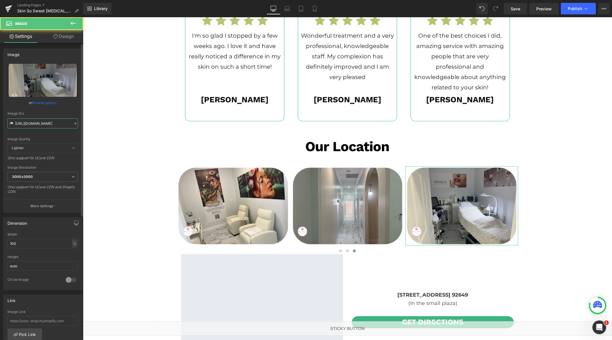
click at [39, 122] on input "https://cdn.shopify.com/s/files/1/0570/4895/7112/files/SSS_7_3000x3000.png?v=17…" at bounding box center [42, 123] width 71 height 10
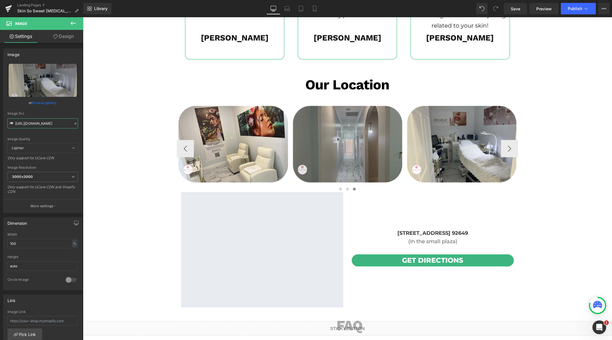
scroll to position [1545, 0]
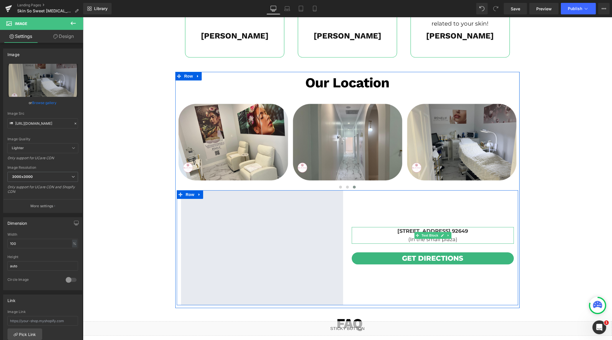
click at [464, 235] on p "(In the small plaza)" at bounding box center [433, 239] width 162 height 8
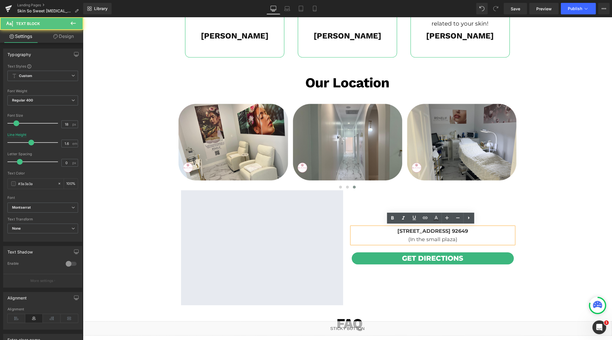
click at [464, 238] on p "(In the small plaza)" at bounding box center [433, 239] width 162 height 8
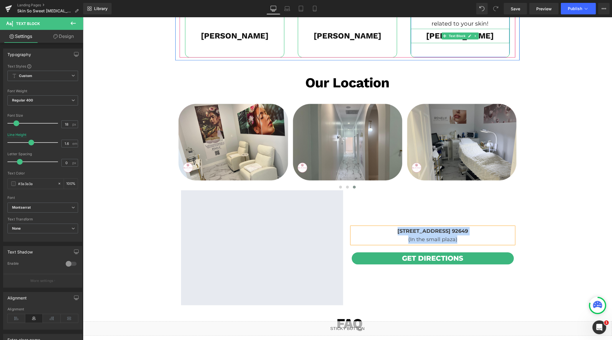
copy div "16456 Bolsa Chica St. Huntington Beach CA. 92649 (In the small plaza)"
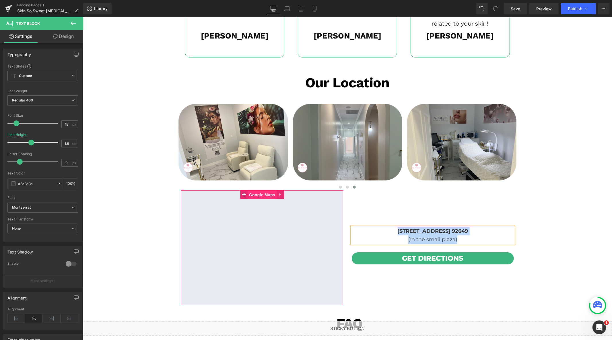
click at [262, 194] on span "Google Maps" at bounding box center [261, 194] width 29 height 9
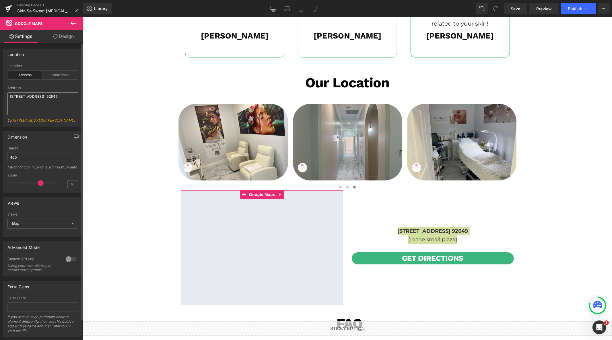
click at [51, 100] on textarea "[STREET_ADDRESS] 92649" at bounding box center [42, 103] width 71 height 23
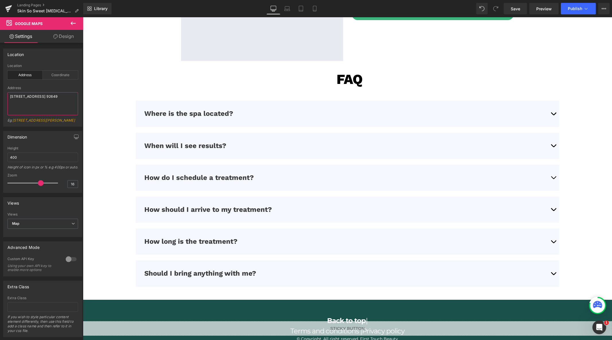
scroll to position [1737, 0]
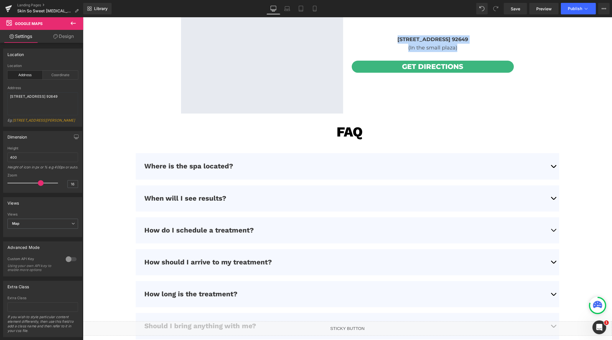
click at [553, 167] on span "button" at bounding box center [553, 167] width 0 height 0
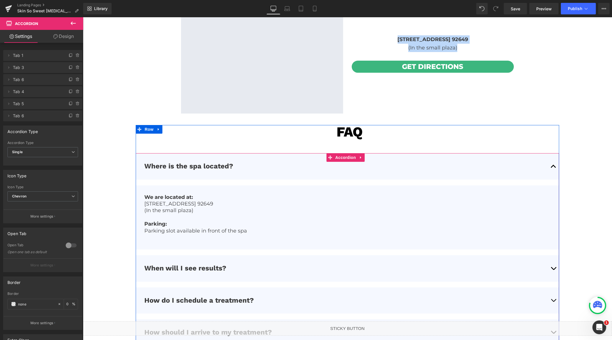
click at [261, 230] on p "Parking slot available in front of the spa" at bounding box center [347, 230] width 406 height 7
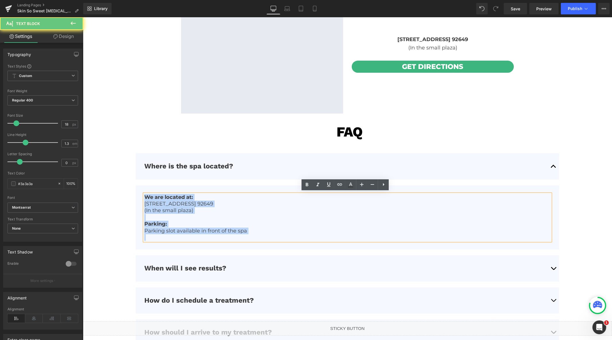
drag, startPoint x: 261, startPoint y: 230, endPoint x: 135, endPoint y: 192, distance: 132.1
click at [135, 192] on article "We are located at: 16456 Bolsa Chica St. Huntington Beach CA. 92649 (In the sma…" at bounding box center [346, 217] width 423 height 64
copy div "We are located at: [STREET_ADDRESS]. 92649 (In the small plaza) Parking: Parkin…"
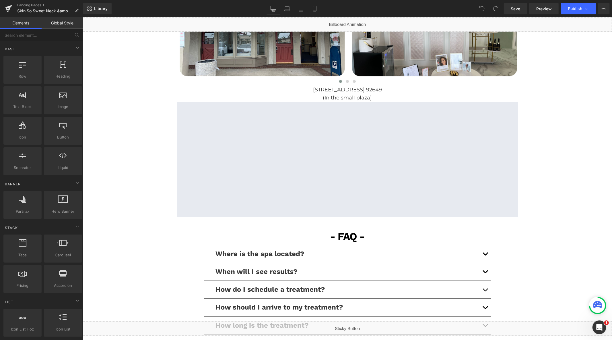
scroll to position [1180, 0]
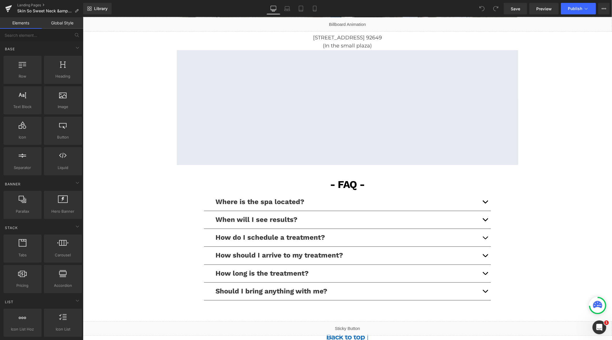
click at [485, 199] on button "button" at bounding box center [484, 202] width 11 height 18
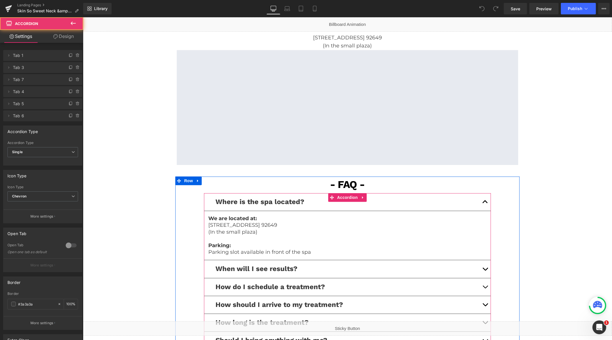
click at [270, 231] on p "(In the small plaza)" at bounding box center [347, 231] width 278 height 7
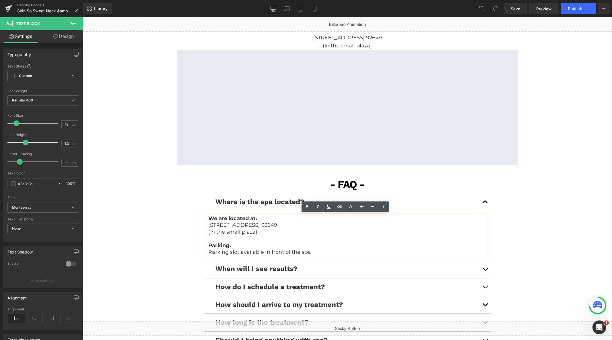
click at [261, 233] on p "(In the small plaza)" at bounding box center [347, 231] width 278 height 7
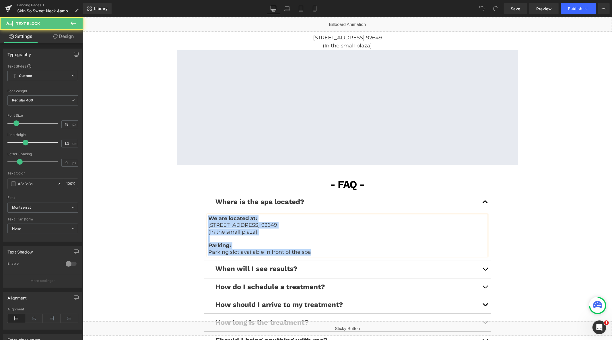
copy div "We are located at: [STREET_ADDRESS]. 92649 (In the small plaza) Parking: Parkin…"
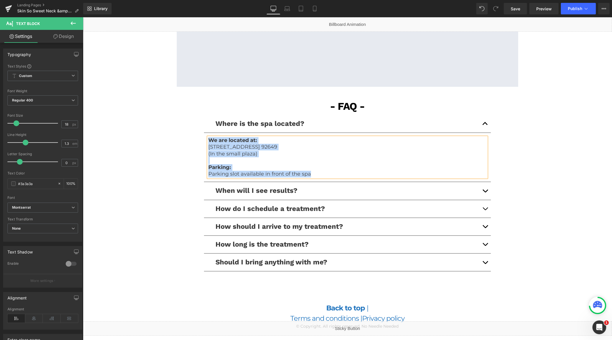
scroll to position [1307, 0]
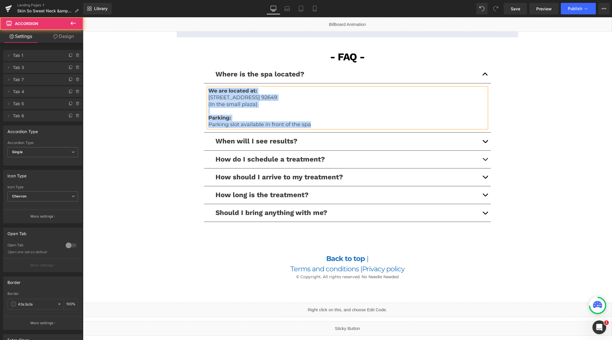
click at [485, 160] on span "button" at bounding box center [485, 160] width 0 height 0
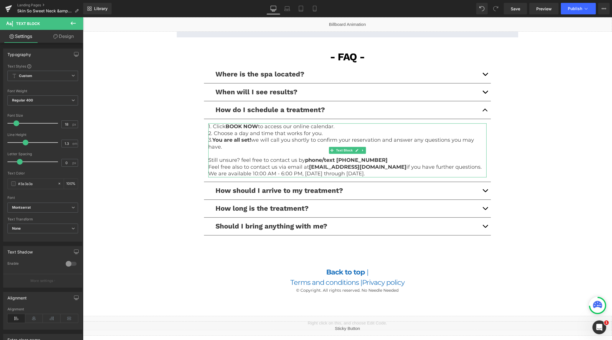
click at [390, 175] on div at bounding box center [347, 175] width 278 height 1
click at [387, 175] on p "We are available 10:00 AM - 6:00 PM, [DATE] through [DATE]." at bounding box center [347, 173] width 278 height 7
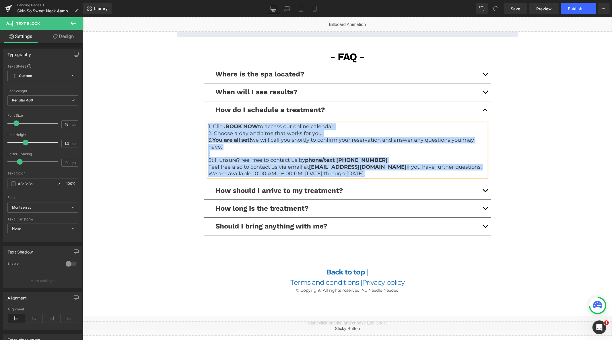
copy div "1. Click BOOK NOW to access our online calendar. 2. Choose a day and time that …"
click at [479, 207] on button "button" at bounding box center [484, 208] width 11 height 18
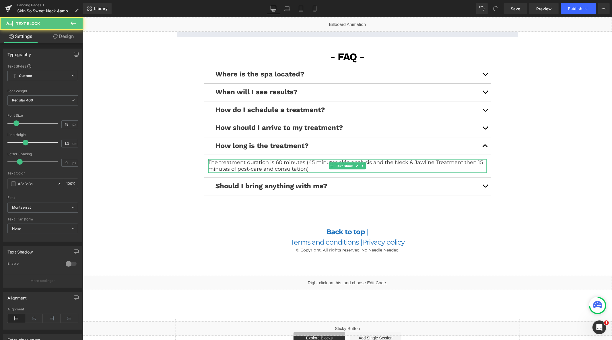
click at [383, 169] on p "The treatment duration is 60 minutes (45 minutes skin analysis and the Neck & J…" at bounding box center [347, 165] width 278 height 13
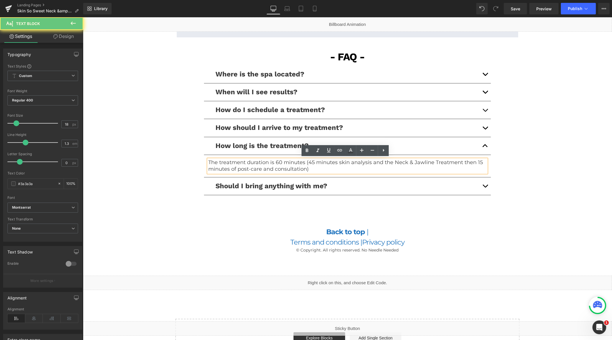
click at [383, 169] on p "The treatment duration is 60 minutes (45 minutes skin analysis and the Neck & J…" at bounding box center [347, 165] width 278 height 13
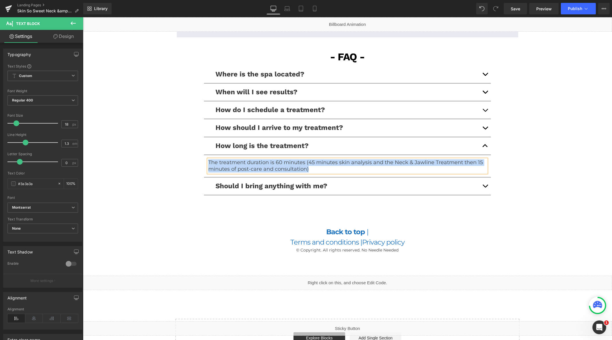
copy p "The treatment duration is 60 minutes (45 minutes skin analysis and the Neck & J…"
click at [359, 278] on icon at bounding box center [361, 279] width 4 height 4
click at [342, 279] on div "Liquid" at bounding box center [347, 282] width 529 height 14
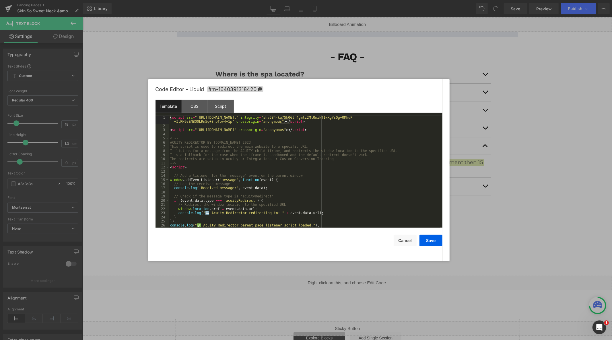
click at [289, 168] on div "< script src = "[URL][DOMAIN_NAME]." integrity = "sha384-ka7Sk0Gln4gmtz2MlQnikT…" at bounding box center [304, 177] width 271 height 124
click at [405, 244] on button "Cancel" at bounding box center [405, 240] width 23 height 11
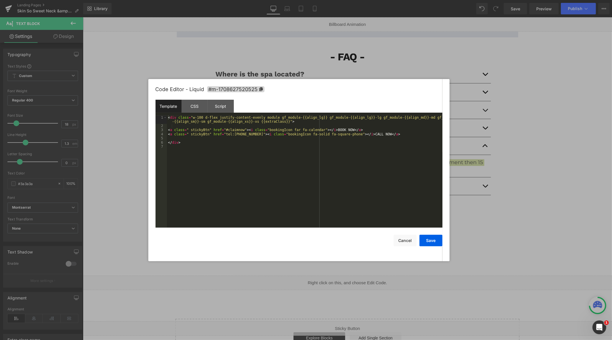
click at [354, 323] on div "Liquid" at bounding box center [347, 328] width 529 height 14
click at [263, 163] on div "< div class = "w-100 d-flex justify-content-evenly module gf_module-{{align_lg}…" at bounding box center [305, 177] width 276 height 124
drag, startPoint x: 373, startPoint y: 135, endPoint x: 168, endPoint y: 134, distance: 205.2
click at [168, 134] on div "< div class = "w-100 d-flex justify-content-evenly module gf_module-{{align_lg}…" at bounding box center [305, 177] width 276 height 124
